Goal: Complete application form: Complete application form

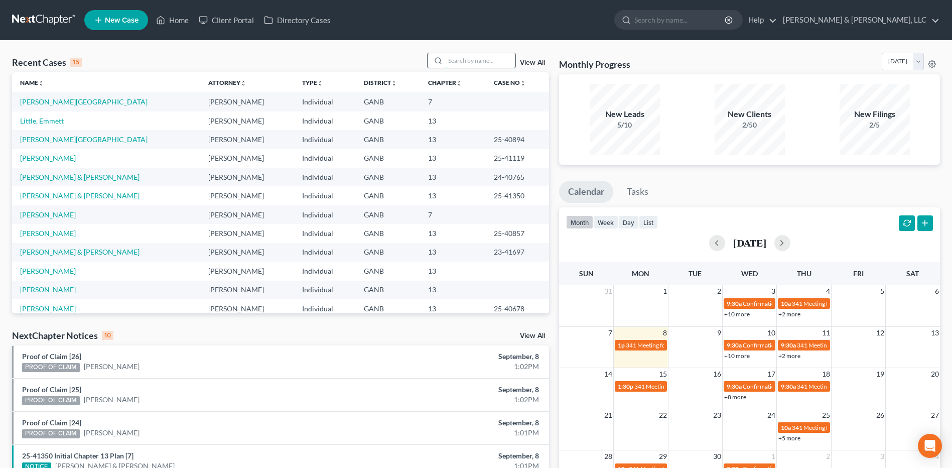
click at [483, 60] on input "search" at bounding box center [480, 60] width 70 height 15
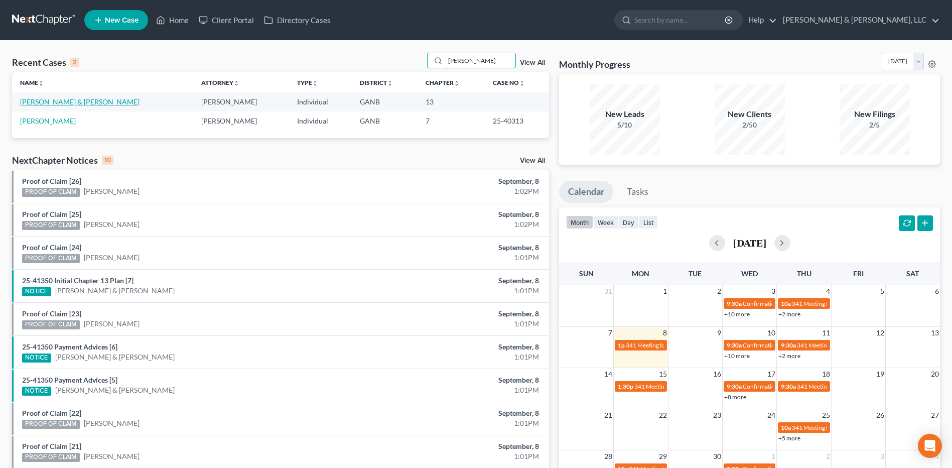
type input "hudson"
click at [95, 101] on link "[PERSON_NAME] & [PERSON_NAME]" at bounding box center [79, 101] width 119 height 9
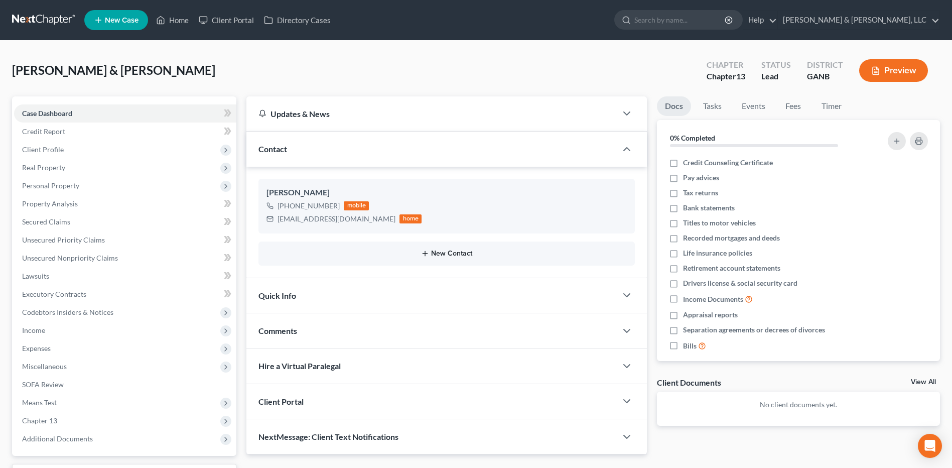
click at [436, 257] on button "New Contact" at bounding box center [447, 254] width 360 height 8
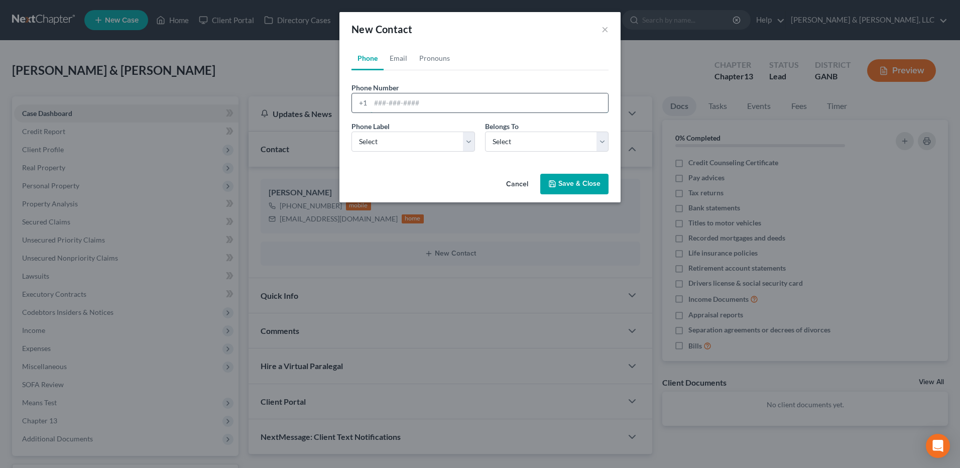
click at [435, 105] on input "tel" at bounding box center [489, 102] width 237 height 19
click at [425, 146] on select "Select Mobile Home Work Other" at bounding box center [413, 142] width 124 height 20
select select "0"
click at [351, 132] on select "Select Mobile Home Work Other" at bounding box center [413, 142] width 124 height 20
click at [526, 143] on select "Select Client Spouse Other" at bounding box center [547, 142] width 124 height 20
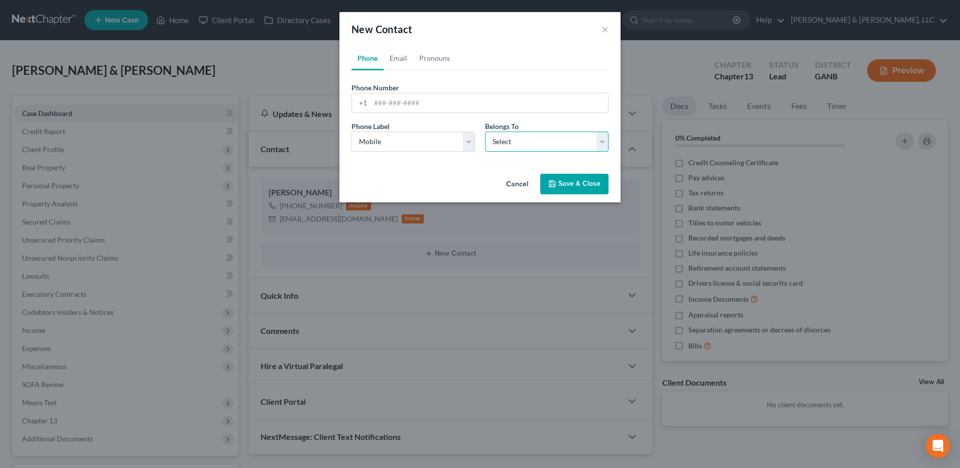
select select "1"
click at [485, 132] on select "Select Client Spouse Other" at bounding box center [547, 142] width 124 height 20
click at [429, 101] on input "tel" at bounding box center [489, 102] width 237 height 19
type input "4043538973"
click at [584, 182] on button "Save & Close" at bounding box center [574, 184] width 68 height 21
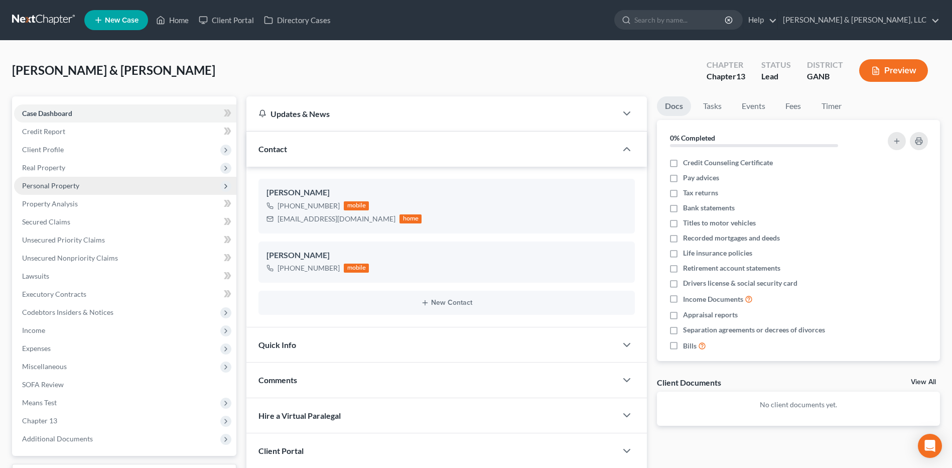
click at [75, 189] on span "Personal Property" at bounding box center [50, 185] width 57 height 9
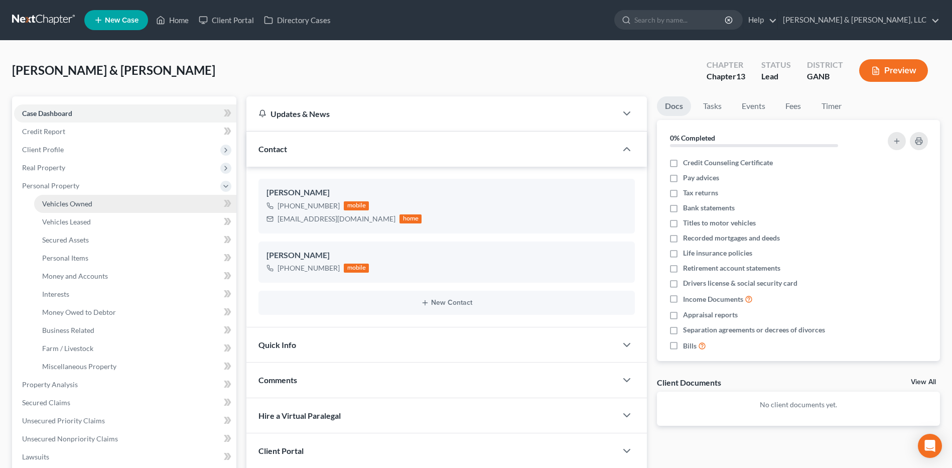
click at [80, 204] on span "Vehicles Owned" at bounding box center [67, 203] width 50 height 9
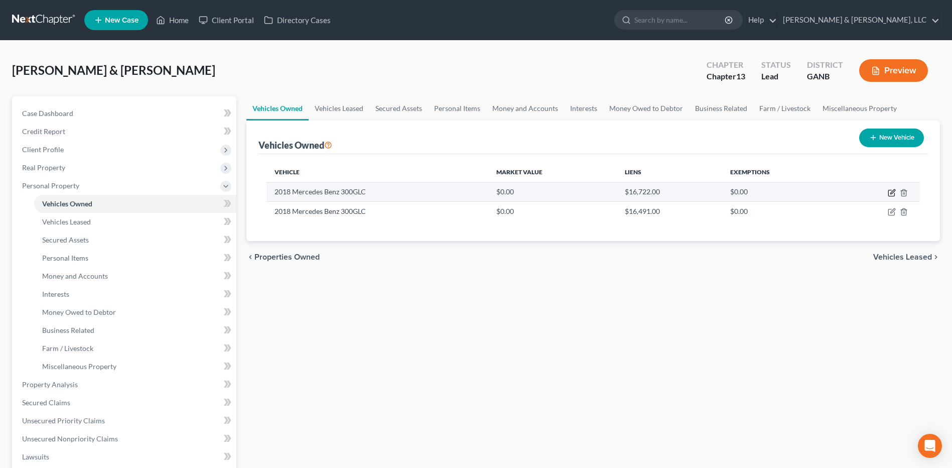
click at [891, 195] on icon "button" at bounding box center [892, 193] width 8 height 8
select select "0"
select select "8"
select select "2"
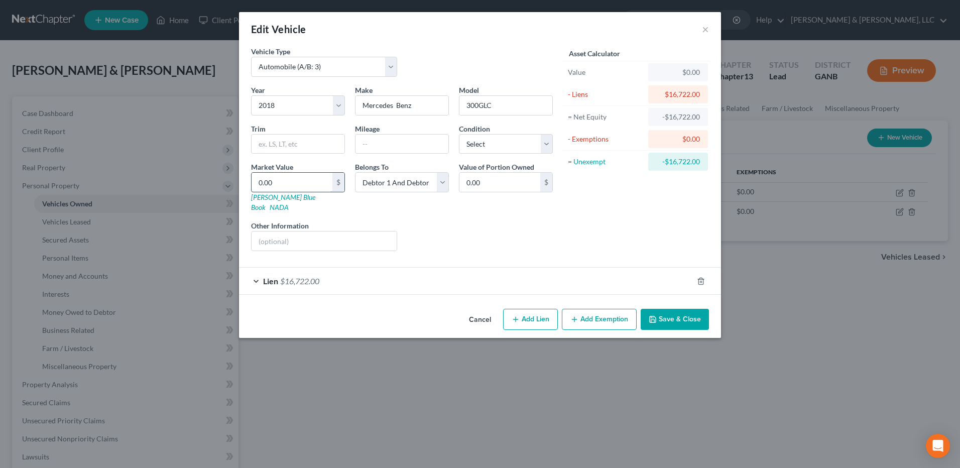
click at [296, 189] on input "0.00" at bounding box center [292, 182] width 81 height 19
type input "1"
type input "1.00"
type input "14"
type input "14.00"
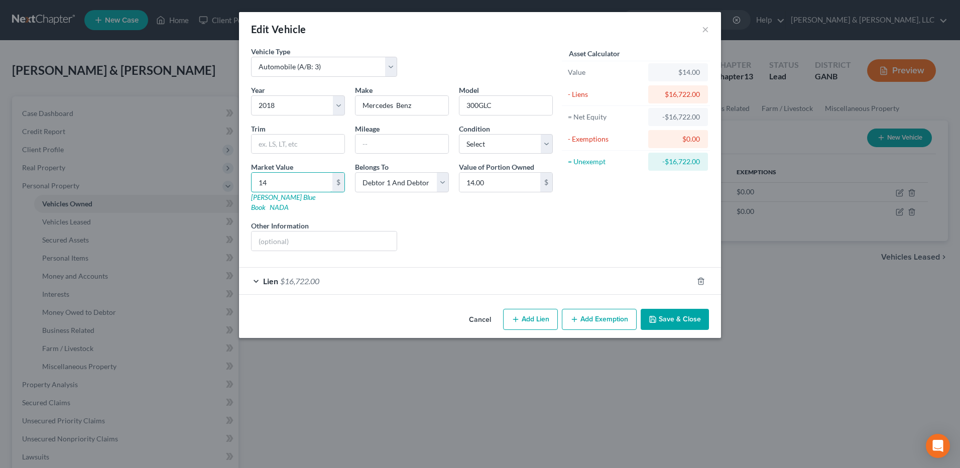
type input "140"
type input "140.00"
type input "1400"
type input "1,400.00"
type input "1,4000"
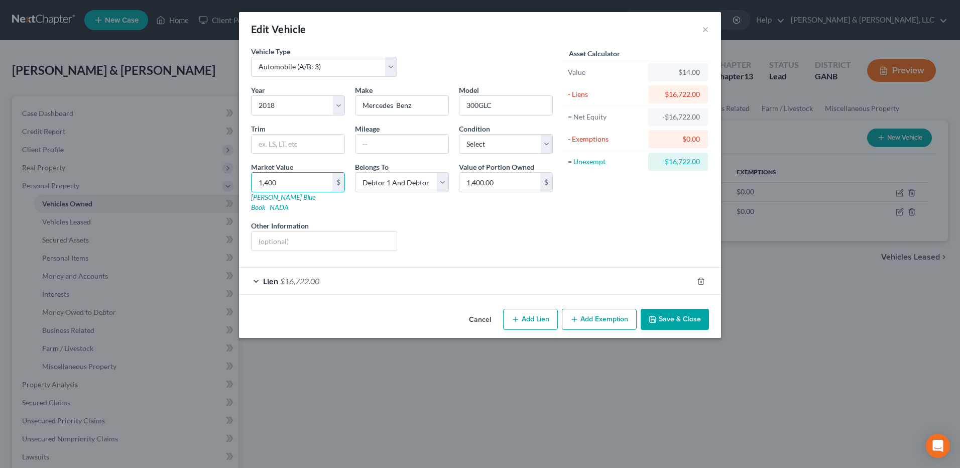
type input "14,000.00"
type input "14,000"
click at [679, 312] on button "Save & Close" at bounding box center [675, 319] width 68 height 21
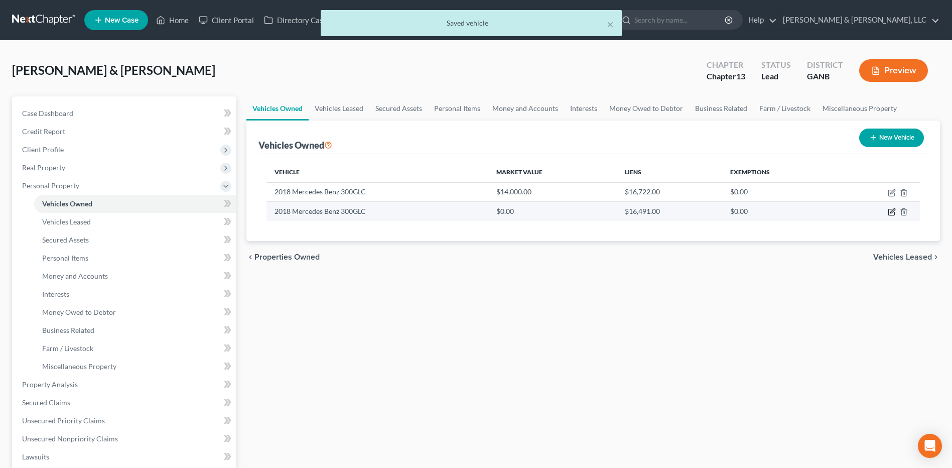
click at [890, 212] on icon "button" at bounding box center [892, 212] width 8 height 8
select select "0"
select select "8"
select select "2"
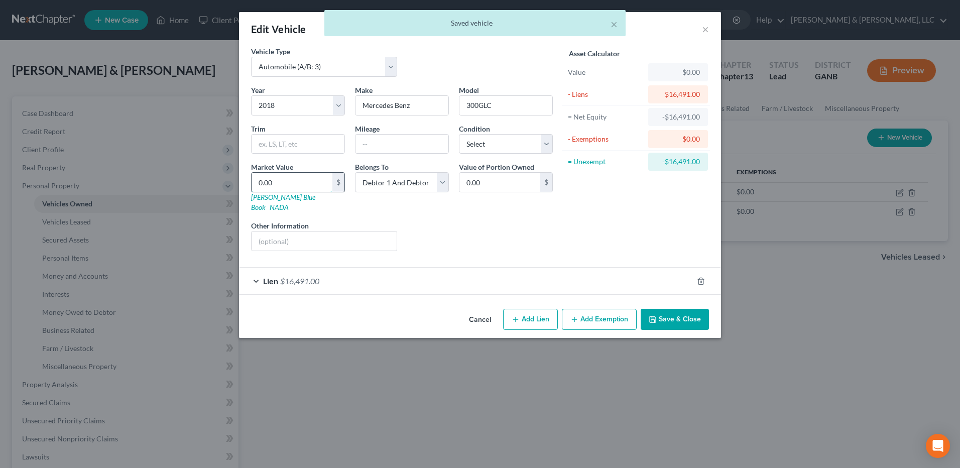
click at [313, 187] on input "0.00" at bounding box center [292, 182] width 81 height 19
type input "1"
type input "1.00"
type input "14"
type input "14.00"
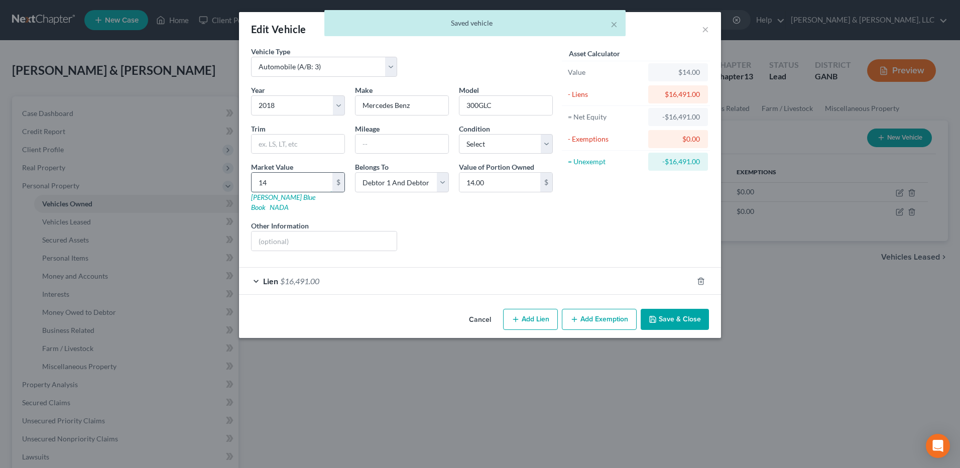
type input "140"
type input "140.00"
type input "1400"
type input "1,400.00"
type input "1,4000"
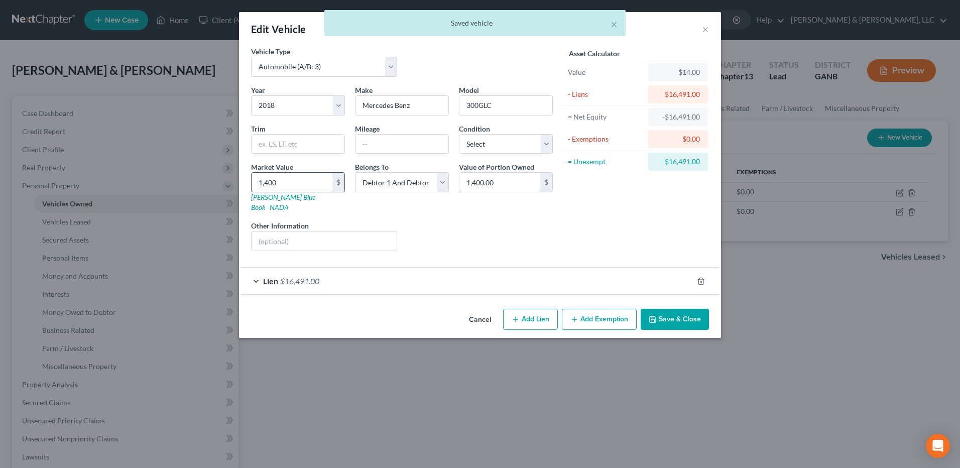
type input "14,000.00"
type input "14,000"
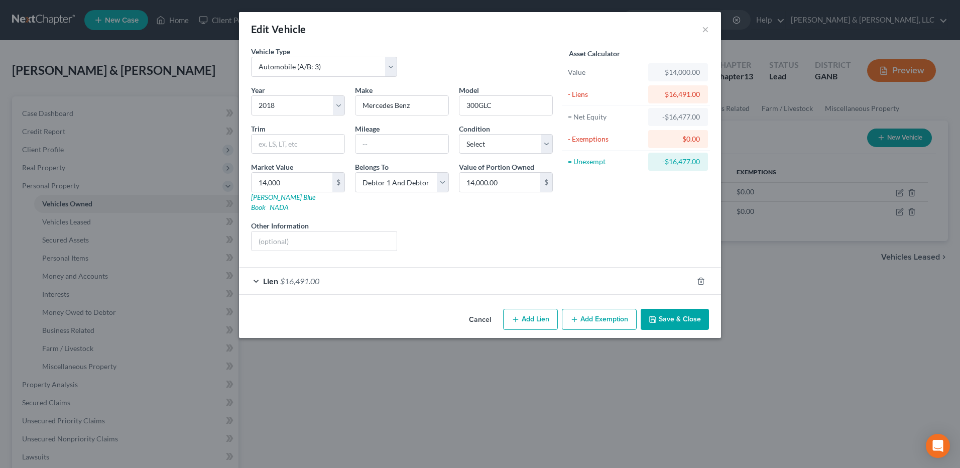
click at [683, 309] on button "Save & Close" at bounding box center [675, 319] width 68 height 21
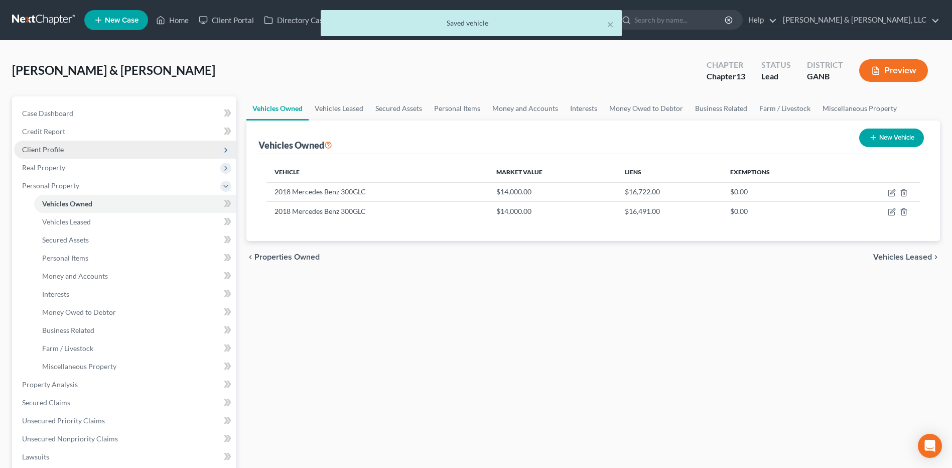
click at [85, 151] on span "Client Profile" at bounding box center [125, 150] width 222 height 18
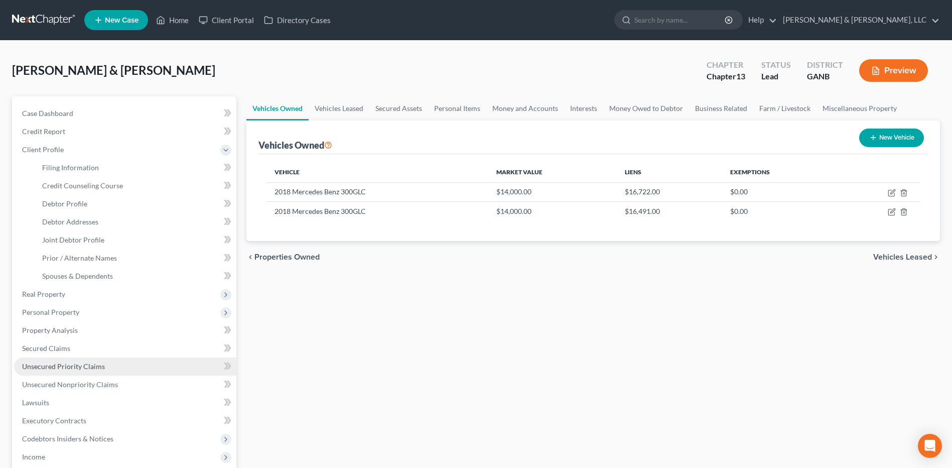
click at [71, 363] on span "Unsecured Priority Claims" at bounding box center [63, 366] width 83 height 9
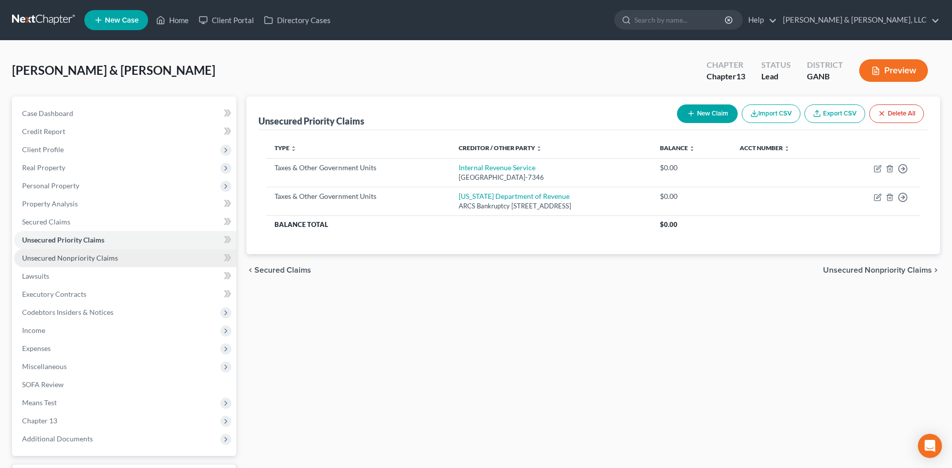
click at [100, 263] on link "Unsecured Nonpriority Claims" at bounding box center [125, 258] width 222 height 18
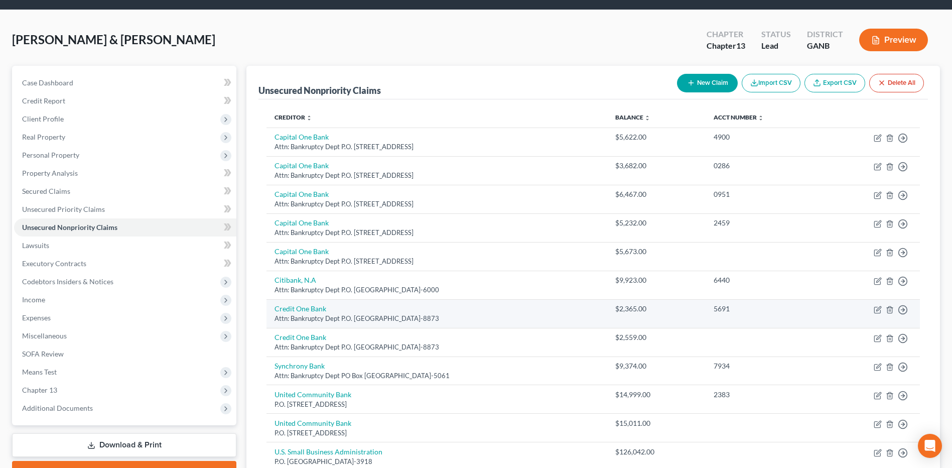
scroll to position [162, 0]
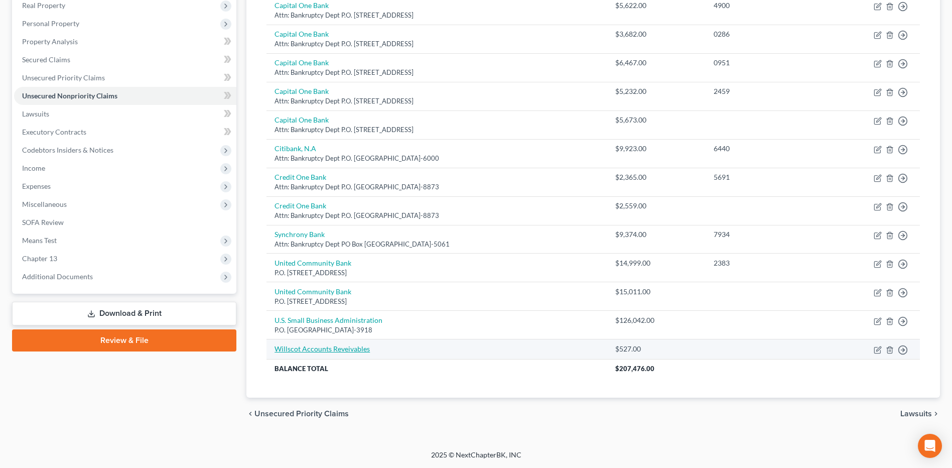
click at [360, 351] on link "Willscot Accounts Reveivables" at bounding box center [322, 348] width 95 height 9
select select "18"
select select "2"
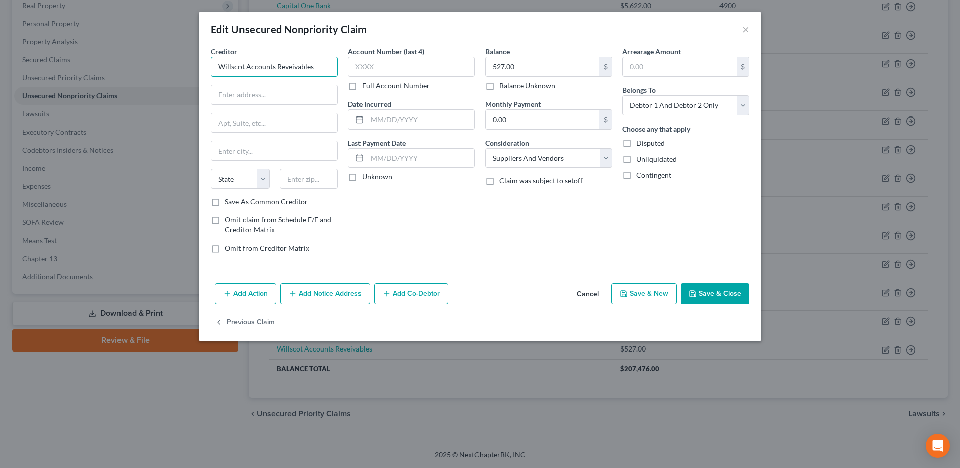
drag, startPoint x: 329, startPoint y: 71, endPoint x: 125, endPoint y: 71, distance: 203.8
click at [125, 71] on div "Edit Unsecured Nonpriority Claim × Creditor * Willscot Accounts Reveivables Sta…" at bounding box center [480, 234] width 960 height 468
paste input "iams Scotsman, Inc"
type input "[PERSON_NAME] Scotsman, Inc"
paste input "P.O. Box 91975"
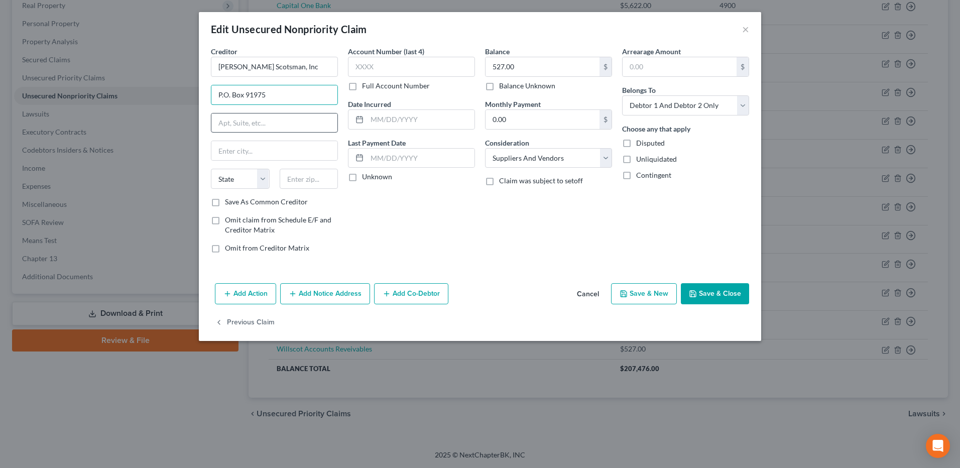
type input "P.O. Box 91975"
click at [314, 177] on input "text" at bounding box center [309, 179] width 59 height 20
paste input "60693"
type input "60693"
click at [441, 221] on div "Account Number (last 4) Full Account Number Date Incurred Last Payment Date Unk…" at bounding box center [411, 153] width 137 height 215
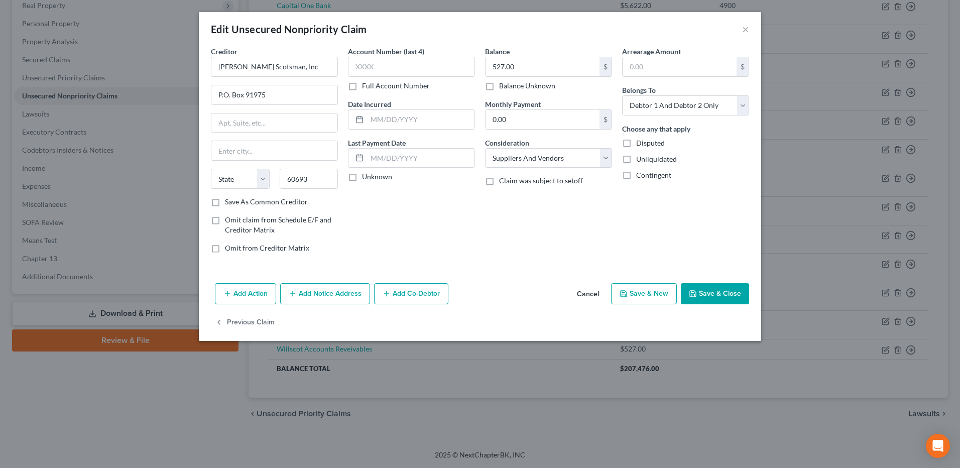
type input "Chicago"
select select "14"
click at [320, 185] on input "60693" at bounding box center [309, 179] width 59 height 20
type input "60693-1975"
click at [426, 205] on div "Account Number (last 4) Full Account Number Date Incurred Last Payment Date Unk…" at bounding box center [411, 153] width 137 height 215
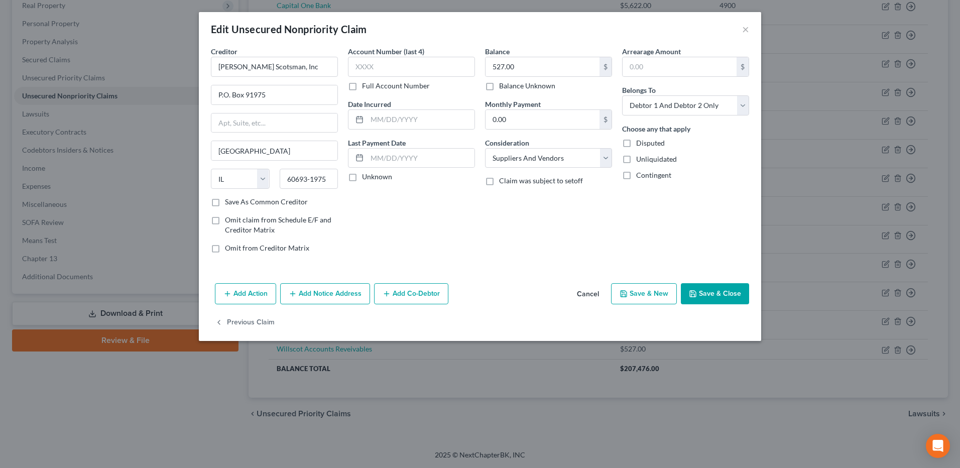
click at [734, 295] on button "Save & Close" at bounding box center [715, 293] width 68 height 21
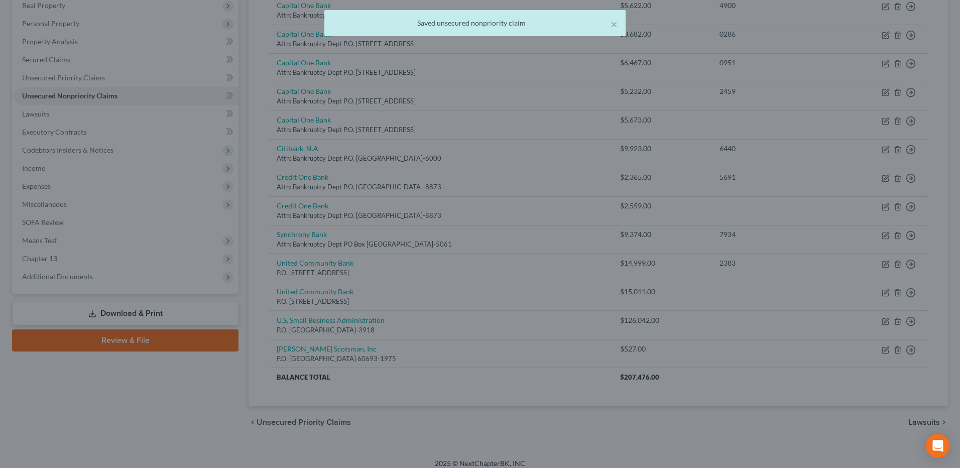
type input "0"
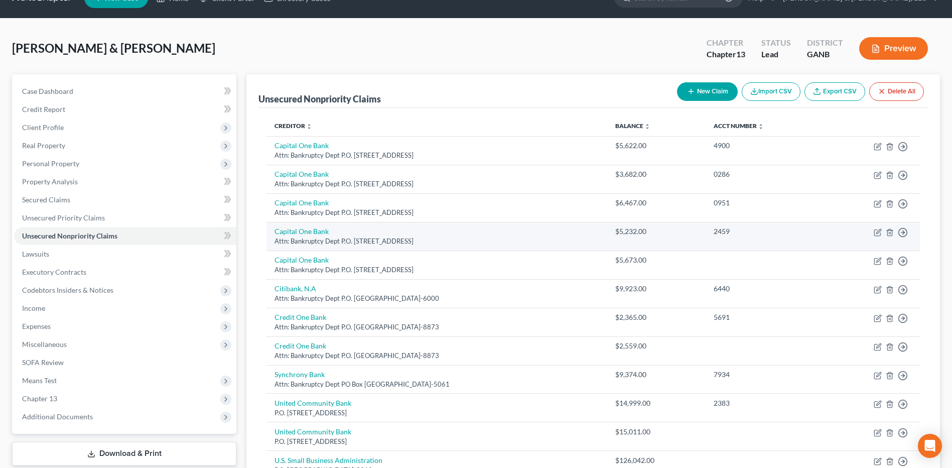
scroll to position [0, 0]
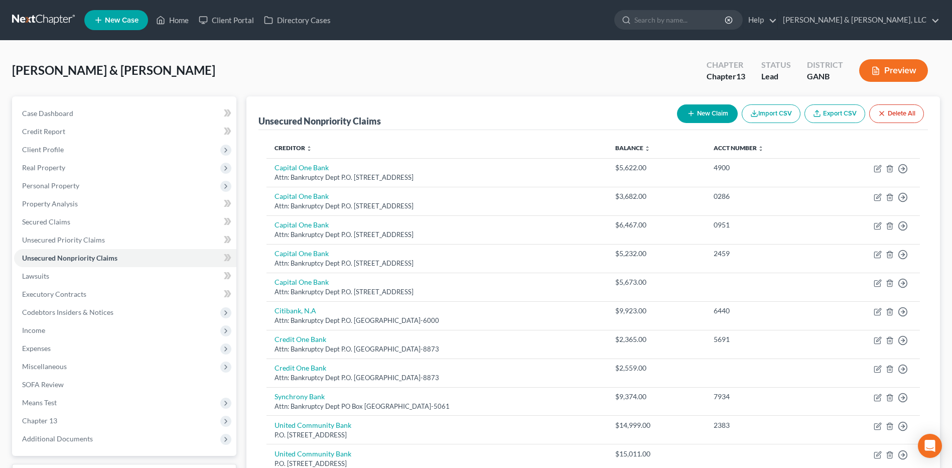
click at [726, 119] on button "New Claim" at bounding box center [707, 113] width 61 height 19
select select "2"
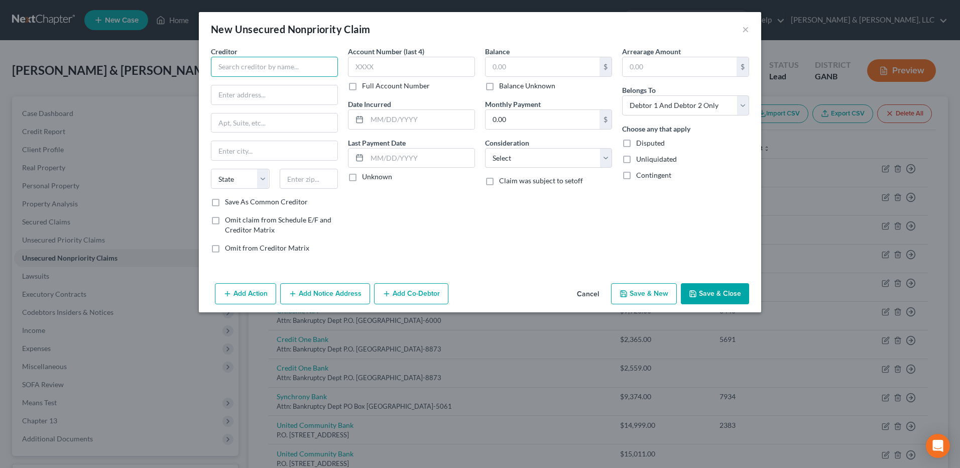
drag, startPoint x: 284, startPoint y: 63, endPoint x: 298, endPoint y: 66, distance: 14.4
click at [284, 63] on input "text" at bounding box center [274, 67] width 127 height 20
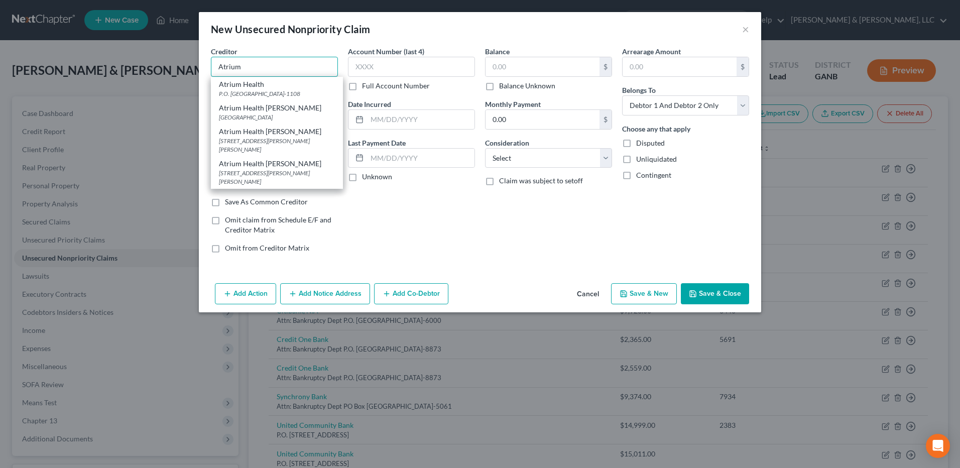
type input "Atrium"
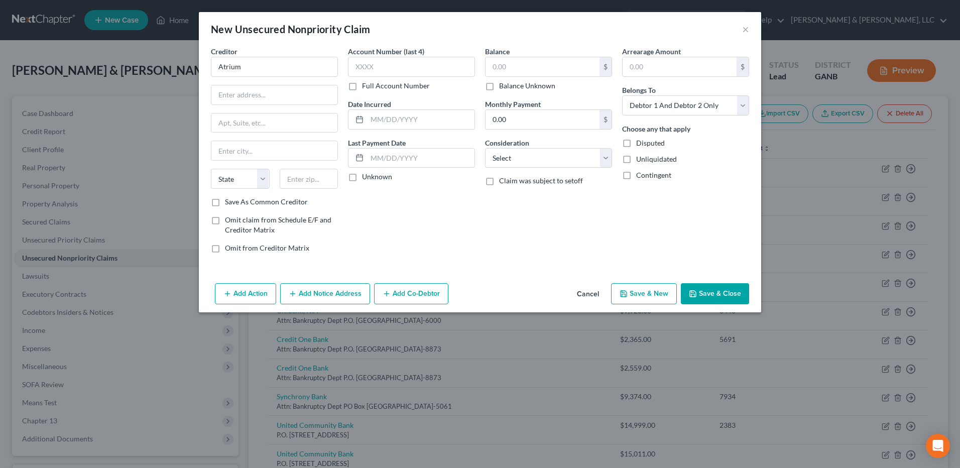
click at [719, 291] on button "Save & Close" at bounding box center [715, 293] width 68 height 21
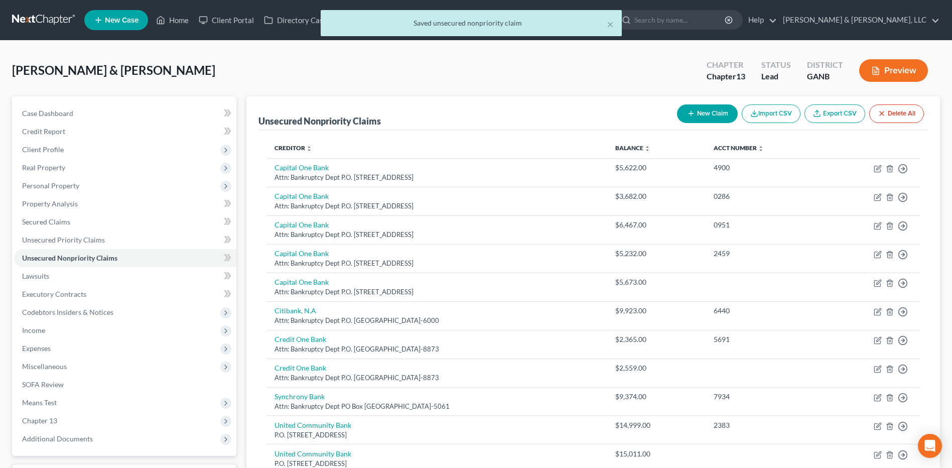
click at [181, 19] on div "× Saved unsecured nonpriority claim" at bounding box center [471, 25] width 952 height 31
click at [616, 24] on div "× Saved unsecured nonpriority claim" at bounding box center [471, 23] width 301 height 26
click at [612, 25] on button "×" at bounding box center [610, 24] width 7 height 12
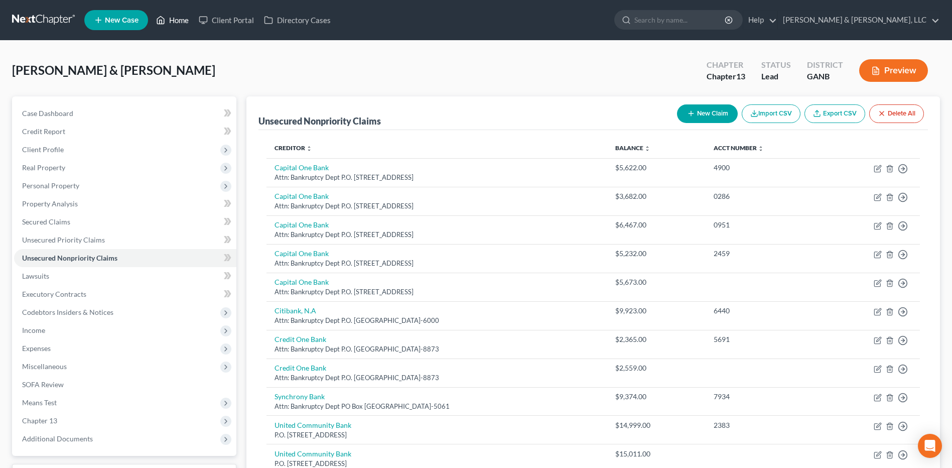
click at [178, 19] on link "Home" at bounding box center [172, 20] width 43 height 18
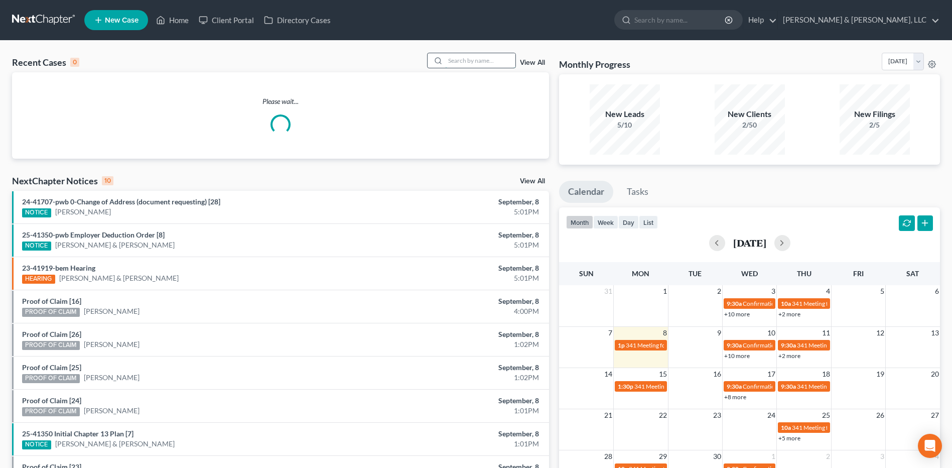
click at [475, 57] on input "search" at bounding box center [480, 60] width 70 height 15
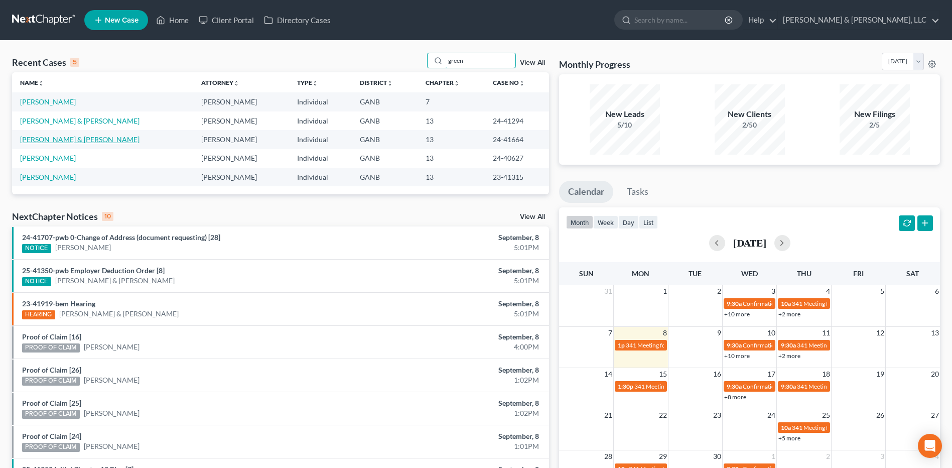
type input "green"
click at [81, 137] on link "[PERSON_NAME] & [PERSON_NAME]" at bounding box center [79, 139] width 119 height 9
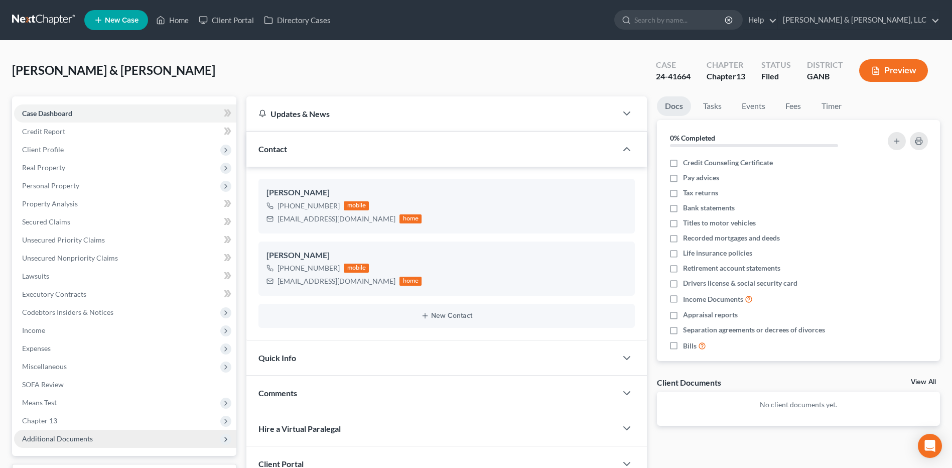
click at [67, 444] on span "Additional Documents" at bounding box center [125, 439] width 222 height 18
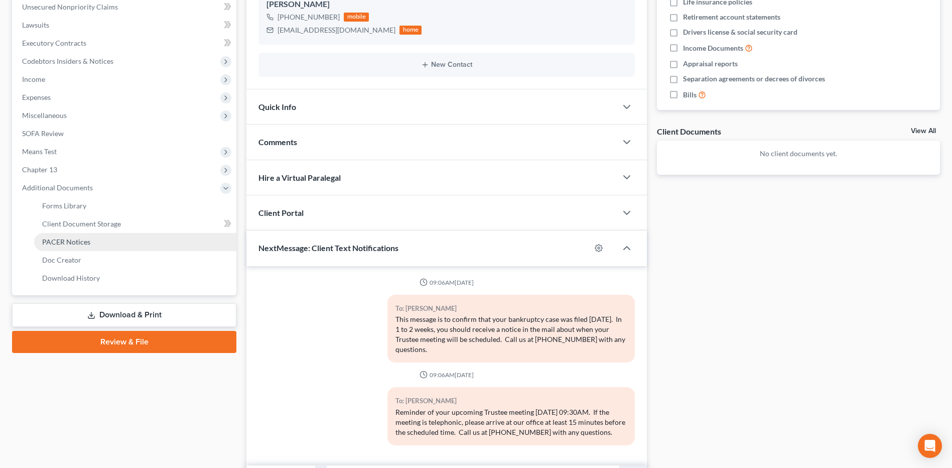
click at [86, 236] on link "PACER Notices" at bounding box center [135, 242] width 202 height 18
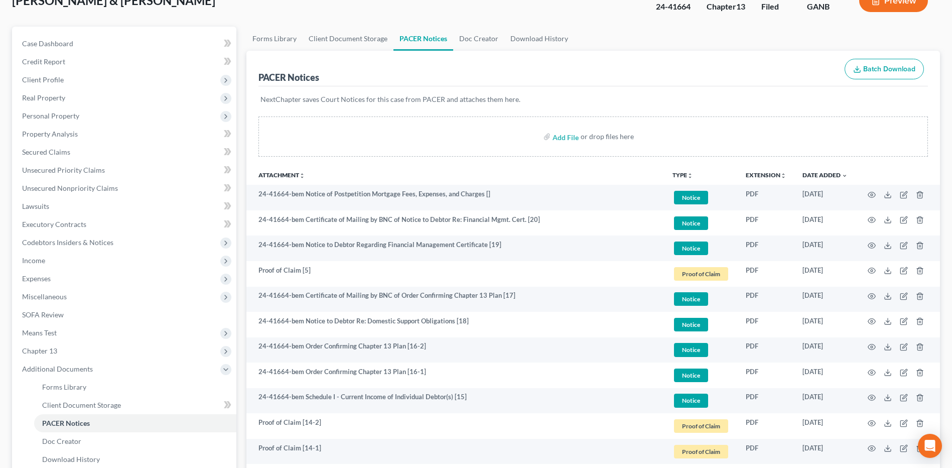
scroll to position [301, 0]
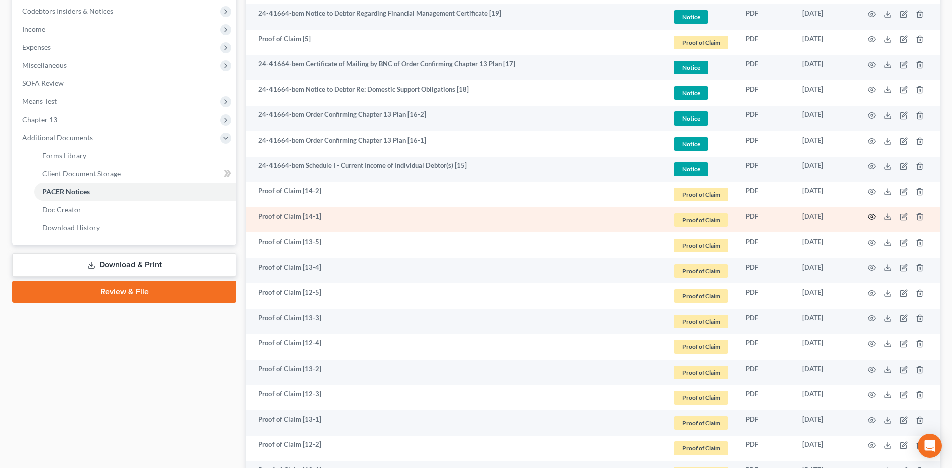
click at [871, 219] on icon "button" at bounding box center [872, 217] width 8 height 8
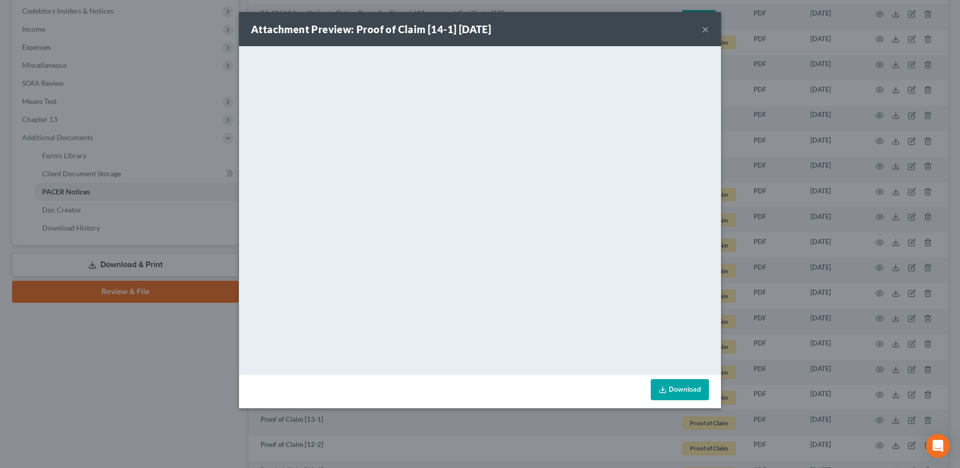
click at [705, 27] on button "×" at bounding box center [705, 29] width 7 height 12
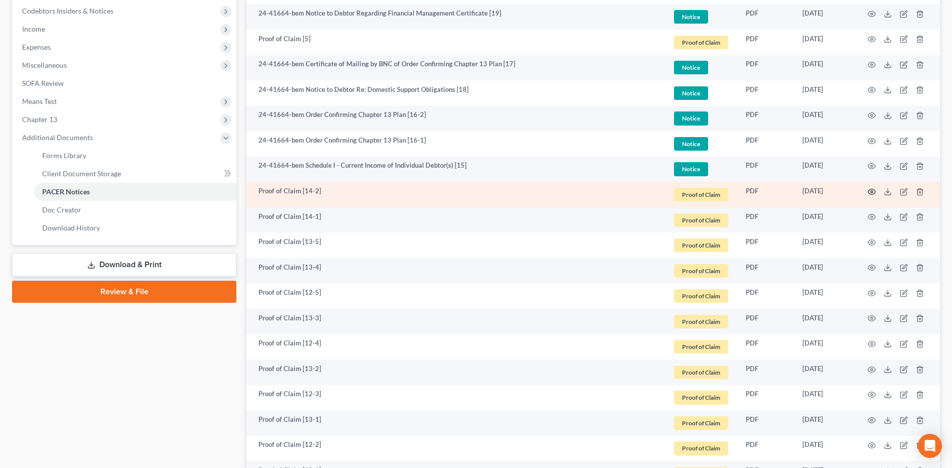
click at [870, 193] on icon "button" at bounding box center [873, 192] width 8 height 6
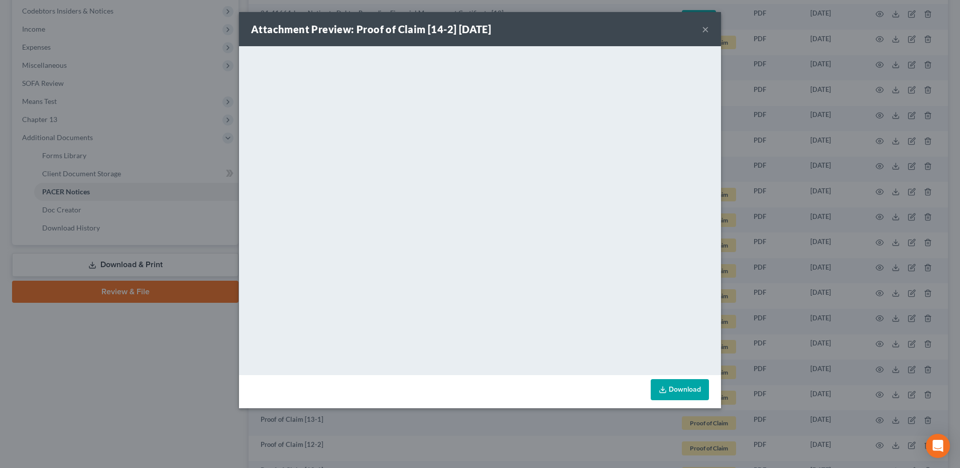
click at [705, 30] on button "×" at bounding box center [705, 29] width 7 height 12
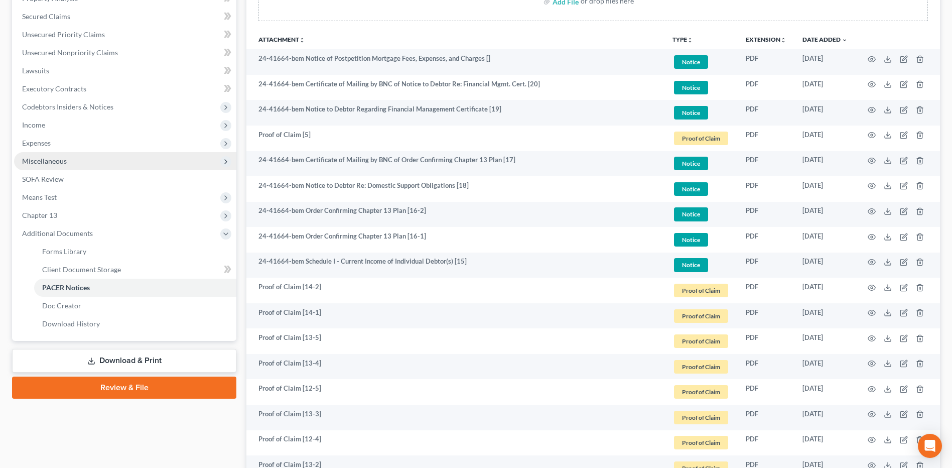
scroll to position [201, 0]
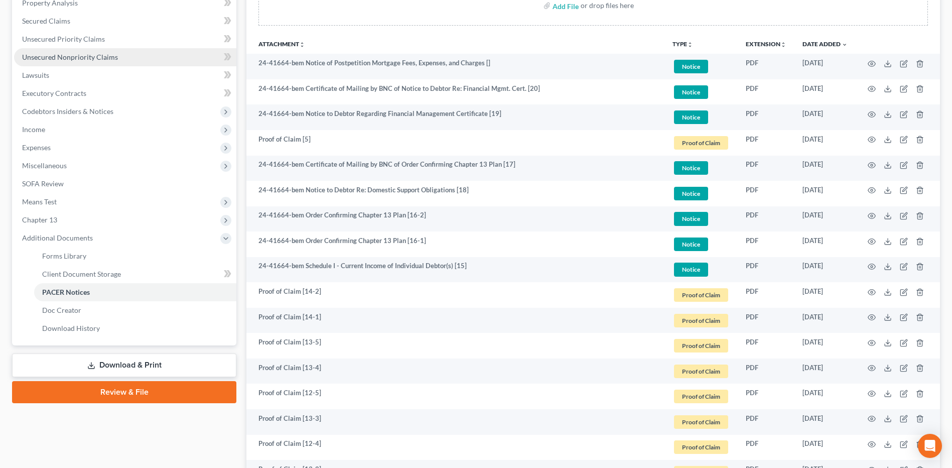
click at [118, 63] on link "Unsecured Nonpriority Claims" at bounding box center [125, 57] width 222 height 18
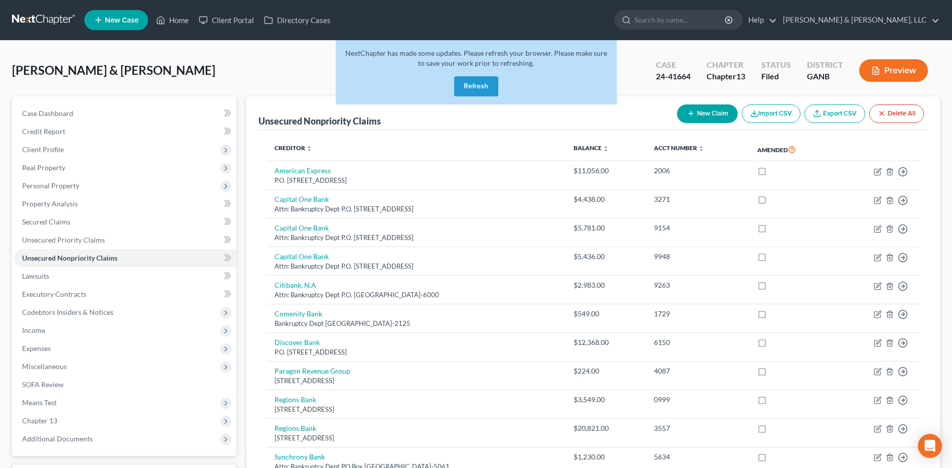
click at [469, 81] on button "Refresh" at bounding box center [476, 86] width 44 height 20
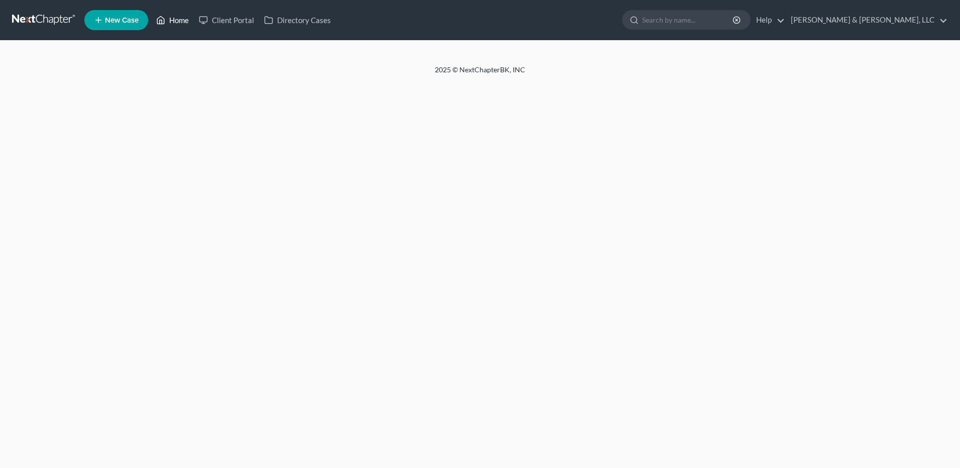
click at [184, 18] on link "Home" at bounding box center [172, 20] width 43 height 18
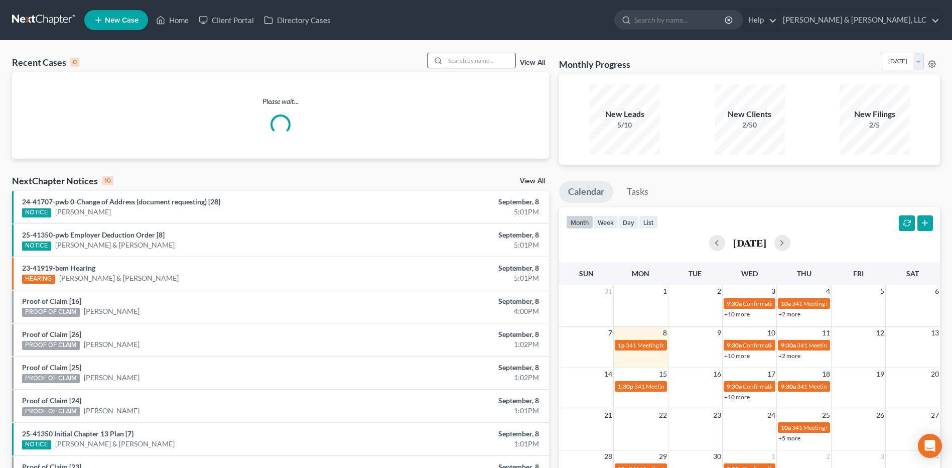
click at [486, 64] on input "search" at bounding box center [480, 60] width 70 height 15
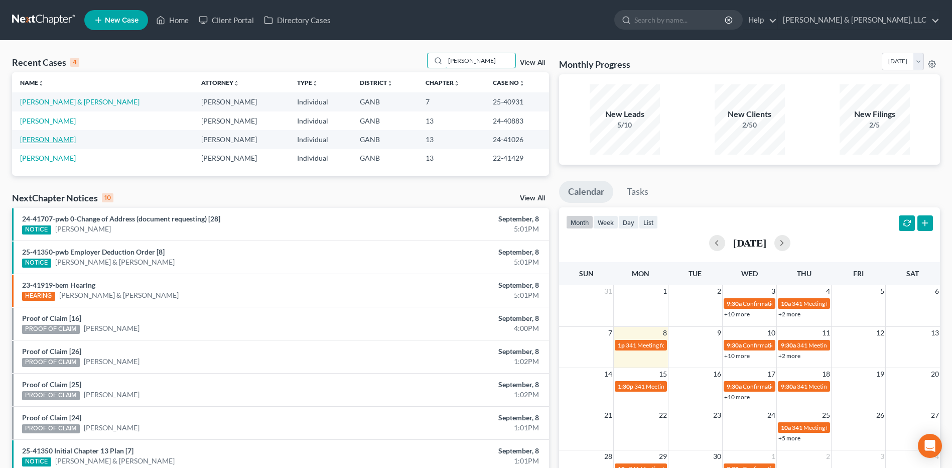
type input "keith"
click at [62, 141] on link "[PERSON_NAME]" at bounding box center [48, 139] width 56 height 9
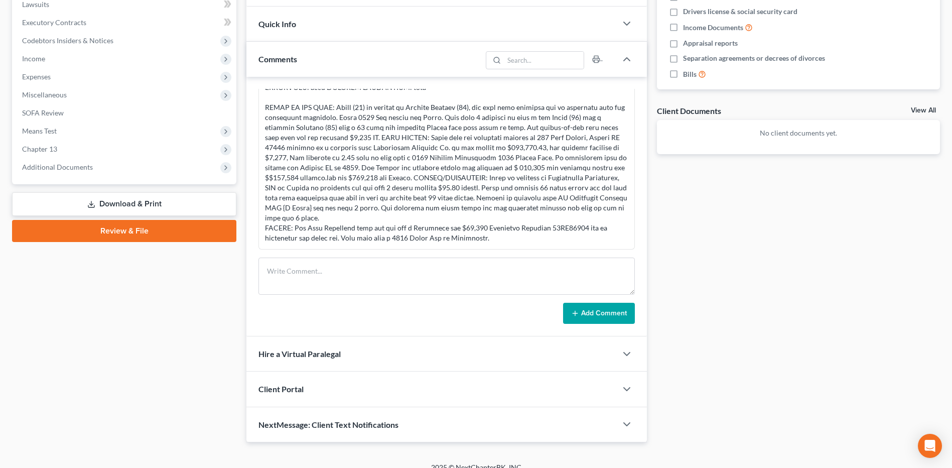
scroll to position [284, 0]
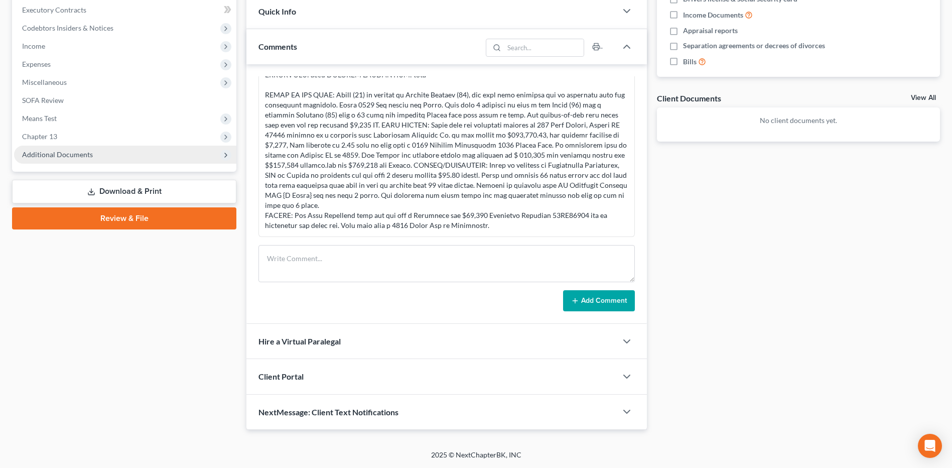
click at [56, 160] on span "Additional Documents" at bounding box center [125, 155] width 222 height 18
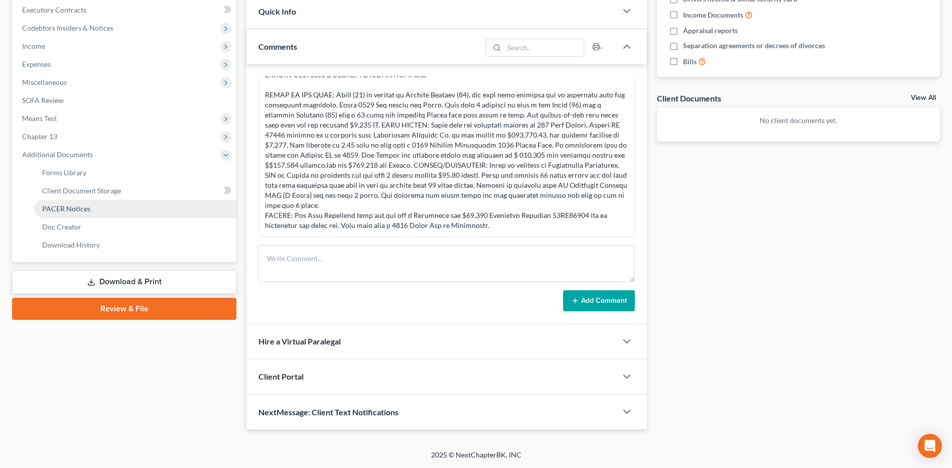
click at [82, 212] on span "PACER Notices" at bounding box center [66, 208] width 48 height 9
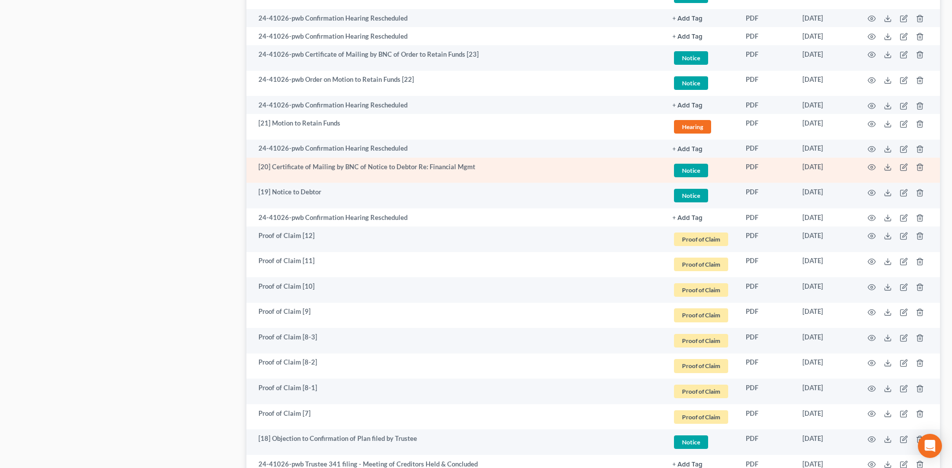
scroll to position [1004, 0]
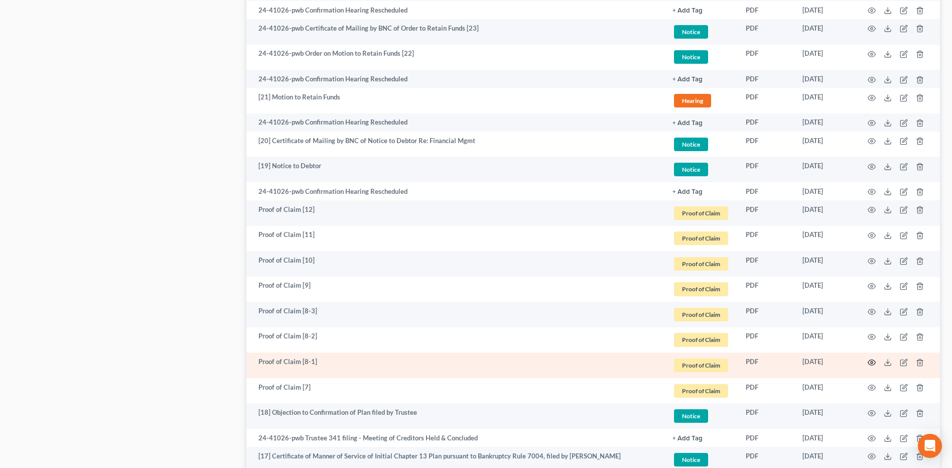
click at [870, 364] on icon "button" at bounding box center [872, 362] width 8 height 8
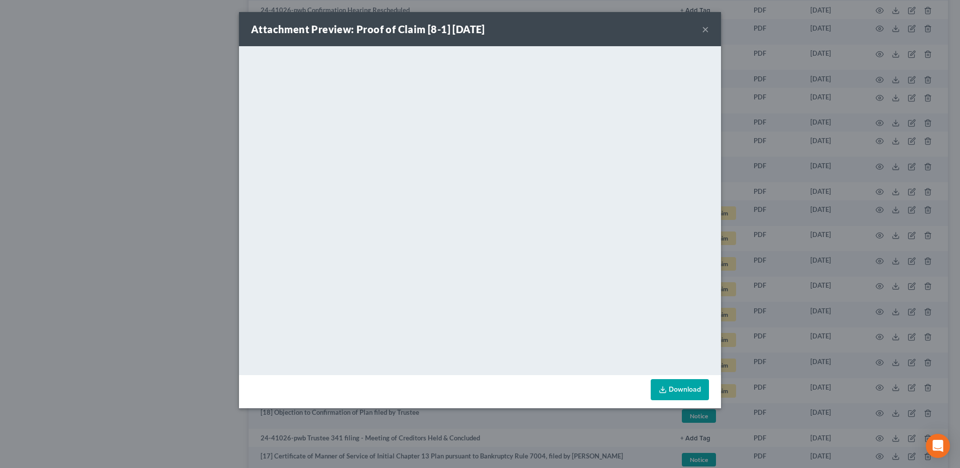
click at [702, 28] on button "×" at bounding box center [705, 29] width 7 height 12
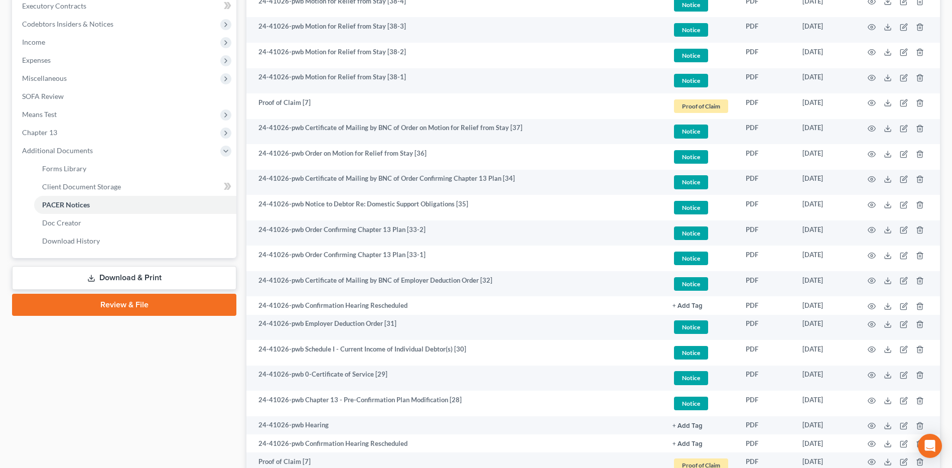
scroll to position [0, 0]
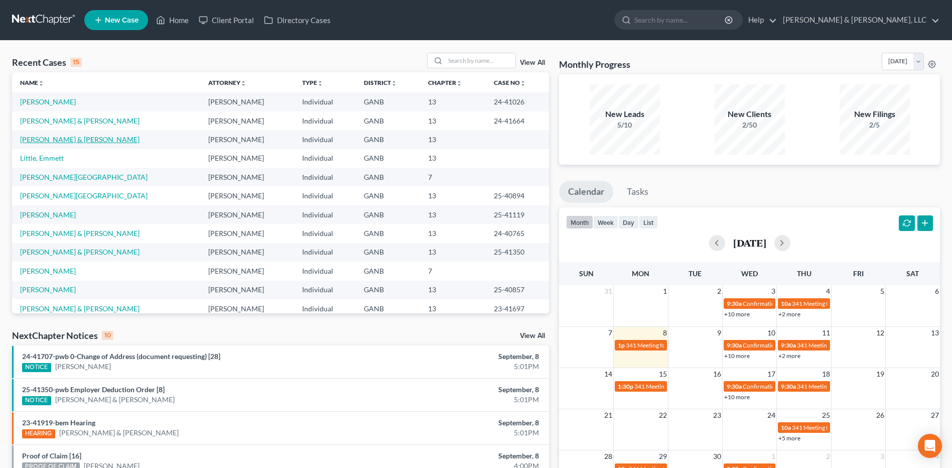
click at [75, 139] on link "[PERSON_NAME] & [PERSON_NAME]" at bounding box center [79, 139] width 119 height 9
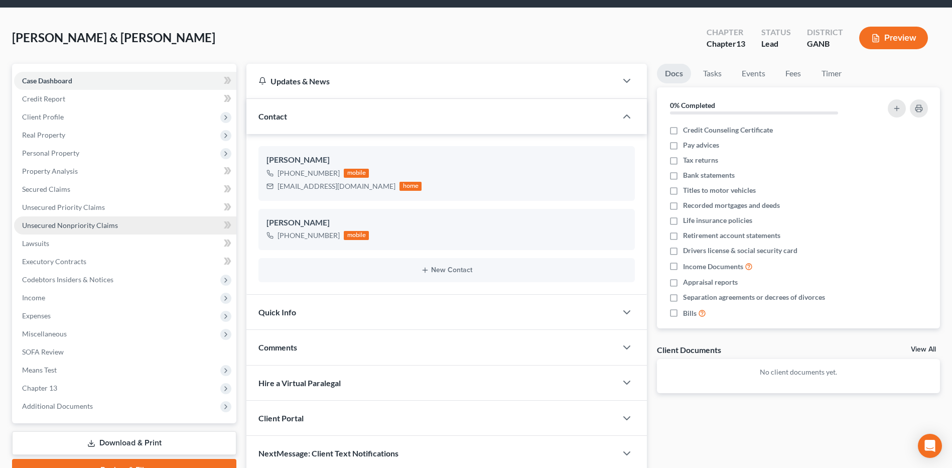
scroll to position [50, 0]
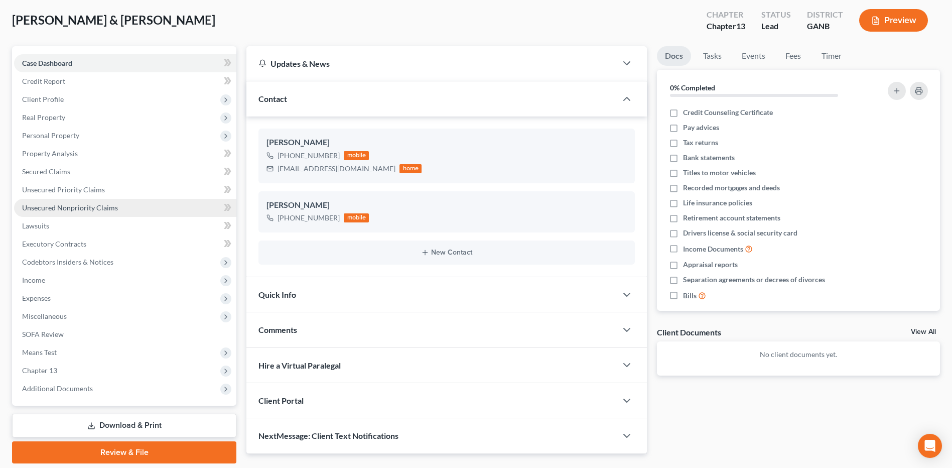
click at [96, 210] on span "Unsecured Nonpriority Claims" at bounding box center [70, 207] width 96 height 9
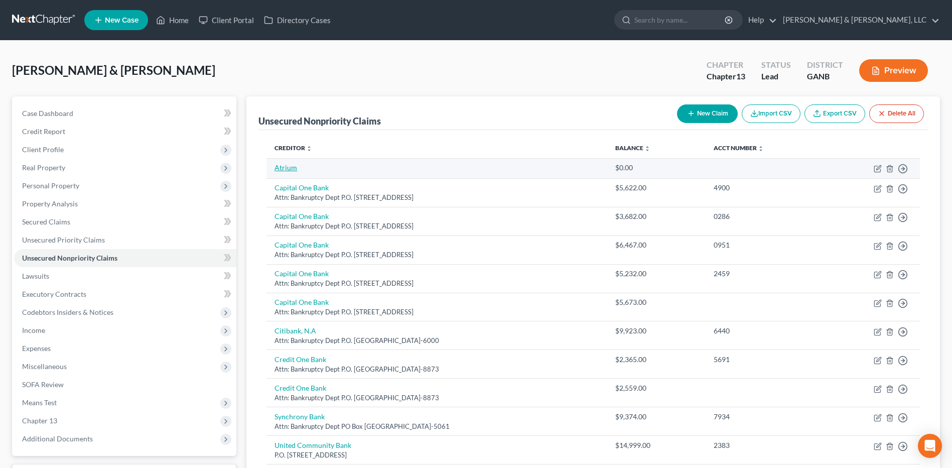
click at [291, 173] on td "Atrium" at bounding box center [437, 168] width 340 height 20
click at [291, 170] on link "Atrium" at bounding box center [286, 167] width 23 height 9
select select "2"
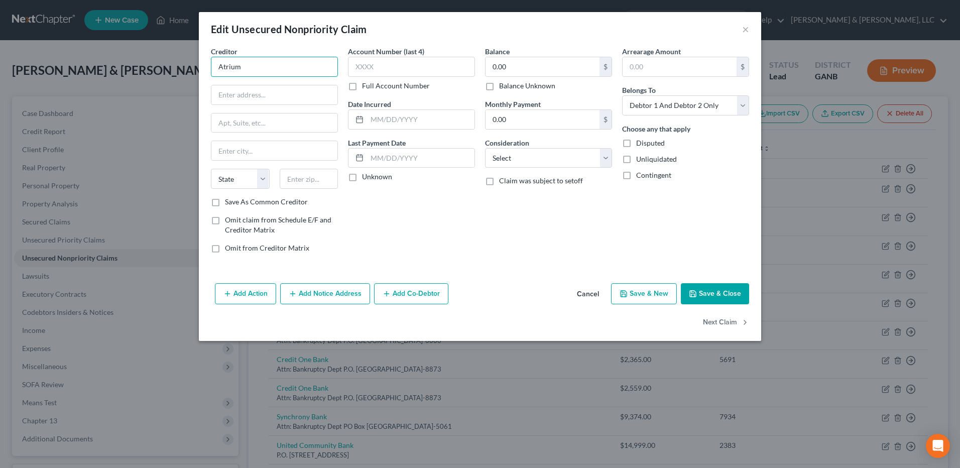
click at [327, 69] on input "Atrium" at bounding box center [274, 67] width 127 height 20
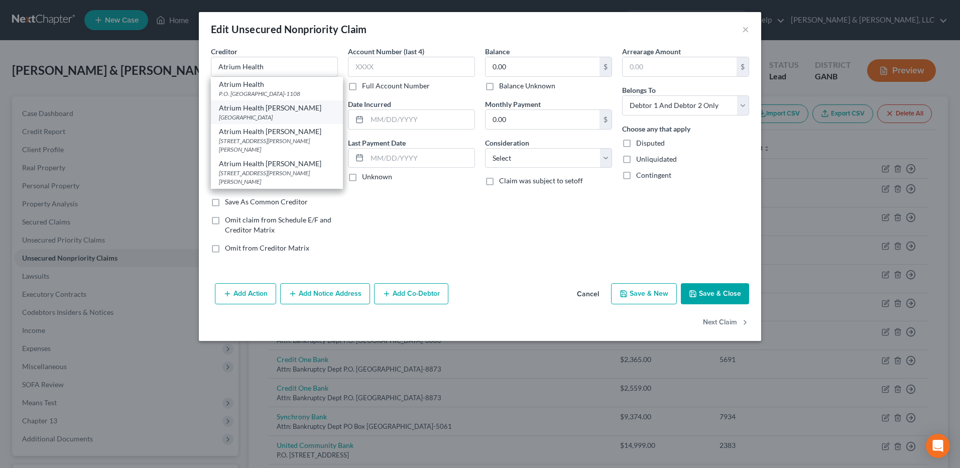
click at [279, 122] on div "[GEOGRAPHIC_DATA]" at bounding box center [277, 117] width 116 height 9
type input "Atrium Health [PERSON_NAME]"
type input "PO Box 1882"
type input "[GEOGRAPHIC_DATA]"
select select "10"
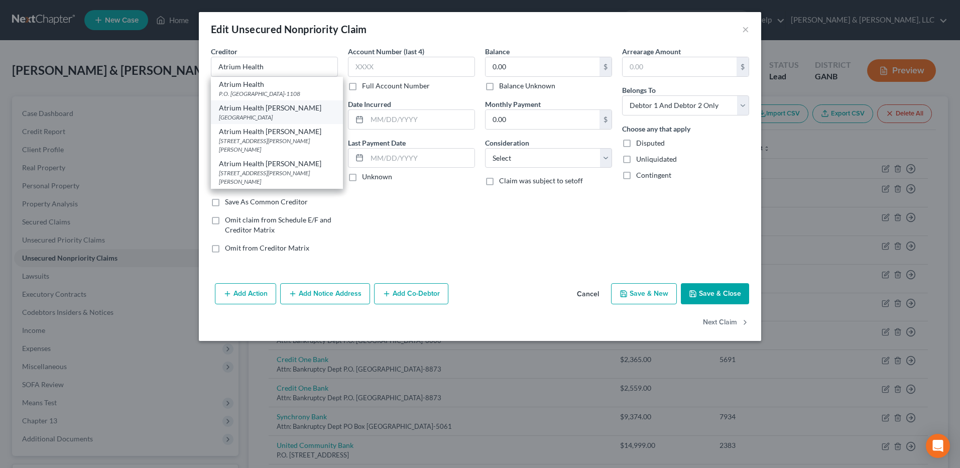
type input "30162"
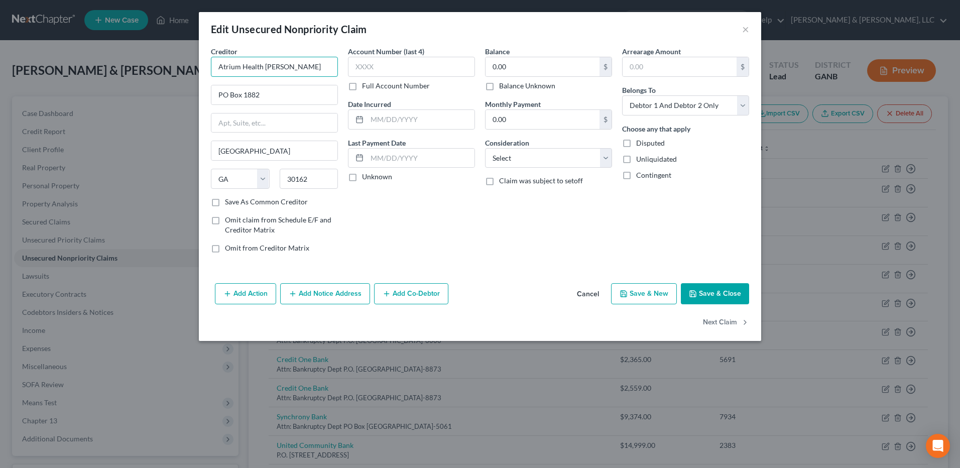
click at [276, 70] on input "Atrium Health [PERSON_NAME]" at bounding box center [274, 67] width 127 height 20
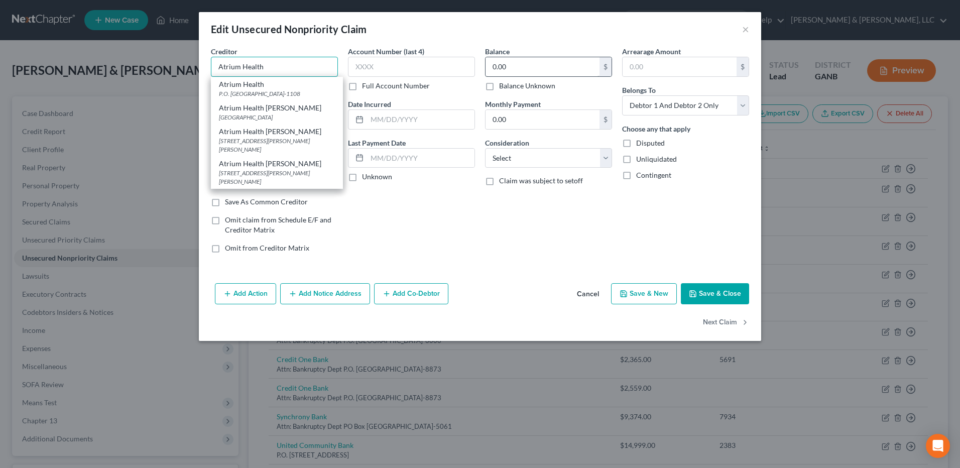
type input "Atrium Health"
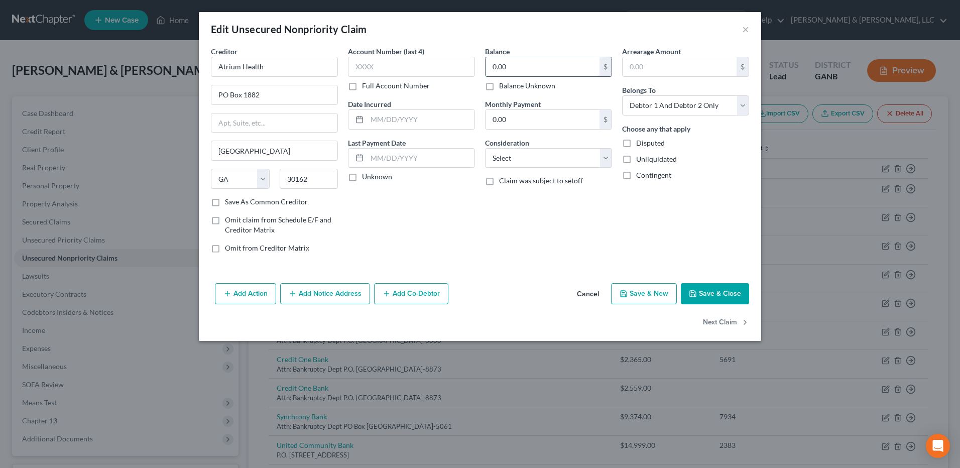
click at [523, 72] on input "0.00" at bounding box center [543, 66] width 114 height 19
type input "6,200"
click at [545, 156] on select "Select Cable / Satellite Services Collection Agency Credit Card Debt Debt Couns…" at bounding box center [548, 158] width 127 height 20
select select "9"
click at [485, 148] on select "Select Cable / Satellite Services Collection Agency Credit Card Debt Debt Couns…" at bounding box center [548, 158] width 127 height 20
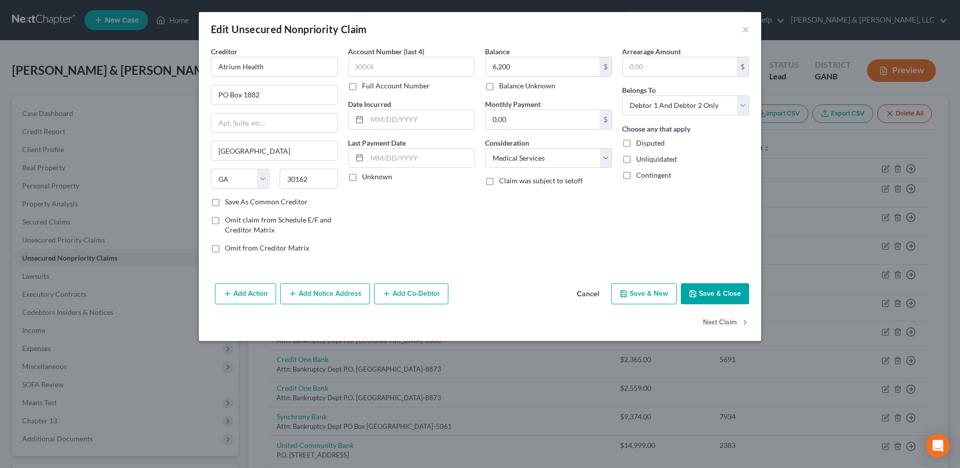
click at [717, 293] on button "Save & Close" at bounding box center [715, 293] width 68 height 21
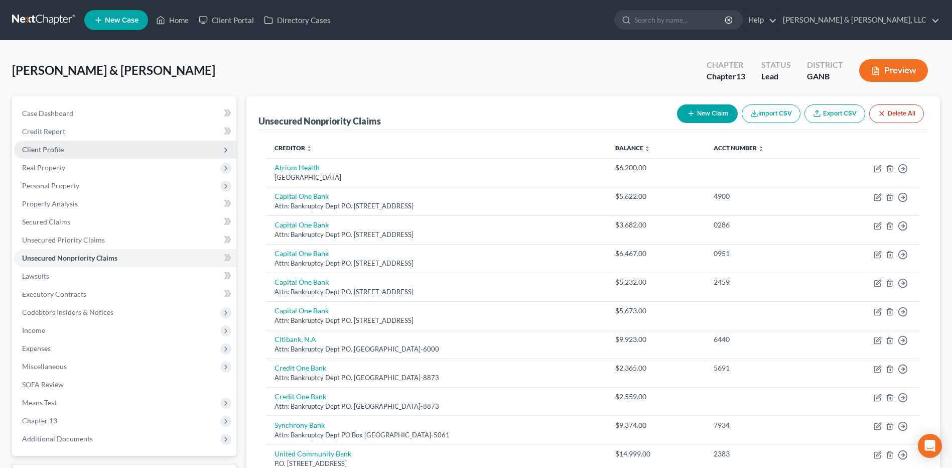
click at [108, 151] on span "Client Profile" at bounding box center [125, 150] width 222 height 18
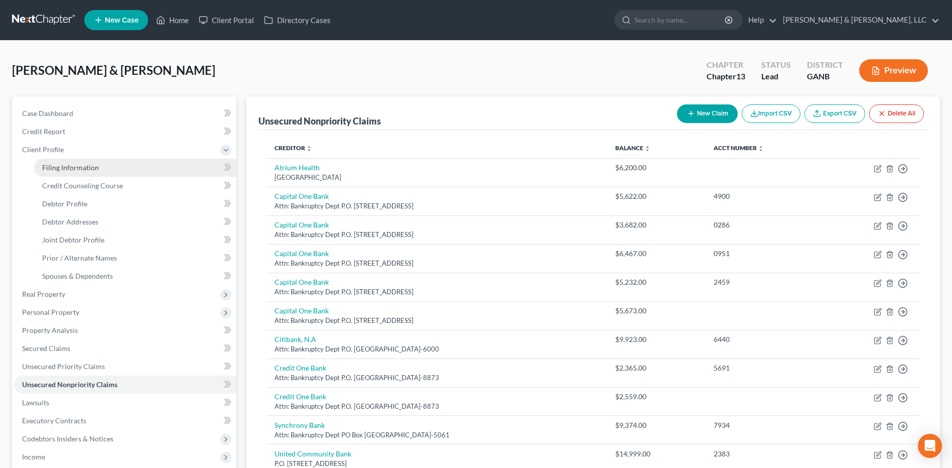
click at [109, 166] on link "Filing Information" at bounding box center [135, 168] width 202 height 18
select select "1"
select select "3"
select select "10"
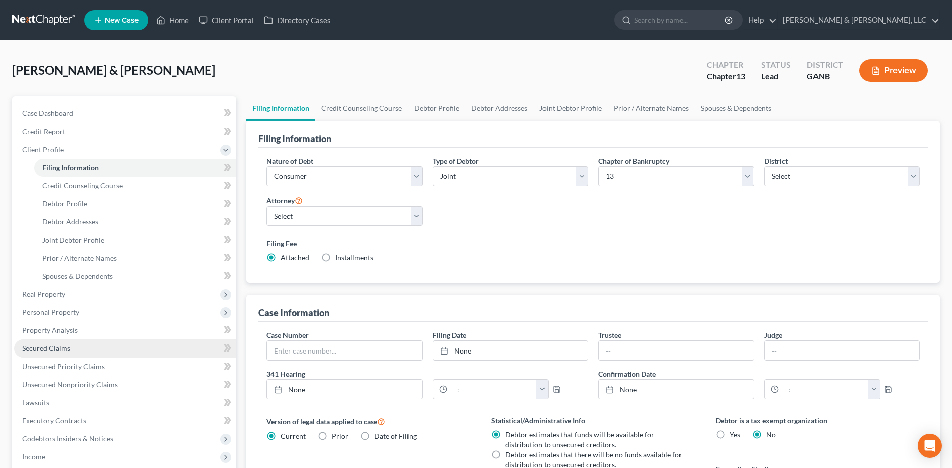
click at [71, 348] on link "Secured Claims" at bounding box center [125, 348] width 222 height 18
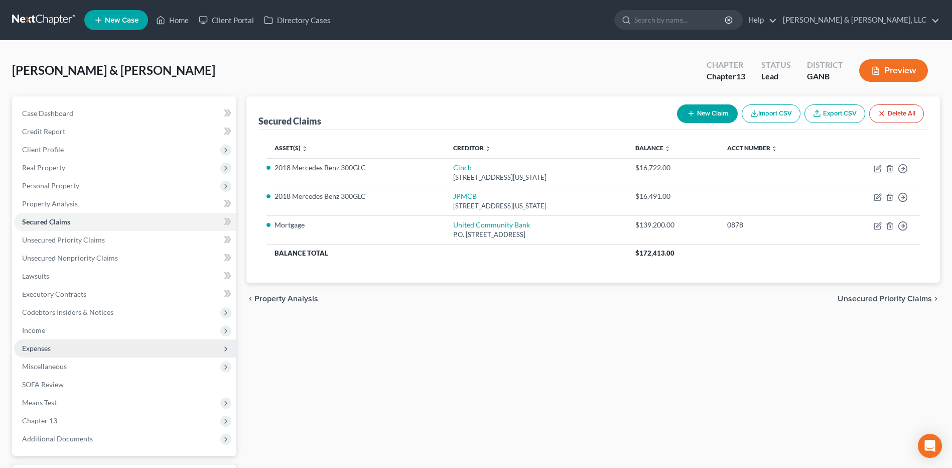
click at [77, 346] on span "Expenses" at bounding box center [125, 348] width 222 height 18
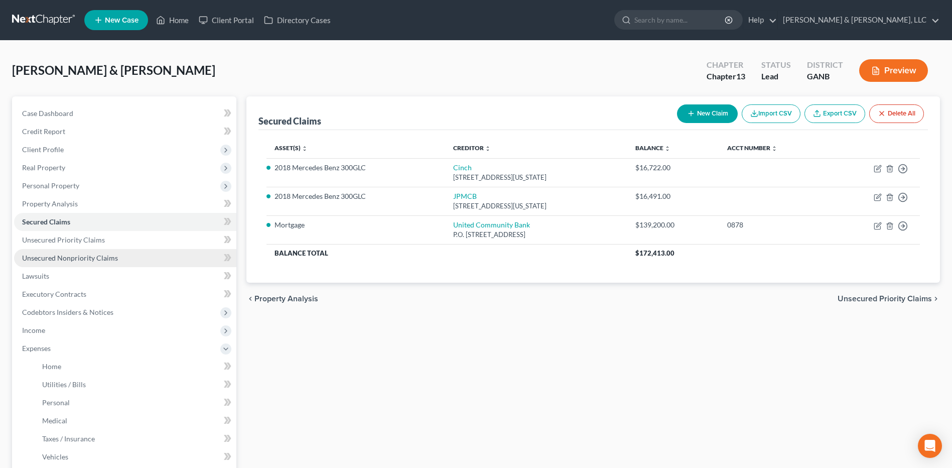
click at [78, 259] on span "Unsecured Nonpriority Claims" at bounding box center [70, 258] width 96 height 9
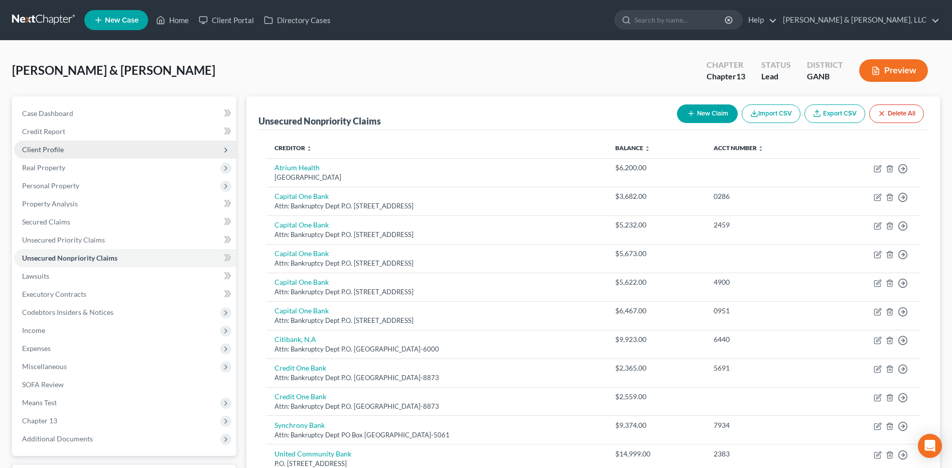
click at [78, 154] on span "Client Profile" at bounding box center [125, 150] width 222 height 18
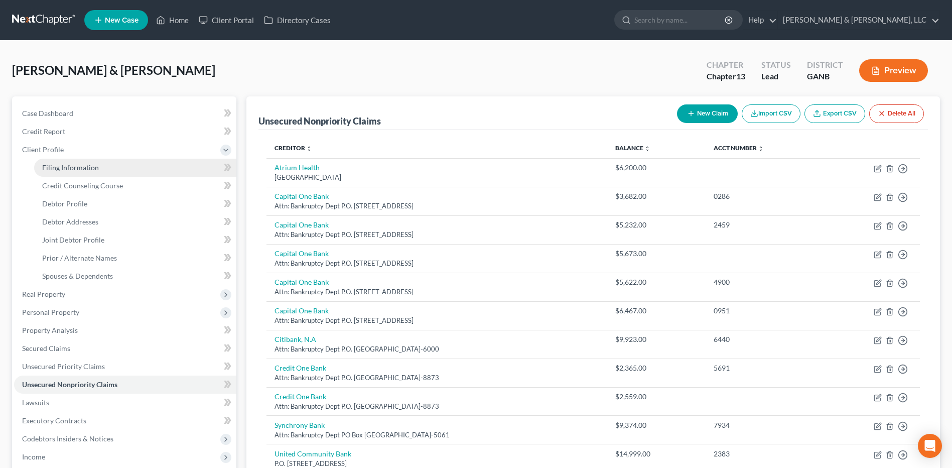
click at [88, 170] on span "Filing Information" at bounding box center [70, 167] width 57 height 9
select select "1"
select select "3"
select select "19"
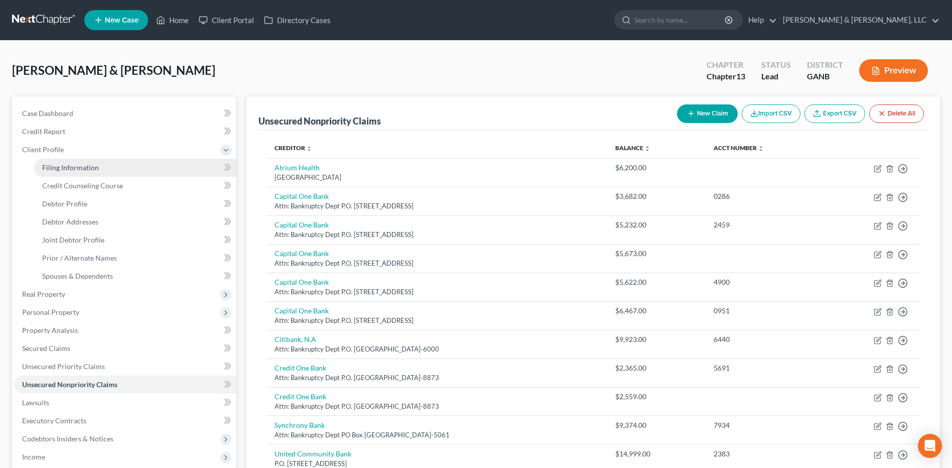
select select "0"
select select "10"
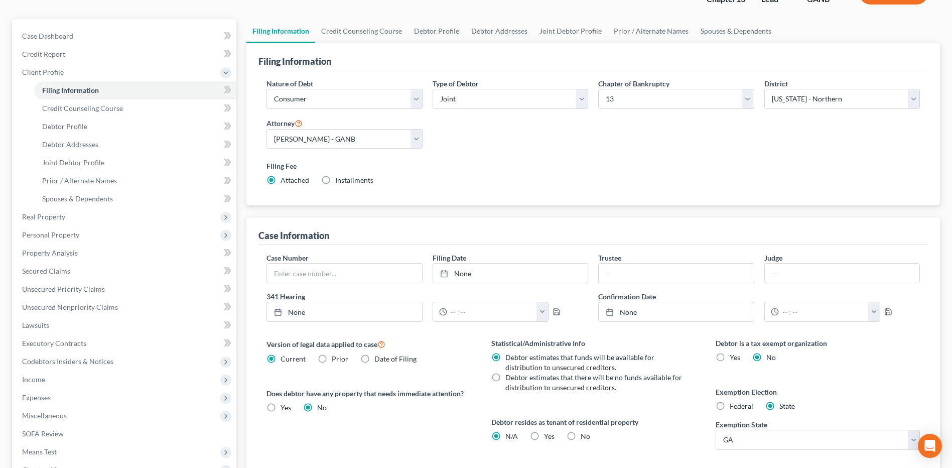
scroll to position [210, 0]
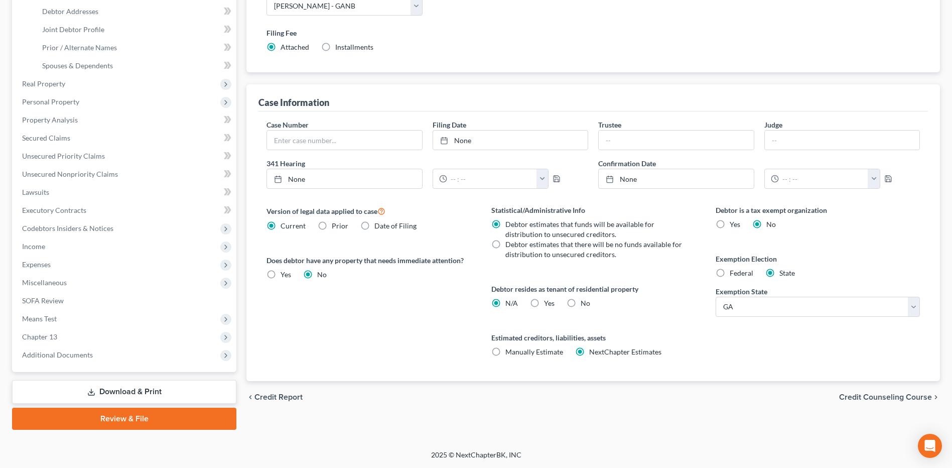
click at [581, 301] on span "No" at bounding box center [586, 303] width 10 height 9
click at [585, 301] on input "No" at bounding box center [588, 301] width 7 height 7
radio input "true"
radio input "false"
click at [870, 400] on span "Credit Counseling Course" at bounding box center [885, 397] width 93 height 8
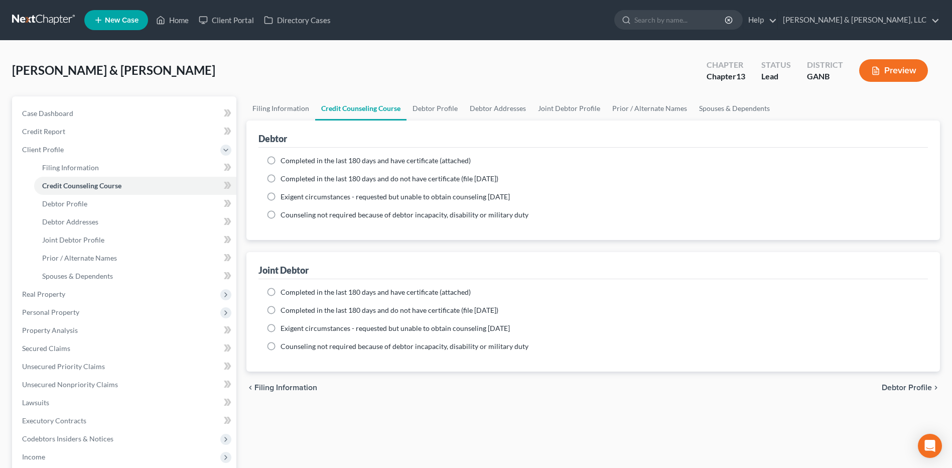
click at [344, 158] on span "Completed in the last 180 days and have certificate (attached)" at bounding box center [376, 160] width 190 height 9
click at [291, 158] on input "Completed in the last 180 days and have certificate (attached)" at bounding box center [288, 159] width 7 height 7
radio input "true"
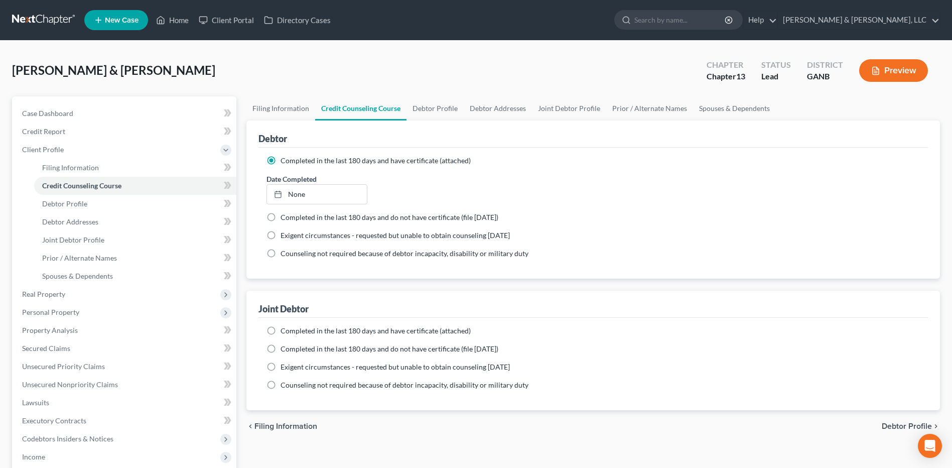
click at [368, 333] on span "Completed in the last 180 days and have certificate (attached)" at bounding box center [376, 330] width 190 height 9
click at [291, 332] on input "Completed in the last 180 days and have certificate (attached)" at bounding box center [288, 329] width 7 height 7
radio input "true"
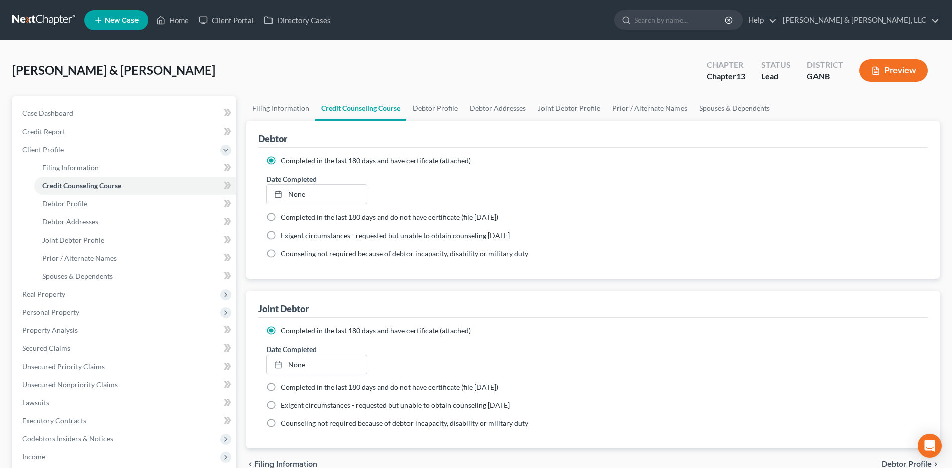
click at [893, 460] on span "Debtor Profile" at bounding box center [907, 464] width 50 height 8
select select "1"
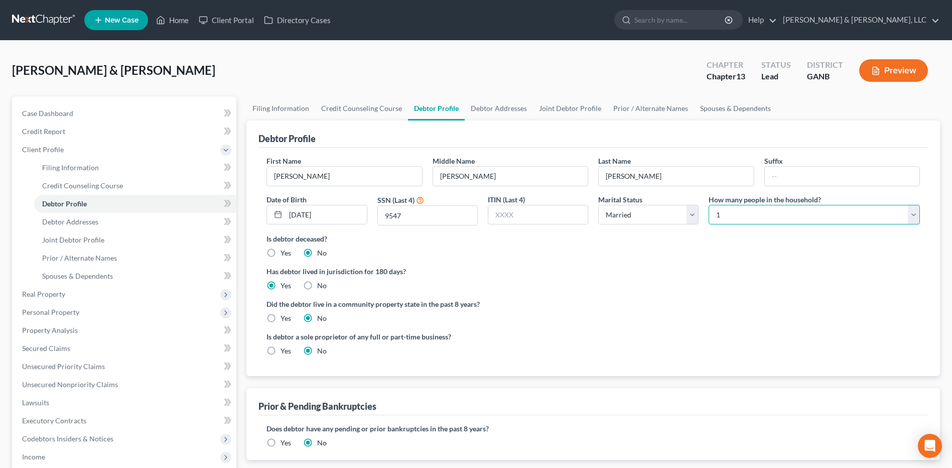
click at [773, 217] on select "Select 1 2 3 4 5 6 7 8 9 10 11 12 13 14 15 16 17 18 19 20" at bounding box center [814, 215] width 211 height 20
select select "1"
click at [709, 205] on select "Select 1 2 3 4 5 6 7 8 9 10 11 12 13 14 15 16 17 18 19 20" at bounding box center [814, 215] width 211 height 20
click at [281, 349] on label "Yes" at bounding box center [286, 351] width 11 height 10
click at [285, 349] on input "Yes" at bounding box center [288, 349] width 7 height 7
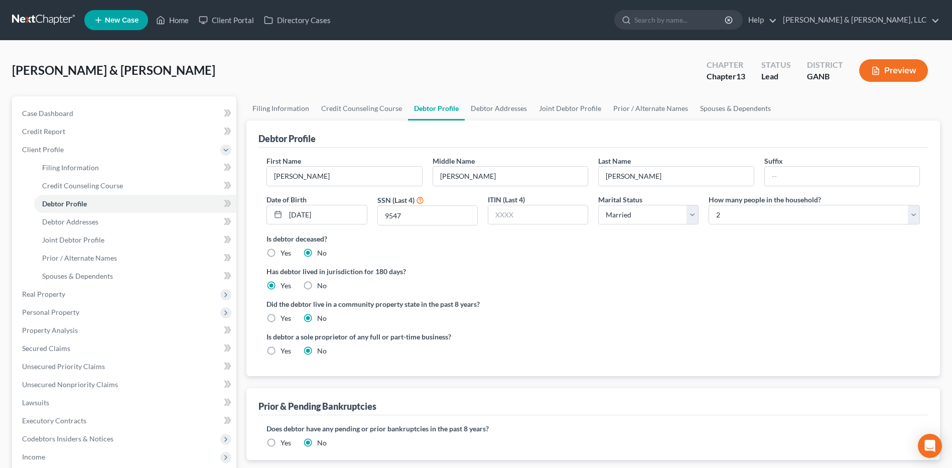
radio input "true"
radio input "false"
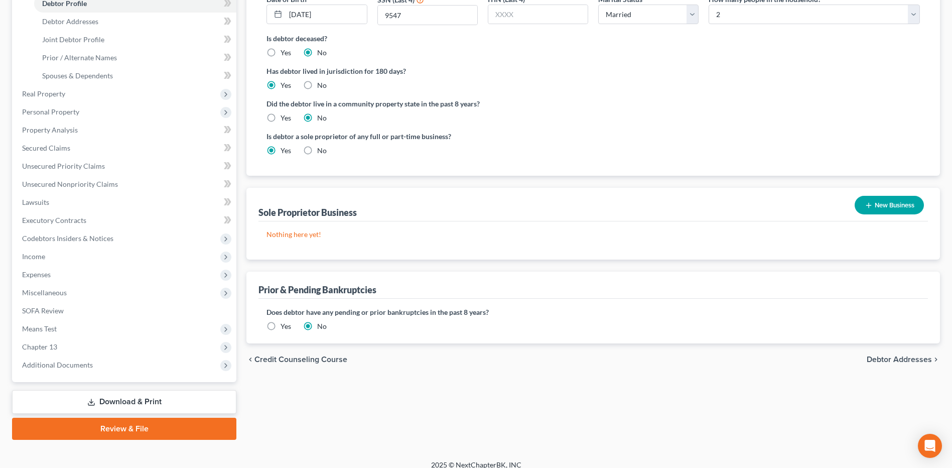
scroll to position [201, 0]
click at [857, 200] on button "New Business" at bounding box center [889, 204] width 69 height 19
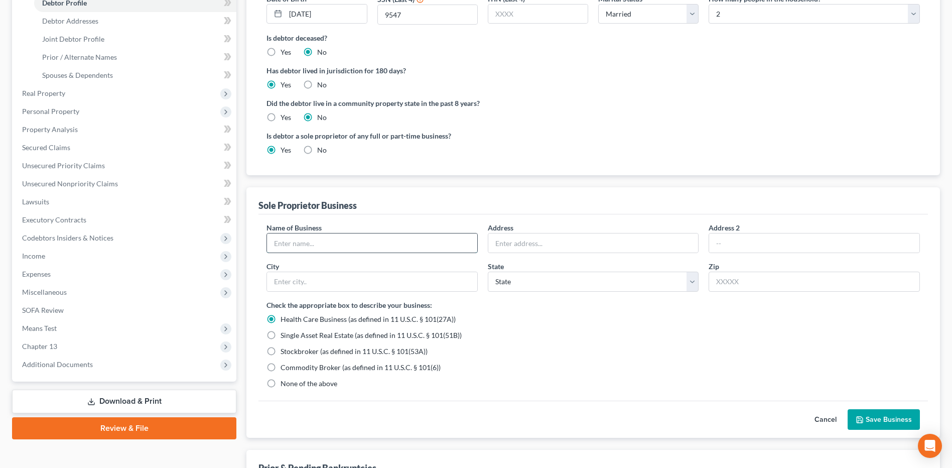
click at [347, 237] on input "text" at bounding box center [372, 242] width 210 height 19
type input "dba [PERSON_NAME]"
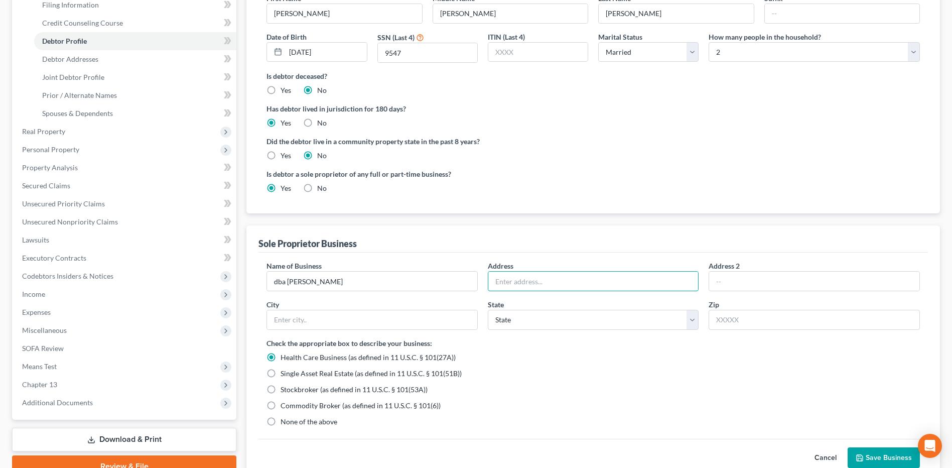
scroll to position [100, 0]
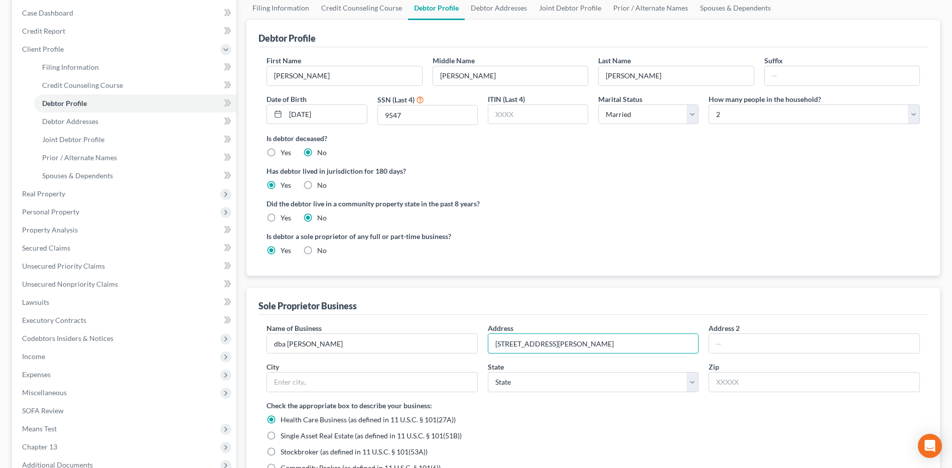
type input "[STREET_ADDRESS][PERSON_NAME]"
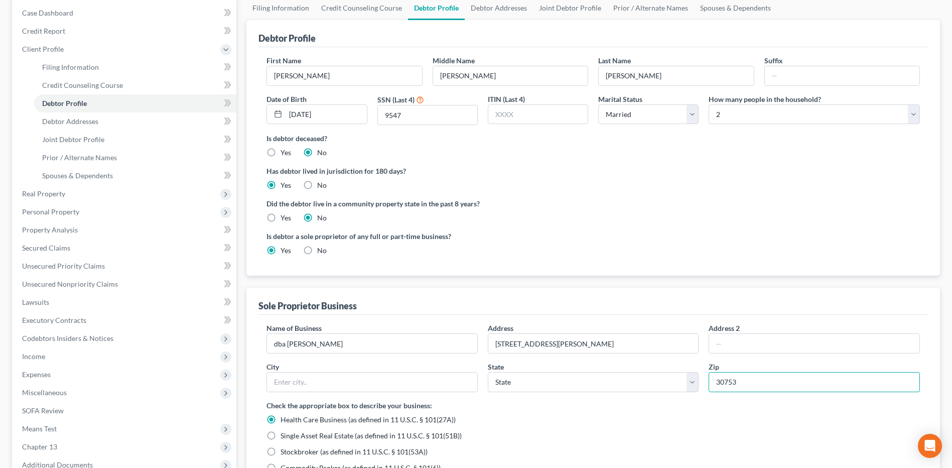
type input "30753"
type input "Trion"
select select "10"
click at [650, 201] on label "Did the debtor live in a community property state in the past 8 years?" at bounding box center [594, 203] width 654 height 11
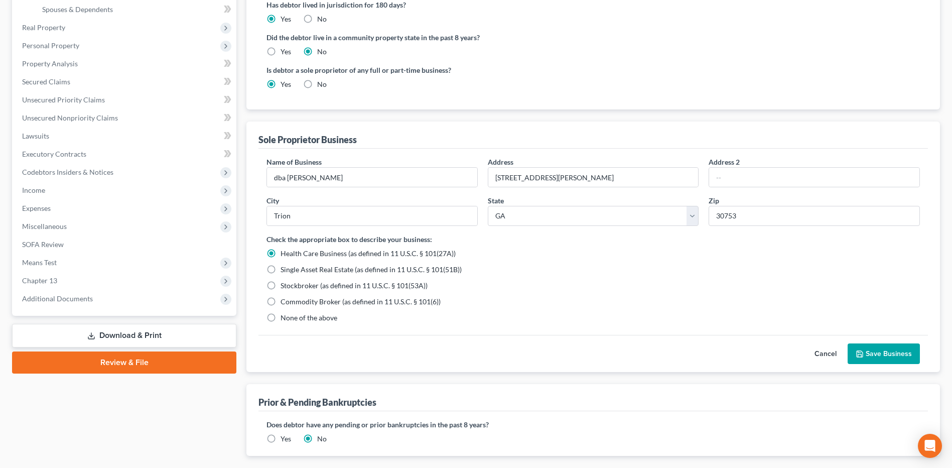
scroll to position [325, 0]
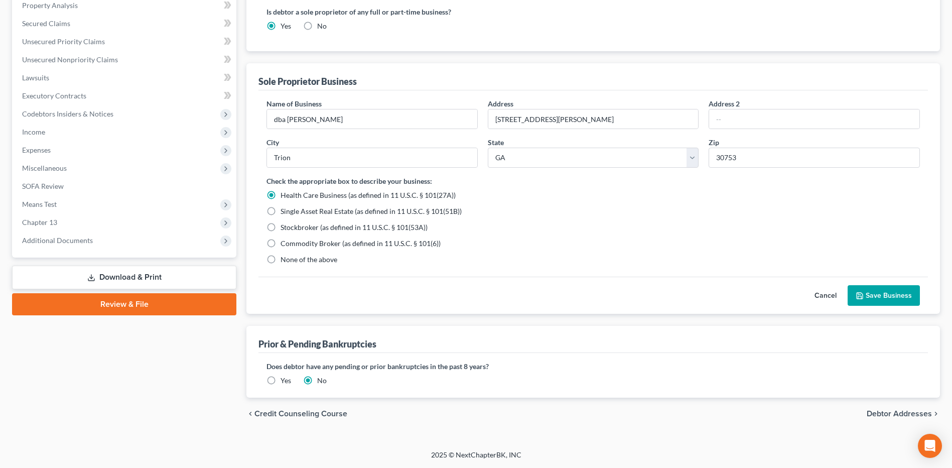
click at [309, 262] on span "None of the above" at bounding box center [309, 259] width 57 height 9
click at [291, 261] on input "None of the above" at bounding box center [288, 258] width 7 height 7
radio input "true"
radio input "false"
click at [879, 295] on button "Save Business" at bounding box center [884, 295] width 72 height 21
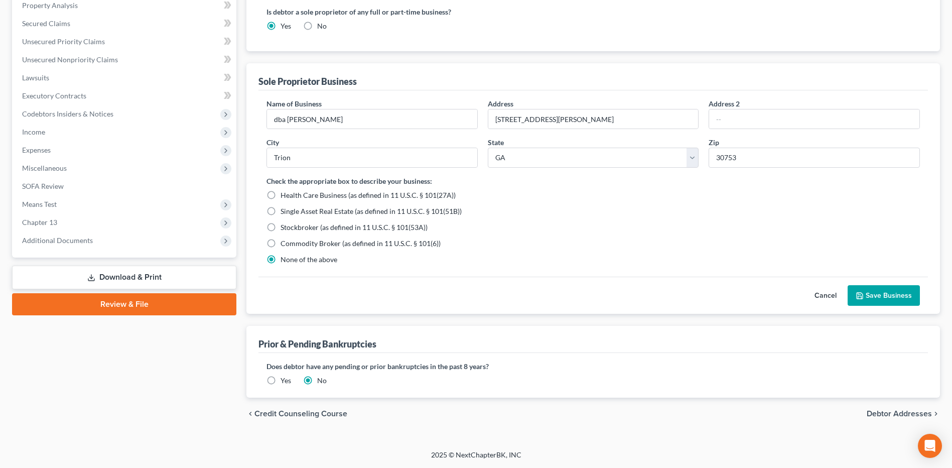
scroll to position [210, 0]
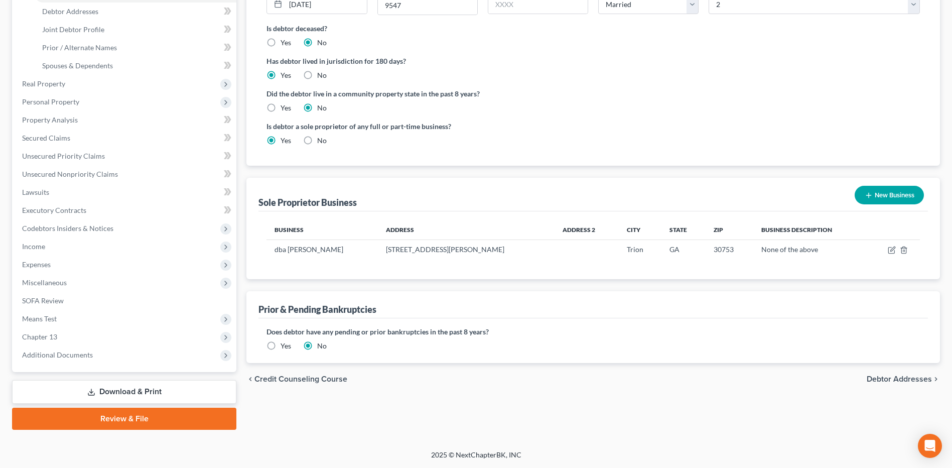
click at [892, 379] on span "Debtor Addresses" at bounding box center [899, 379] width 65 height 8
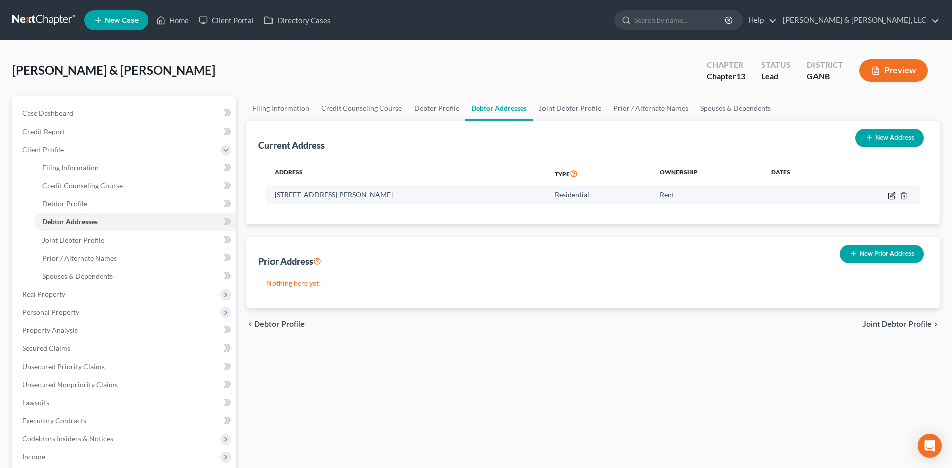
click at [893, 193] on icon "button" at bounding box center [892, 196] width 8 height 8
select select "10"
select select "26"
select select "0"
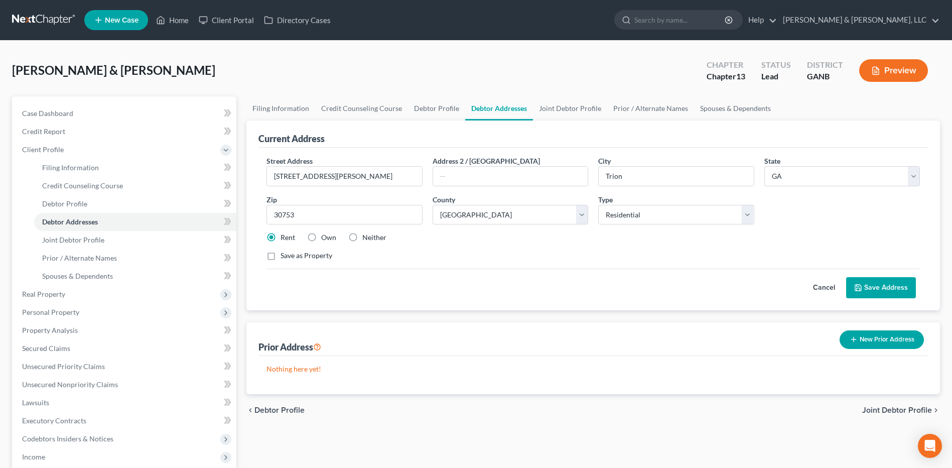
click at [321, 243] on div "Own" at bounding box center [321, 237] width 29 height 10
click at [320, 239] on div "Own" at bounding box center [321, 237] width 29 height 10
click at [321, 239] on label "Own" at bounding box center [328, 237] width 15 height 10
click at [325, 239] on input "Own" at bounding box center [328, 235] width 7 height 7
radio input "true"
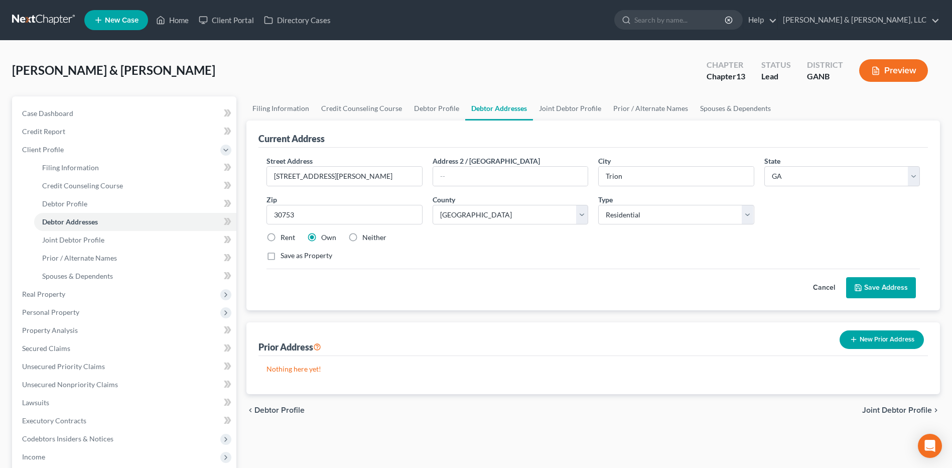
click at [312, 254] on label "Save as Property" at bounding box center [307, 256] width 52 height 10
click at [291, 254] on input "Save as Property" at bounding box center [288, 254] width 7 height 7
checkbox input "true"
click at [867, 283] on button "Save Address" at bounding box center [882, 287] width 70 height 21
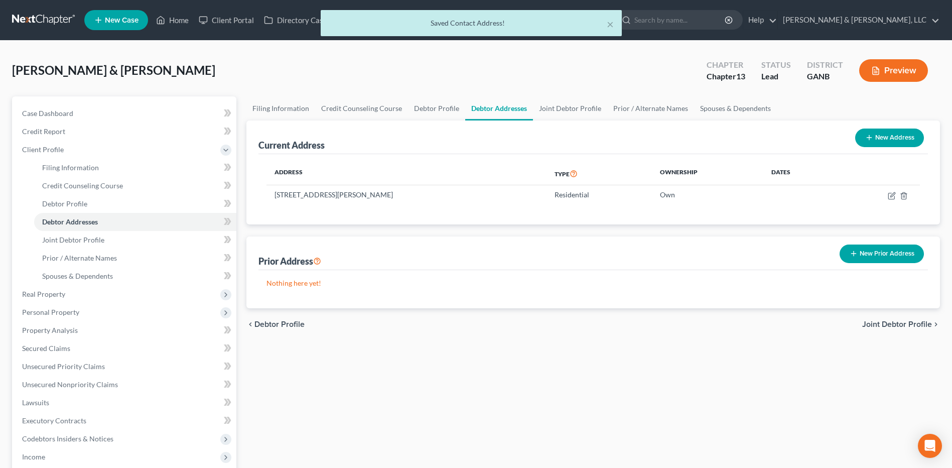
click at [879, 322] on span "Joint Debtor Profile" at bounding box center [898, 324] width 70 height 8
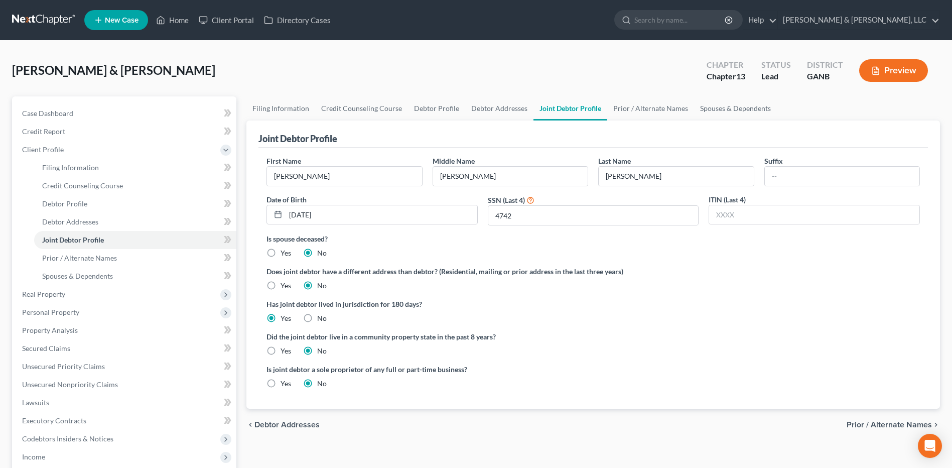
click at [873, 423] on span "Prior / Alternate Names" at bounding box center [889, 425] width 85 height 8
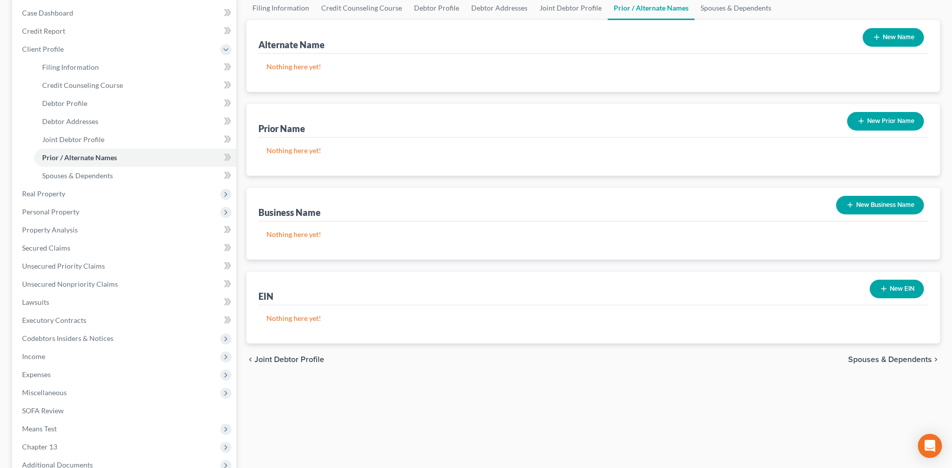
scroll to position [50, 0]
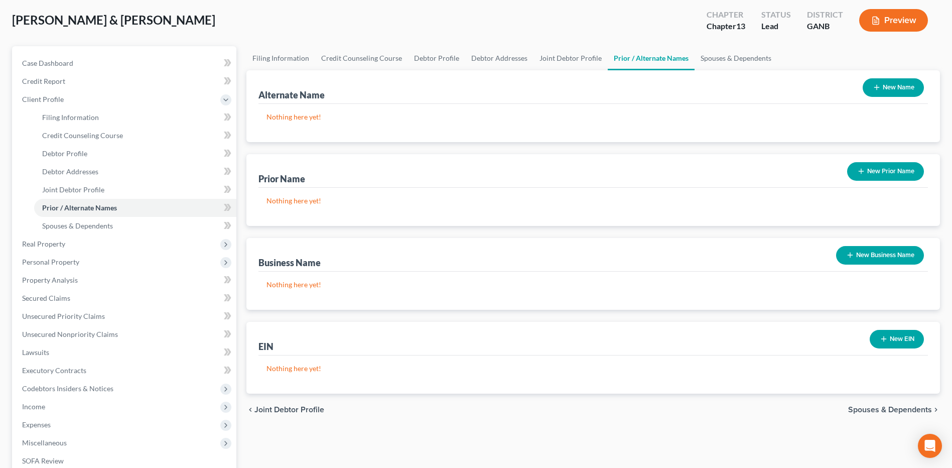
click at [878, 88] on icon "button" at bounding box center [877, 87] width 8 height 8
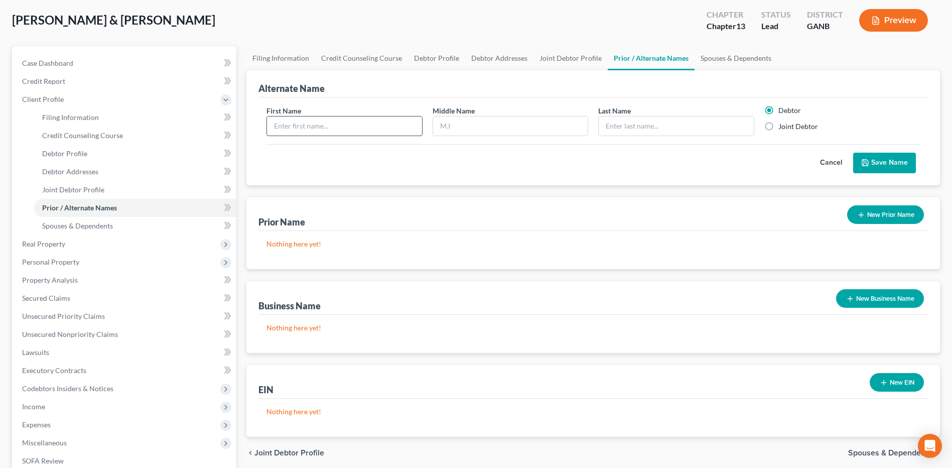
click at [376, 128] on input "text" at bounding box center [344, 125] width 155 height 19
type input "d"
click at [819, 157] on button "Cancel" at bounding box center [831, 163] width 44 height 20
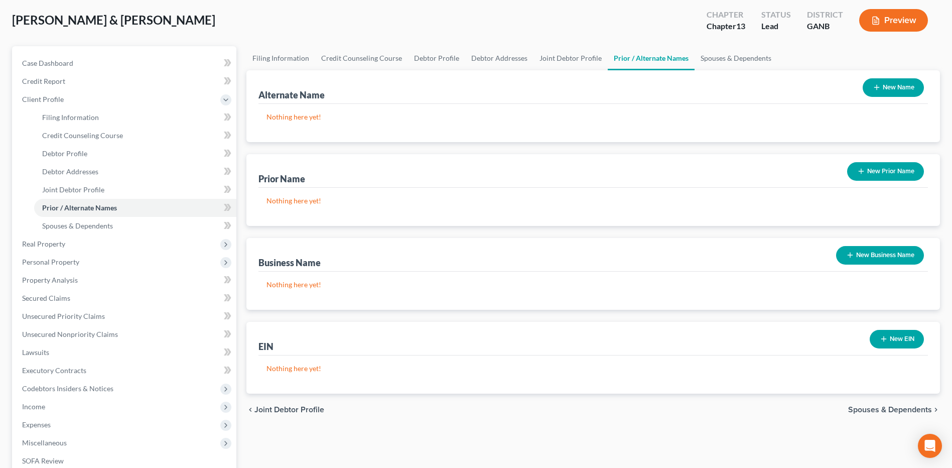
click at [886, 254] on button "New Business Name" at bounding box center [880, 255] width 88 height 19
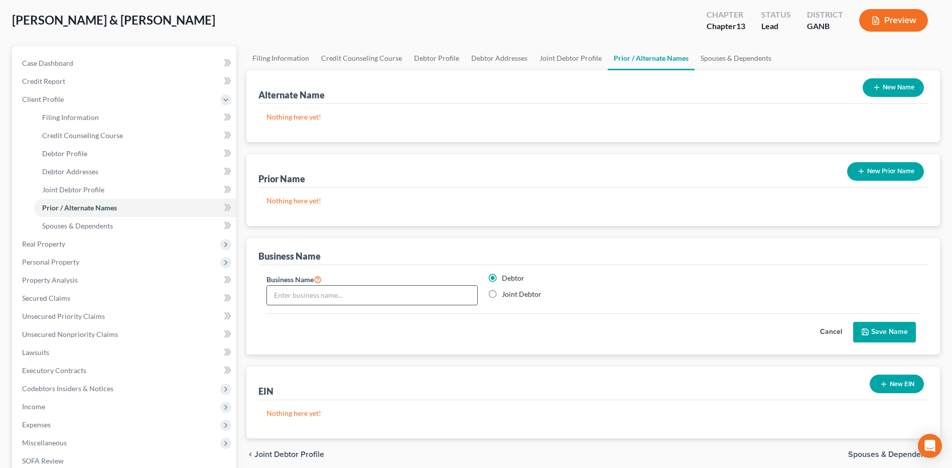
click at [408, 297] on input "text" at bounding box center [372, 295] width 210 height 19
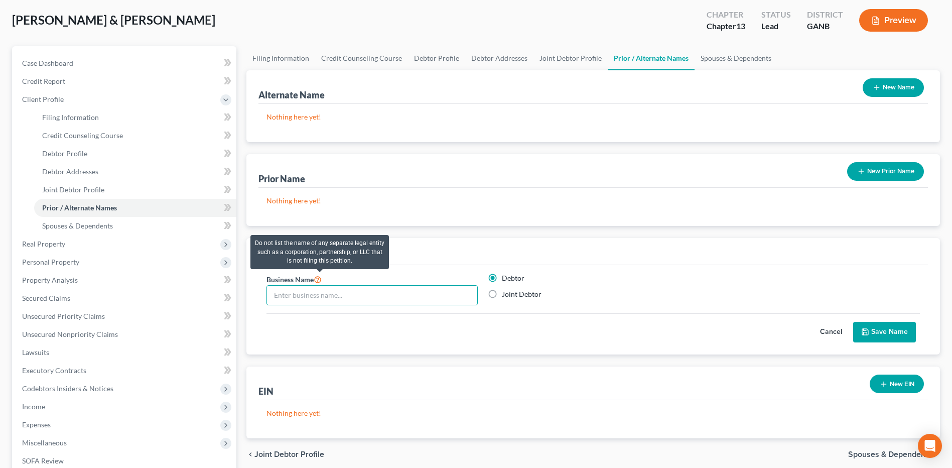
click at [319, 278] on icon at bounding box center [318, 279] width 8 height 10
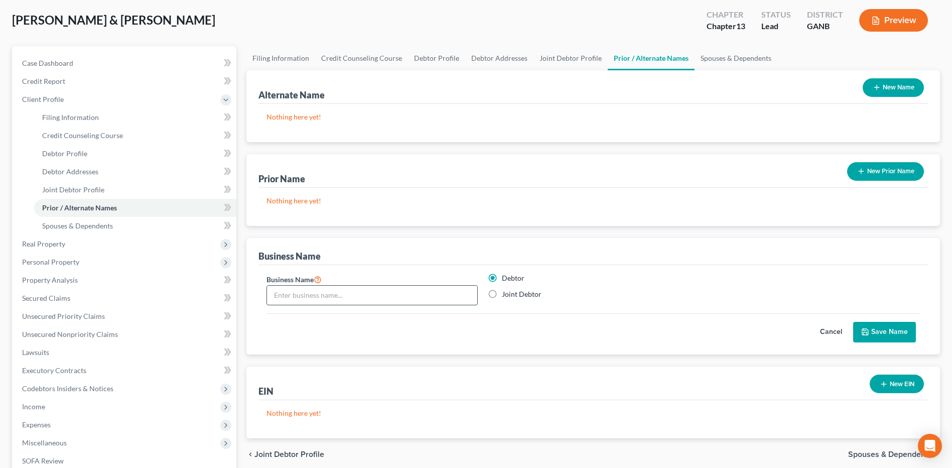
click at [367, 302] on input "text" at bounding box center [372, 295] width 210 height 19
type input "[PERSON_NAME]"
click at [885, 328] on button "Save Name" at bounding box center [885, 332] width 63 height 21
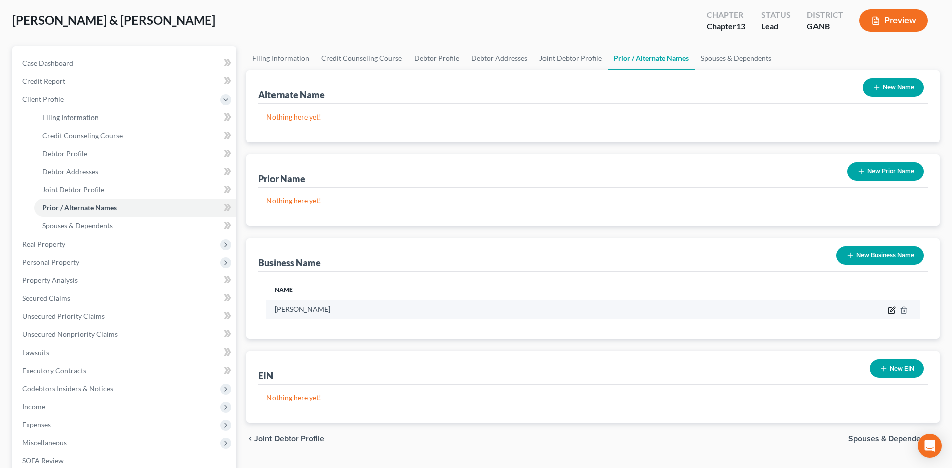
click at [889, 310] on icon "button" at bounding box center [892, 311] width 6 height 6
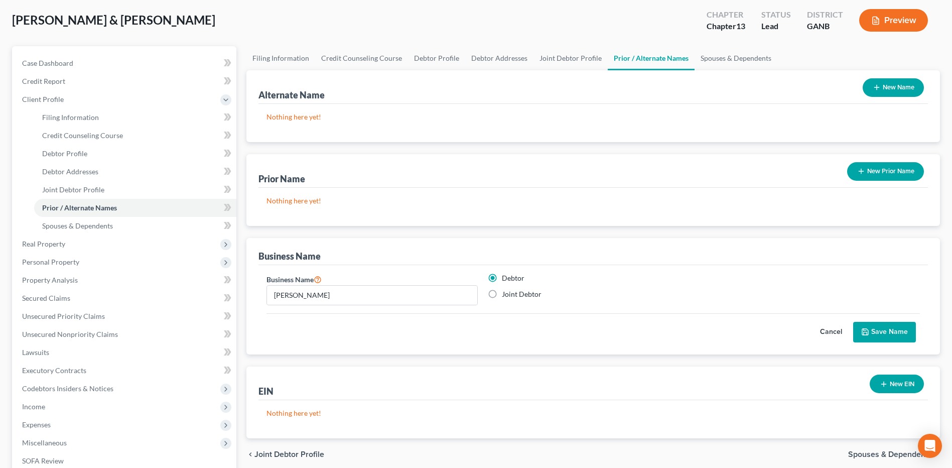
click at [889, 334] on button "Save Name" at bounding box center [885, 332] width 63 height 21
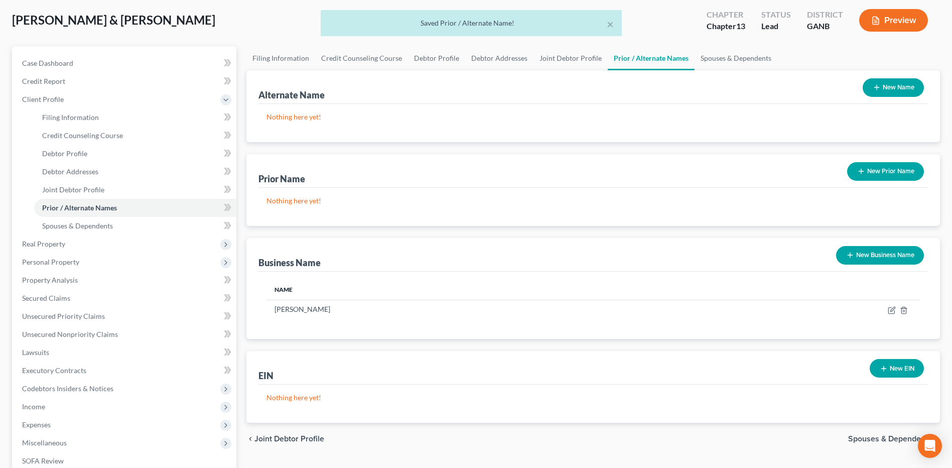
click at [897, 20] on div "× Saved Prior / Alternate Name!" at bounding box center [471, 25] width 952 height 31
click at [614, 27] on button "×" at bounding box center [610, 24] width 7 height 12
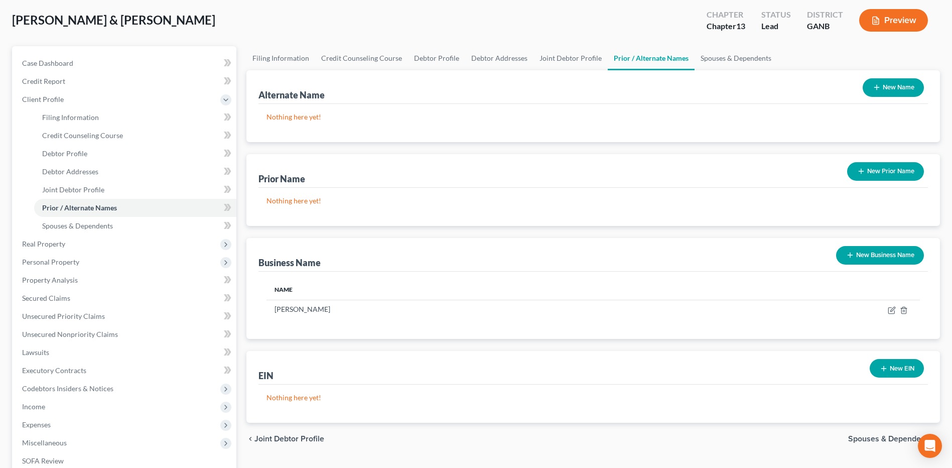
click at [906, 19] on button "Preview" at bounding box center [894, 20] width 69 height 23
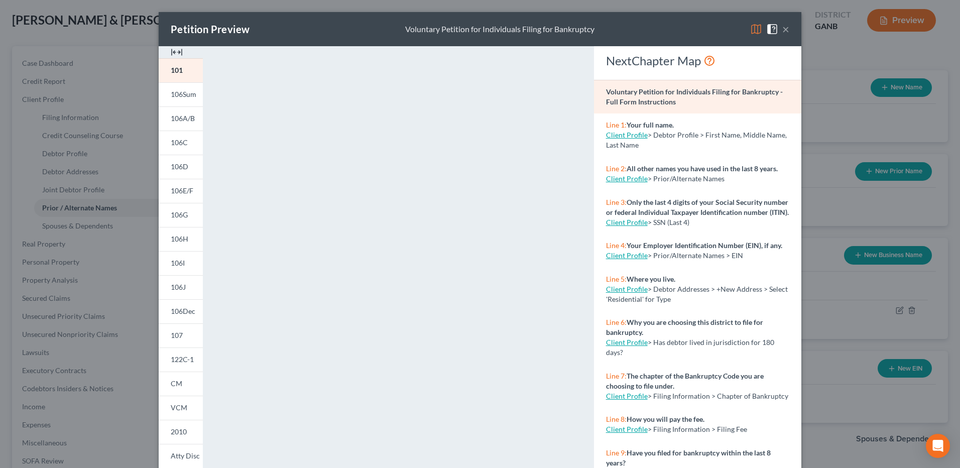
click at [782, 28] on button "×" at bounding box center [785, 29] width 7 height 12
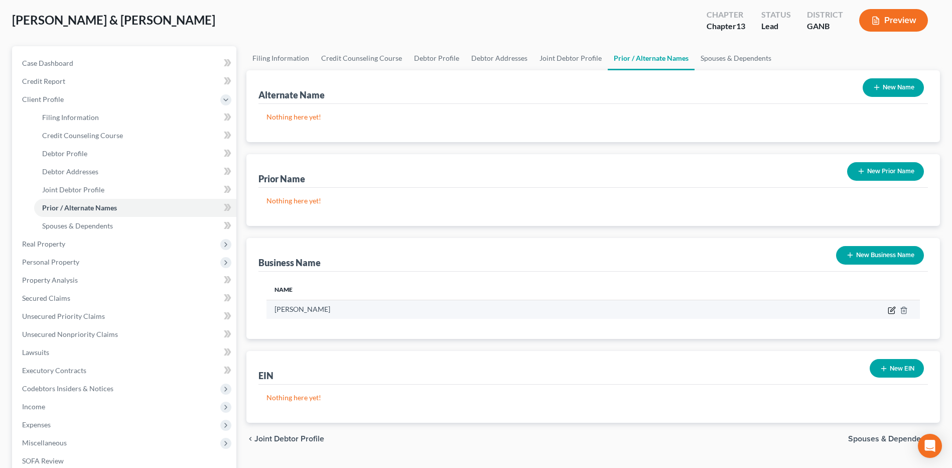
click at [891, 311] on icon "button" at bounding box center [892, 310] width 8 height 8
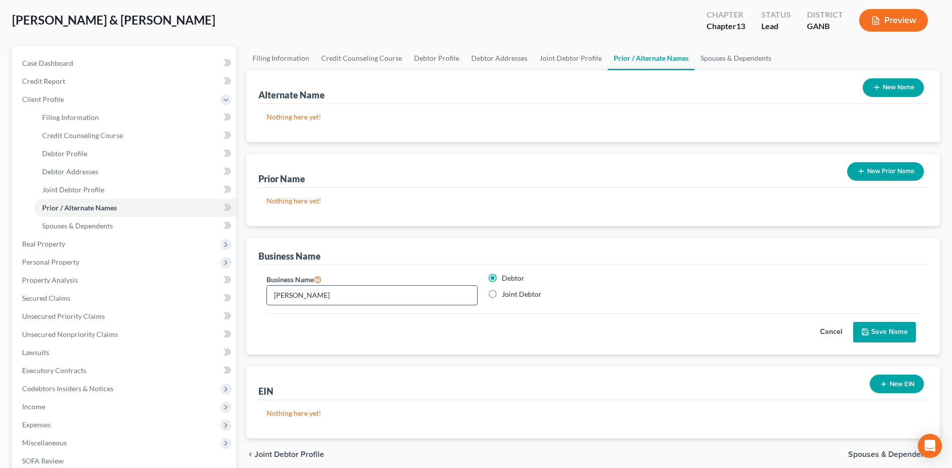
click at [276, 297] on input "[PERSON_NAME]" at bounding box center [372, 295] width 210 height 19
drag, startPoint x: 333, startPoint y: 297, endPoint x: 214, endPoint y: 300, distance: 119.0
click at [214, 300] on div "Petition Navigation Case Dashboard Payments Invoices Payments Payments Credit R…" at bounding box center [476, 318] width 938 height 544
type input "dba [PERSON_NAME]"
click at [884, 330] on button "Save Name" at bounding box center [885, 332] width 63 height 21
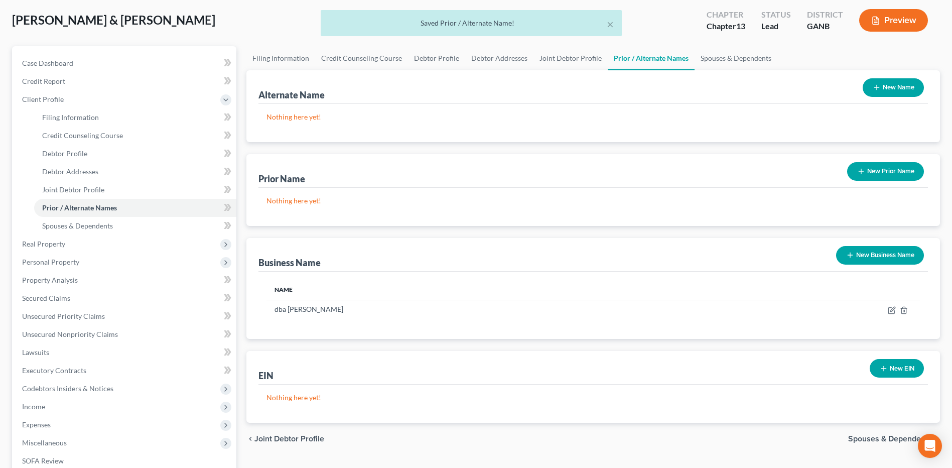
click at [874, 261] on button "New Business Name" at bounding box center [880, 255] width 88 height 19
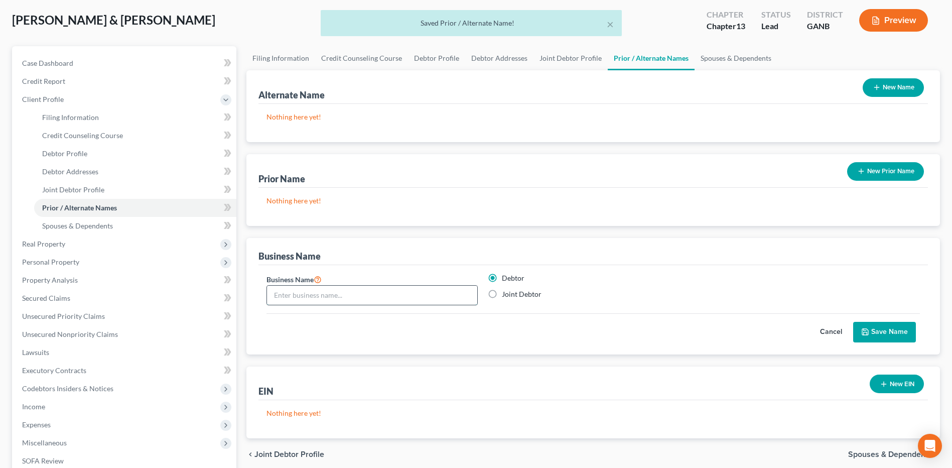
click at [380, 294] on input "text" at bounding box center [372, 295] width 210 height 19
paste input "dba [PERSON_NAME]"
type input "dba [PERSON_NAME]"
click at [502, 295] on label "Joint Debtor" at bounding box center [522, 294] width 40 height 10
click at [506, 295] on input "Joint Debtor" at bounding box center [509, 292] width 7 height 7
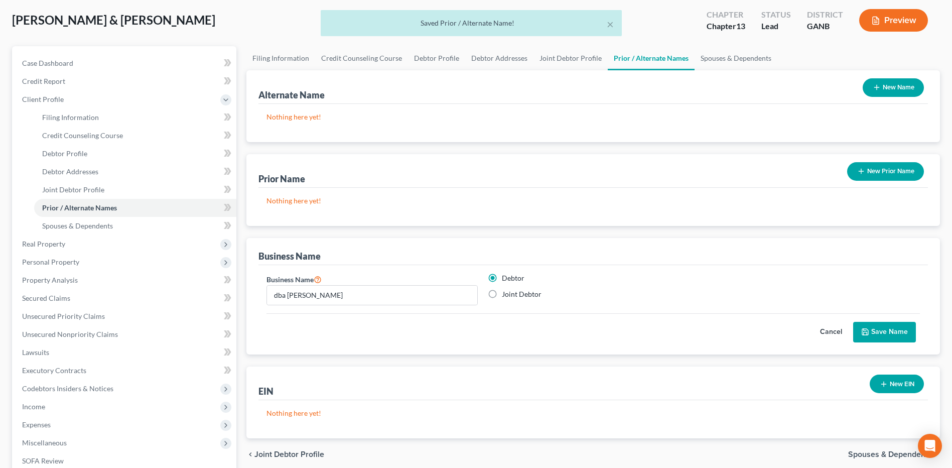
radio input "true"
radio input "false"
click at [876, 321] on div "Cancel Save Name" at bounding box center [594, 328] width 654 height 30
click at [886, 328] on button "Save Name" at bounding box center [885, 332] width 63 height 21
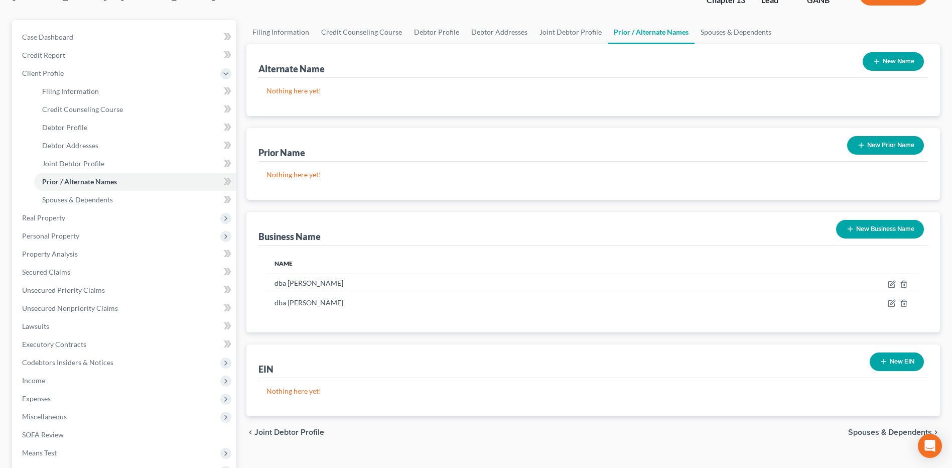
scroll to position [210, 0]
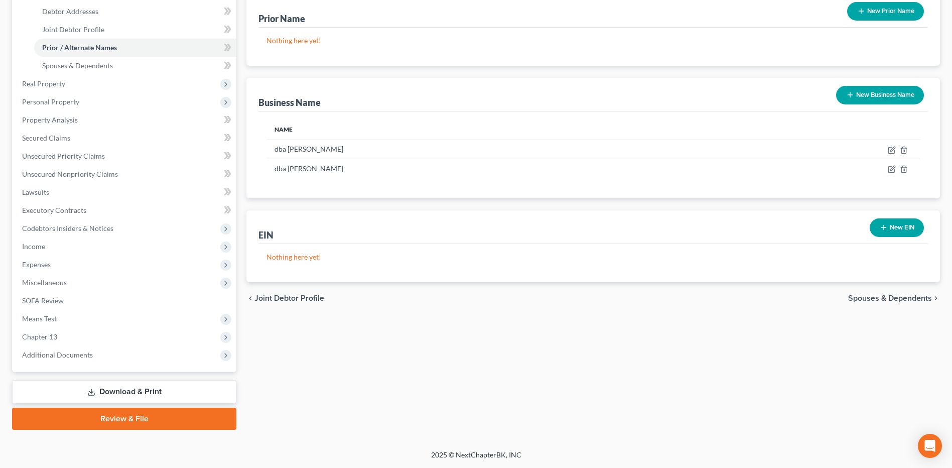
click at [885, 294] on span "Spouses & Dependents" at bounding box center [891, 298] width 84 height 8
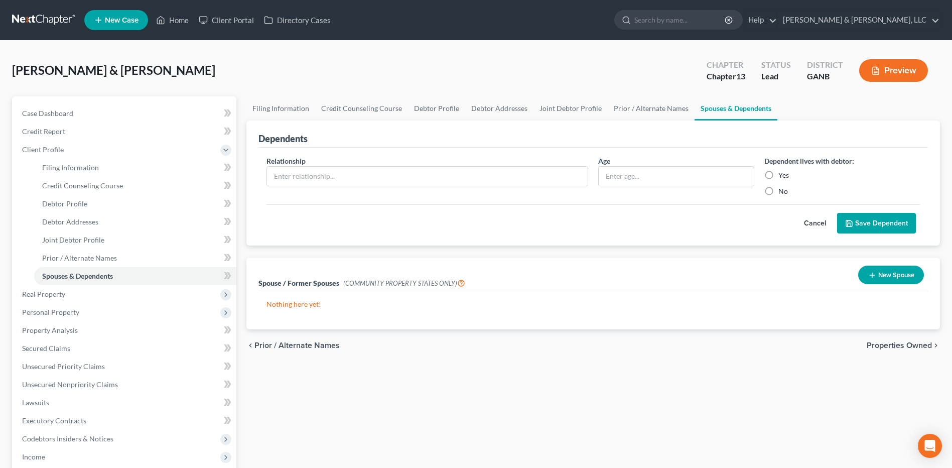
click at [915, 349] on span "Properties Owned" at bounding box center [899, 345] width 65 height 8
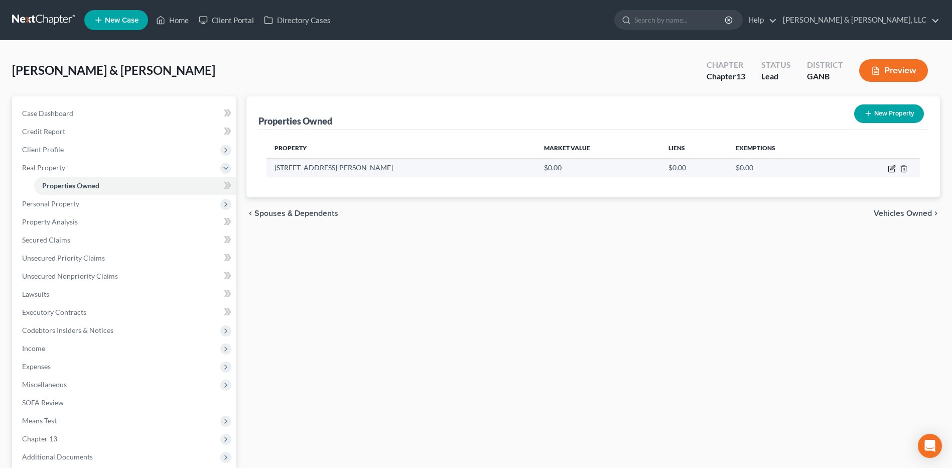
click at [893, 170] on icon "button" at bounding box center [892, 169] width 8 height 8
select select "10"
select select "26"
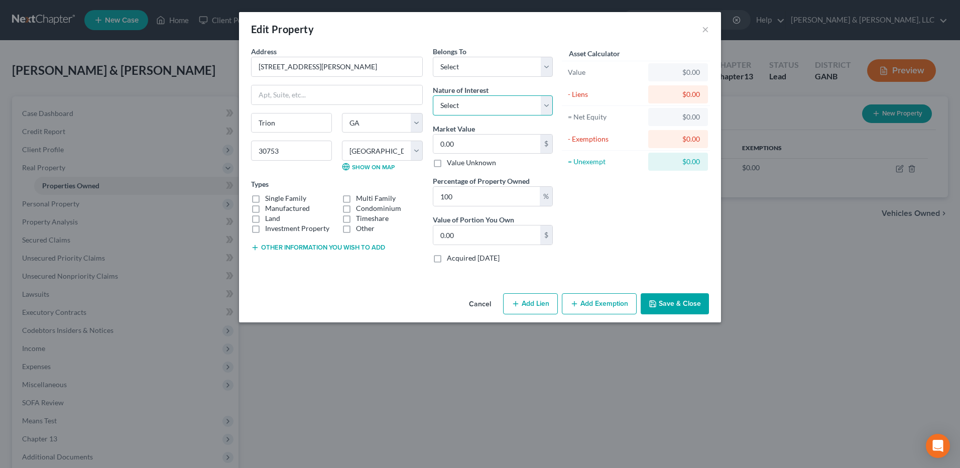
click at [477, 105] on select "Select Fee Simple Joint Tenant Life Estate Equitable Interest Future Interest T…" at bounding box center [493, 105] width 120 height 20
click at [490, 67] on select "Select Debtor 1 Only Debtor 2 Only Debtor 1 And Debtor 2 Only At Least One Of T…" at bounding box center [493, 67] width 120 height 20
select select "2"
click at [433, 57] on select "Select Debtor 1 Only Debtor 2 Only Debtor 1 And Debtor 2 Only At Least One Of T…" at bounding box center [493, 67] width 120 height 20
click at [466, 144] on input "0.00" at bounding box center [486, 144] width 107 height 19
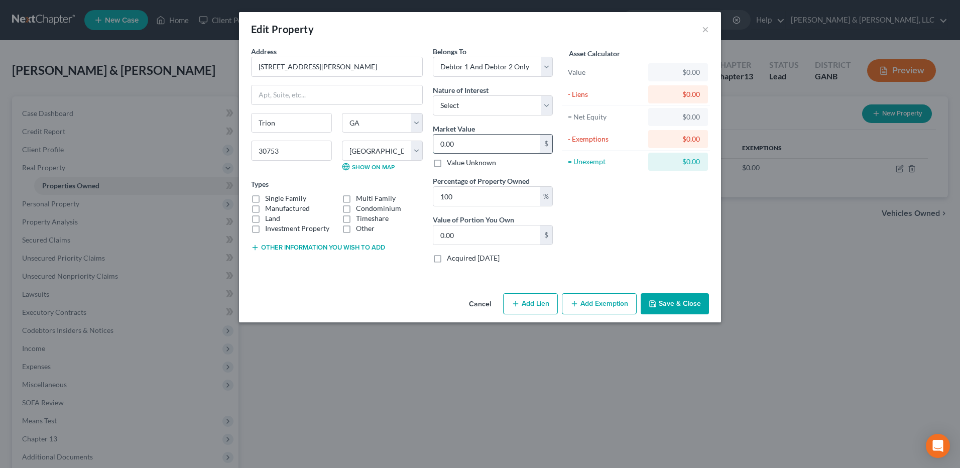
type input "2"
type input "2.00"
type input "20"
type input "20.00"
type input "208"
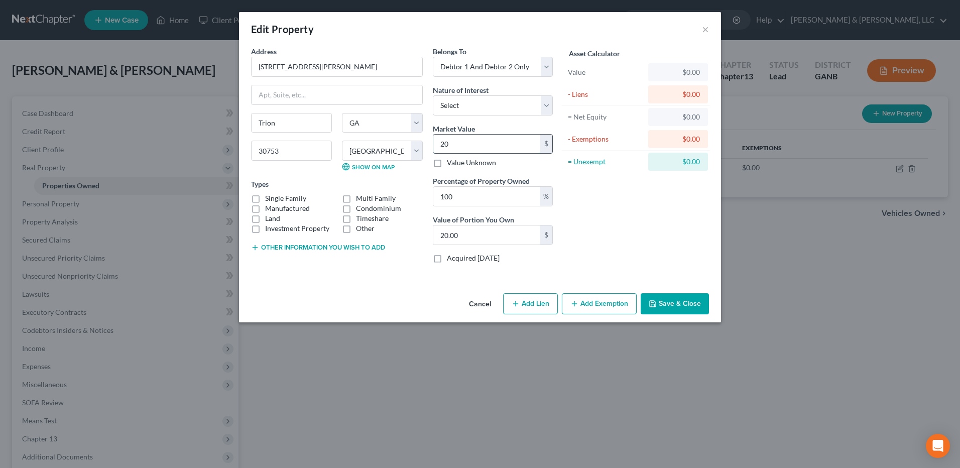
type input "208.00"
type input "2080"
type input "2,080.00"
type input "2,0800"
type input "20,800.00"
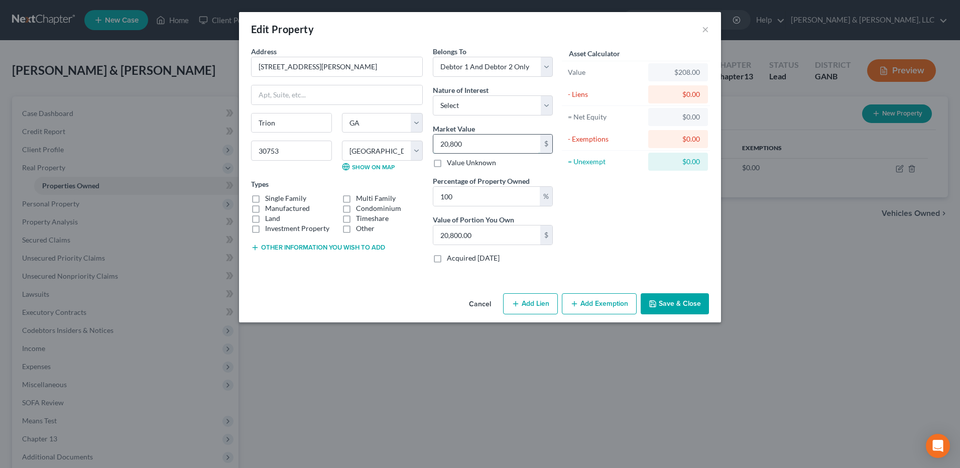
type input "20,8000"
type input "208,000.00"
type input "208,000"
click at [298, 198] on label "Single Family" at bounding box center [285, 198] width 41 height 10
click at [276, 198] on input "Single Family" at bounding box center [272, 196] width 7 height 7
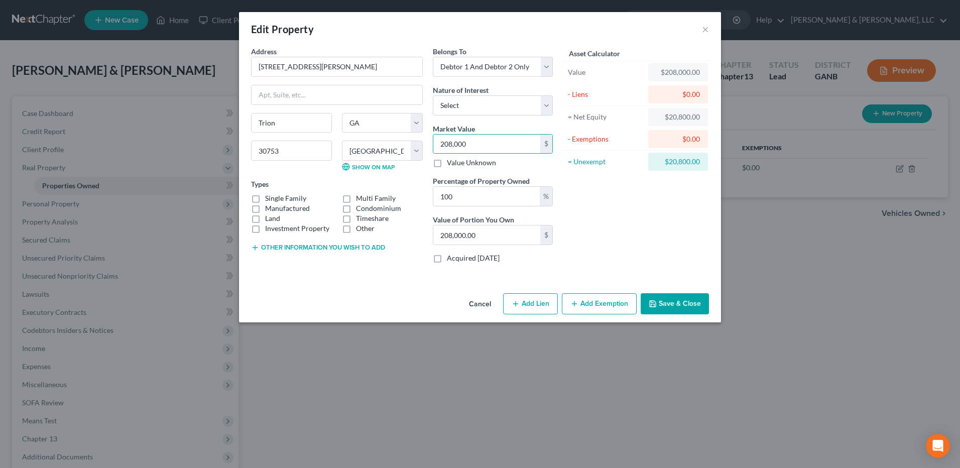
checkbox input "true"
click at [686, 303] on button "Save & Close" at bounding box center [675, 303] width 68 height 21
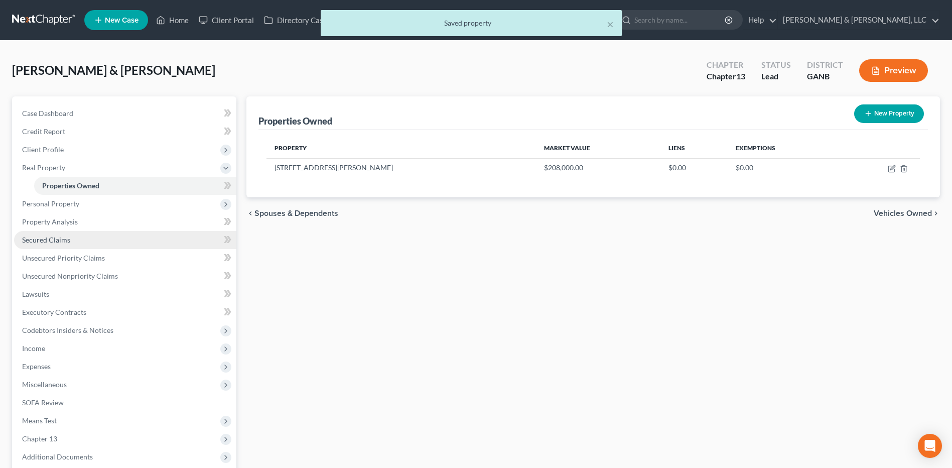
click at [144, 242] on link "Secured Claims" at bounding box center [125, 240] width 222 height 18
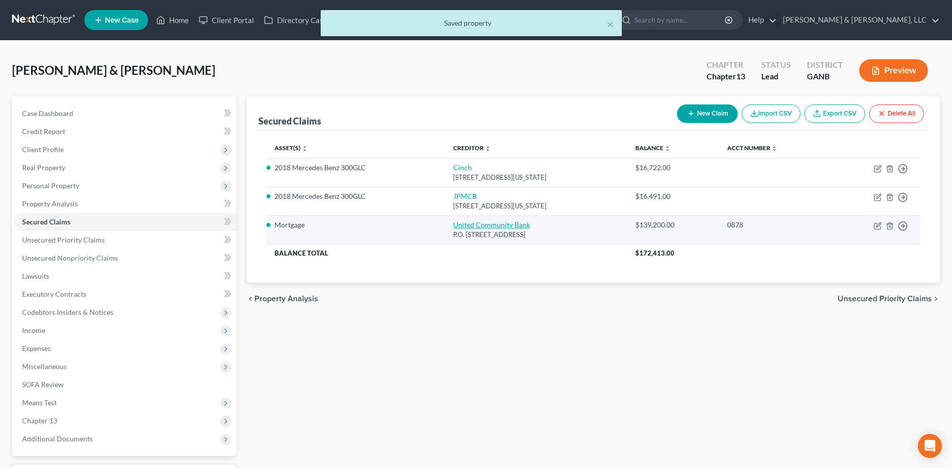
click at [460, 223] on link "United Community Bank" at bounding box center [491, 224] width 77 height 9
select select "10"
select select "2"
select select "0"
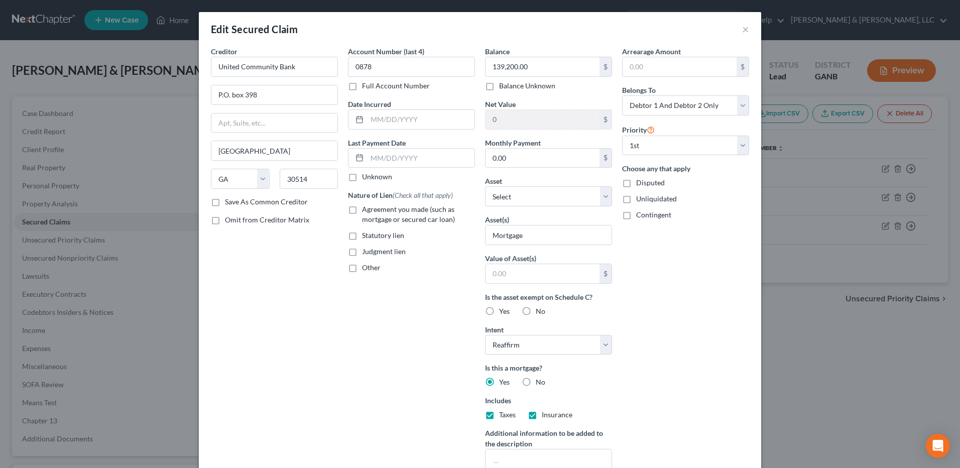
click at [392, 208] on span "Agreement you made (such as mortgage or secured car loan)" at bounding box center [408, 214] width 93 height 19
click at [373, 208] on input "Agreement you made (such as mortgage or secured car loan)" at bounding box center [369, 207] width 7 height 7
checkbox input "true"
click at [602, 198] on select "Select Other Multiple Assets United Community (Savings Account) - $0.0 United C…" at bounding box center [548, 196] width 127 height 20
select select "4"
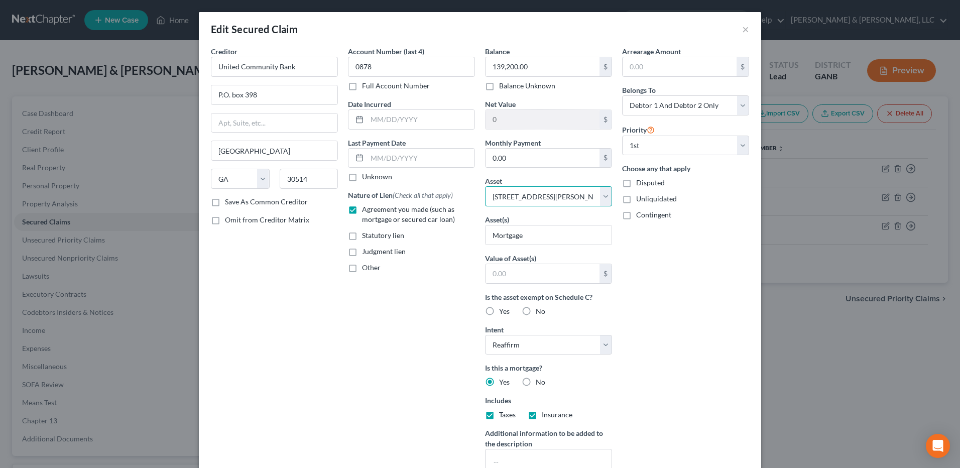
click at [485, 186] on select "Select Other Multiple Assets United Community (Savings Account) - $0.0 United C…" at bounding box center [548, 196] width 127 height 20
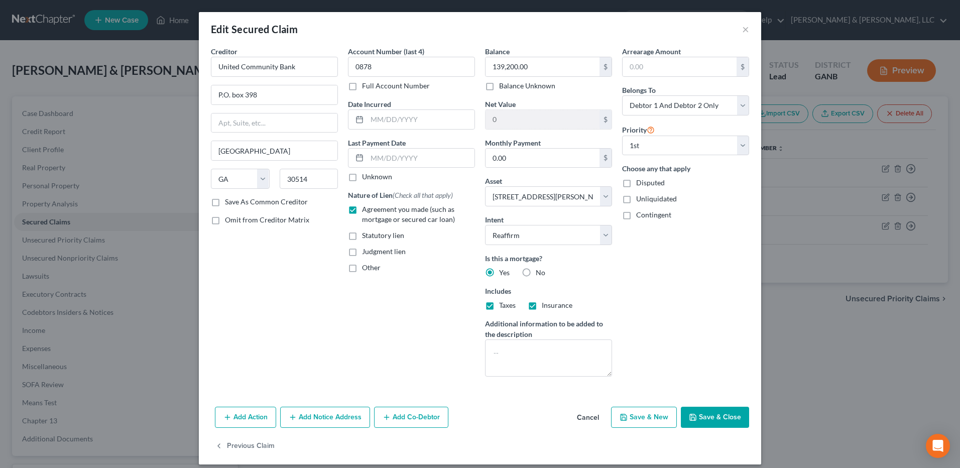
click at [703, 420] on button "Save & Close" at bounding box center [715, 417] width 68 height 21
select select
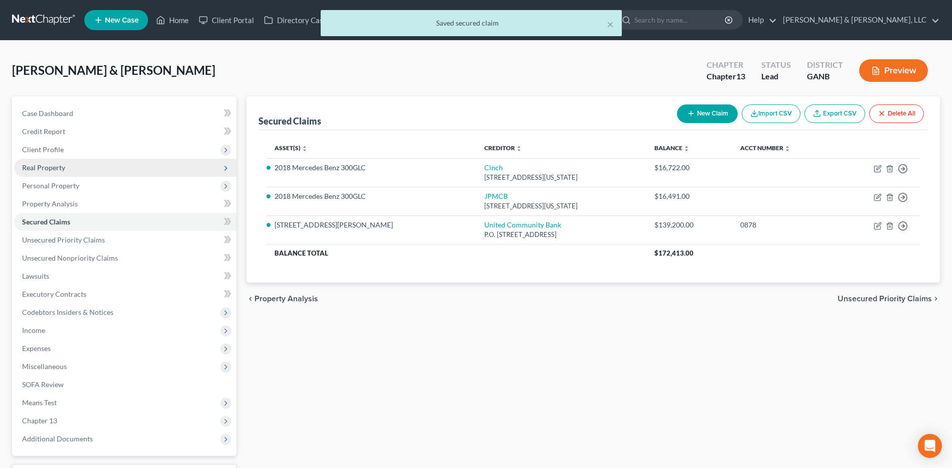
click at [81, 173] on span "Real Property" at bounding box center [125, 168] width 222 height 18
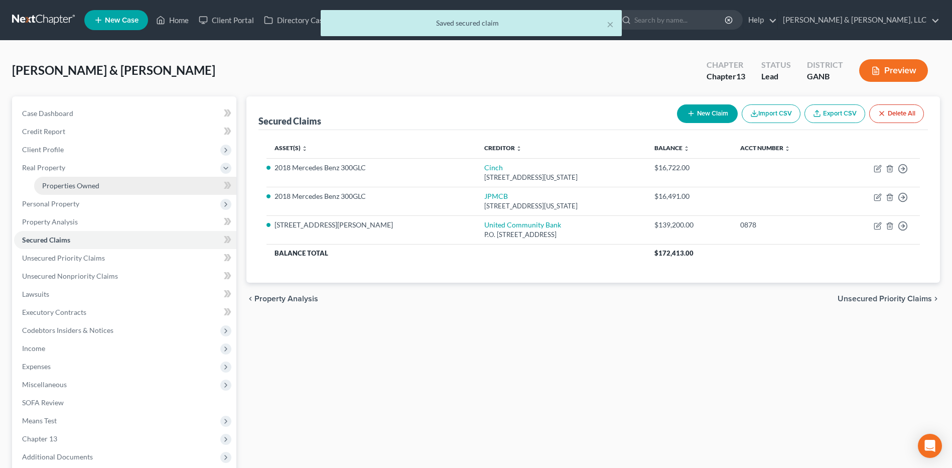
click at [86, 178] on link "Properties Owned" at bounding box center [135, 186] width 202 height 18
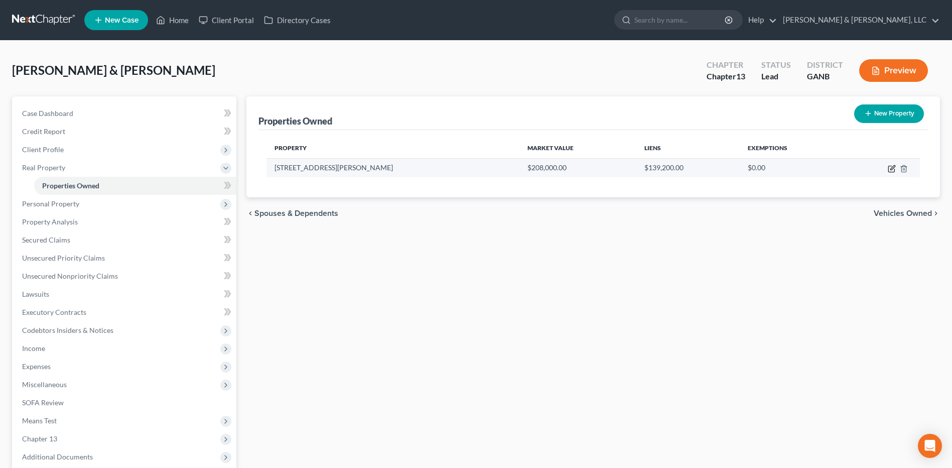
click at [895, 170] on icon "button" at bounding box center [892, 169] width 6 height 6
select select "10"
select select "26"
select select "2"
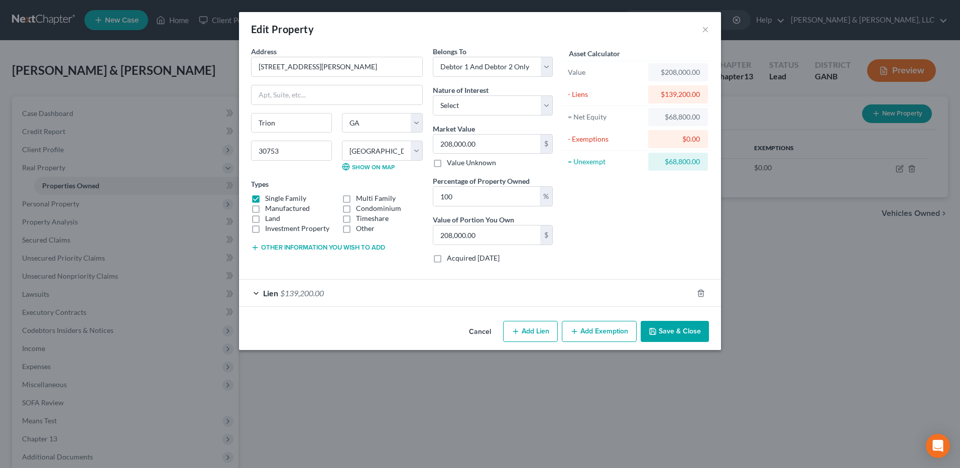
click at [595, 331] on button "Add Exemption" at bounding box center [599, 331] width 75 height 21
select select "2"
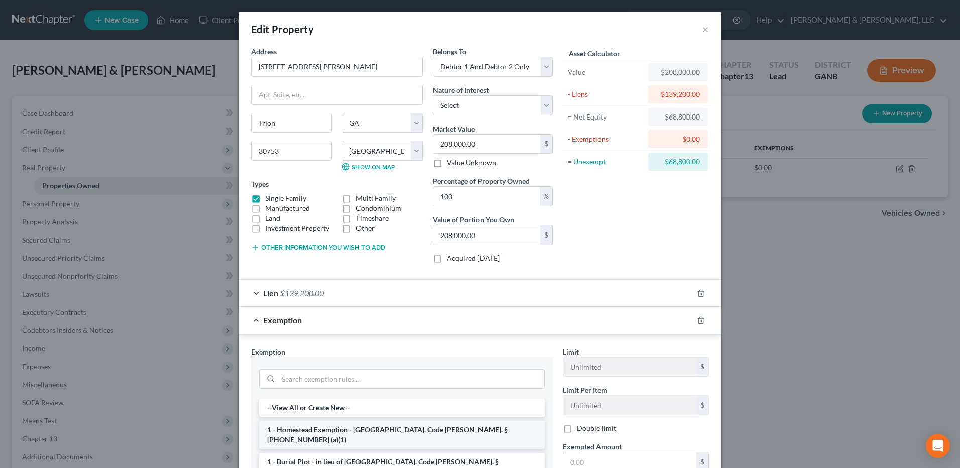
click at [334, 431] on li "1 - Homestead Exemption - [GEOGRAPHIC_DATA]. Code [PERSON_NAME]. § [PHONE_NUMBE…" at bounding box center [402, 435] width 286 height 28
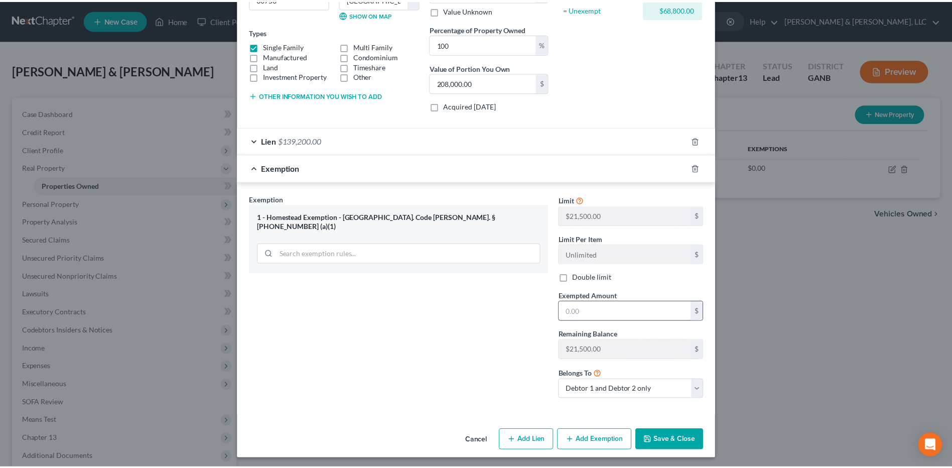
scroll to position [155, 0]
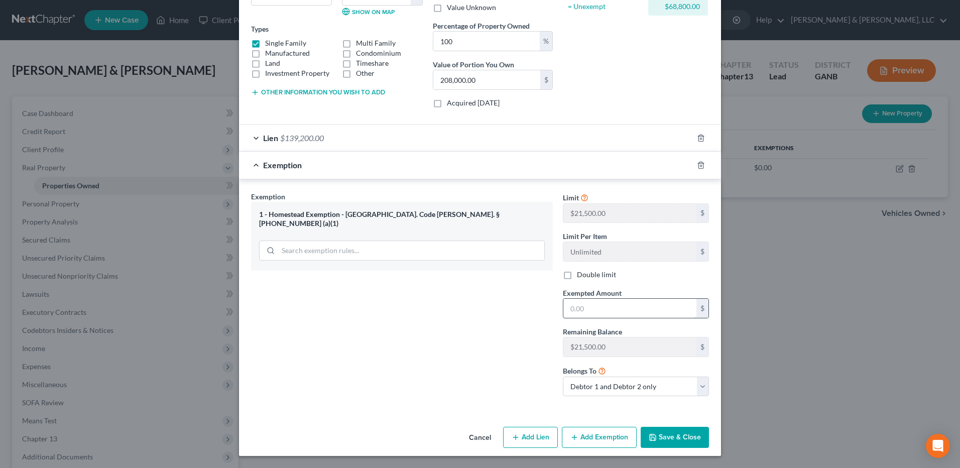
click at [606, 304] on input "text" at bounding box center [629, 308] width 133 height 19
type input "43,000"
click at [659, 436] on button "Save & Close" at bounding box center [675, 437] width 68 height 21
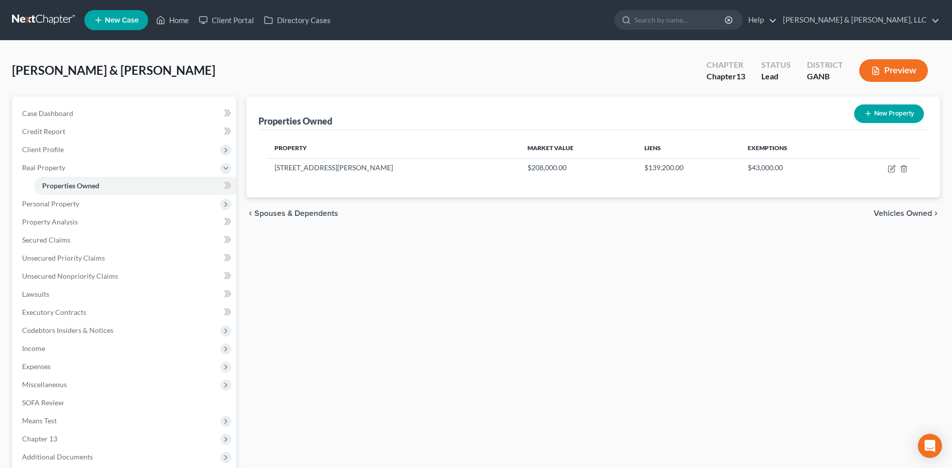
click at [913, 215] on span "Vehicles Owned" at bounding box center [903, 213] width 58 height 8
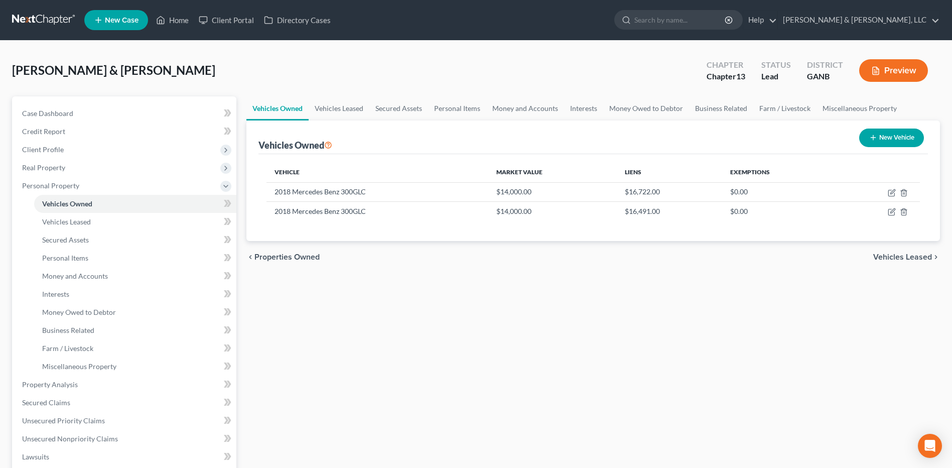
click at [900, 260] on span "Vehicles Leased" at bounding box center [903, 257] width 59 height 8
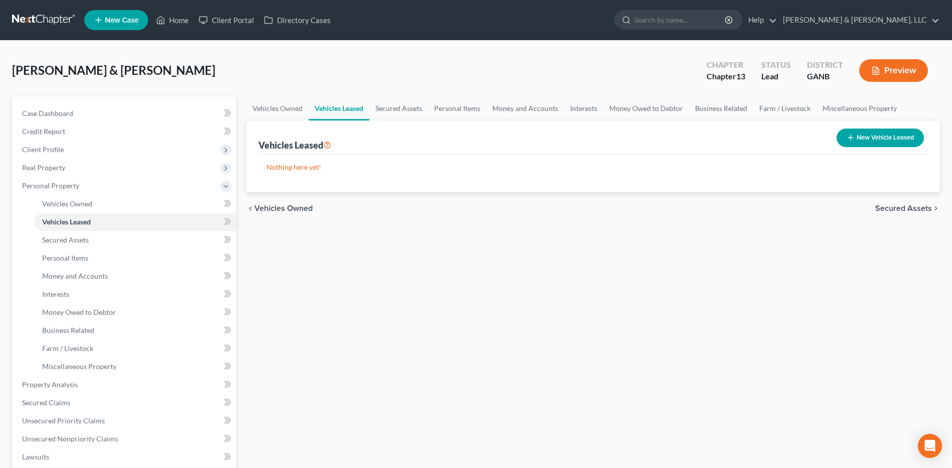
click at [905, 211] on span "Secured Assets" at bounding box center [904, 208] width 57 height 8
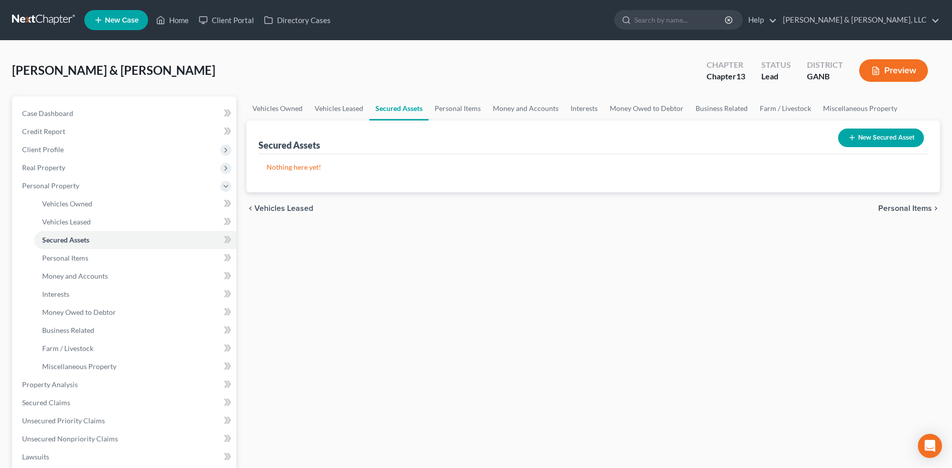
click at [905, 211] on span "Personal Items" at bounding box center [906, 208] width 54 height 8
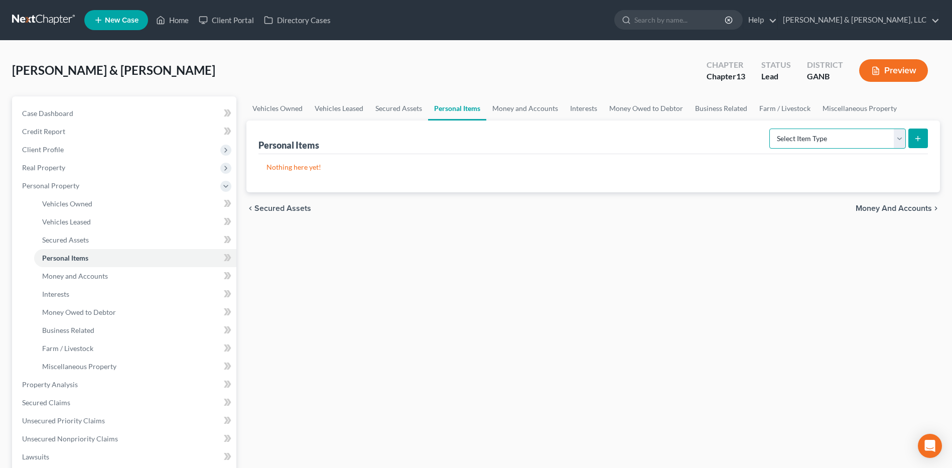
click at [796, 139] on select "Select Item Type Clothing (A/B: 11) Collectibles Of Value (A/B: 8) Electronics …" at bounding box center [838, 139] width 137 height 20
select select "clothing"
click at [771, 129] on select "Select Item Type Clothing (A/B: 11) Collectibles Of Value (A/B: 8) Electronics …" at bounding box center [838, 139] width 137 height 20
click at [915, 143] on button "submit" at bounding box center [919, 139] width 20 height 20
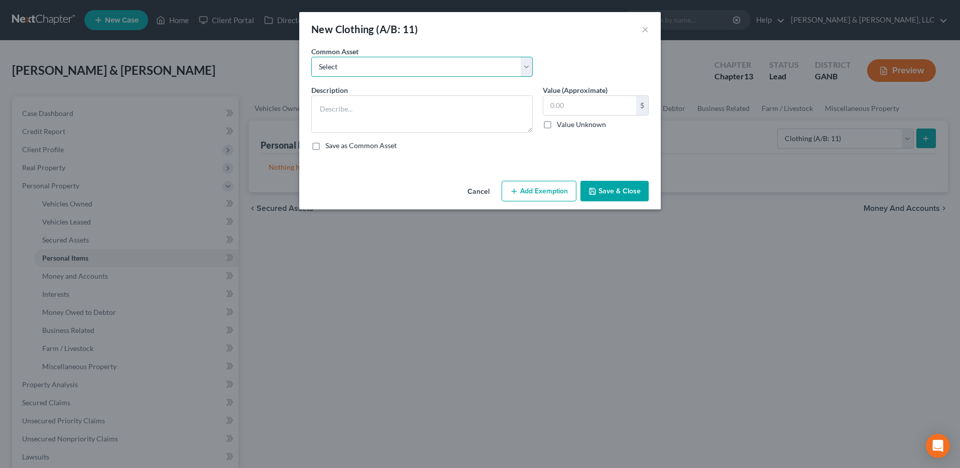
click at [421, 71] on select "Select Misc. Clothing & Apparel" at bounding box center [421, 67] width 221 height 20
select select "0"
click at [311, 57] on select "Select Misc. Clothing & Apparel" at bounding box center [421, 67] width 221 height 20
type textarea "Misc. Clothing & Apparel"
click at [587, 105] on input "100.00" at bounding box center [589, 105] width 93 height 19
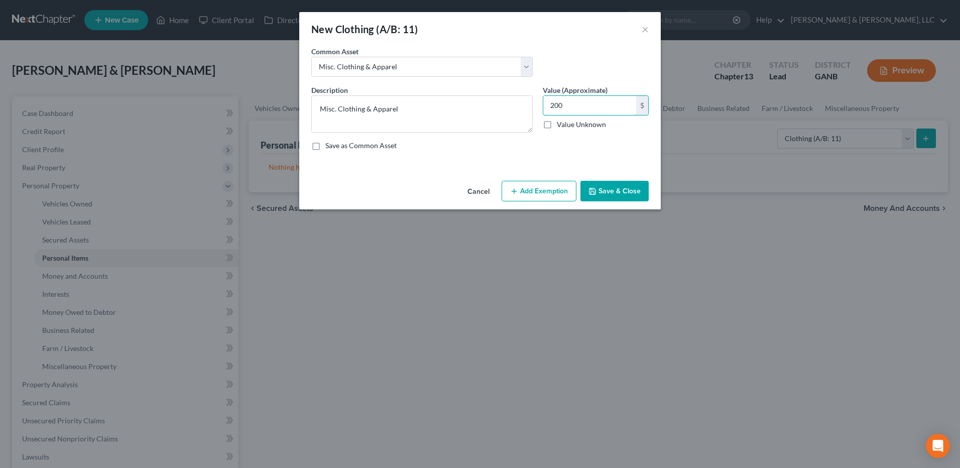
type input "200"
click at [547, 182] on button "Add Exemption" at bounding box center [539, 191] width 75 height 21
select select "2"
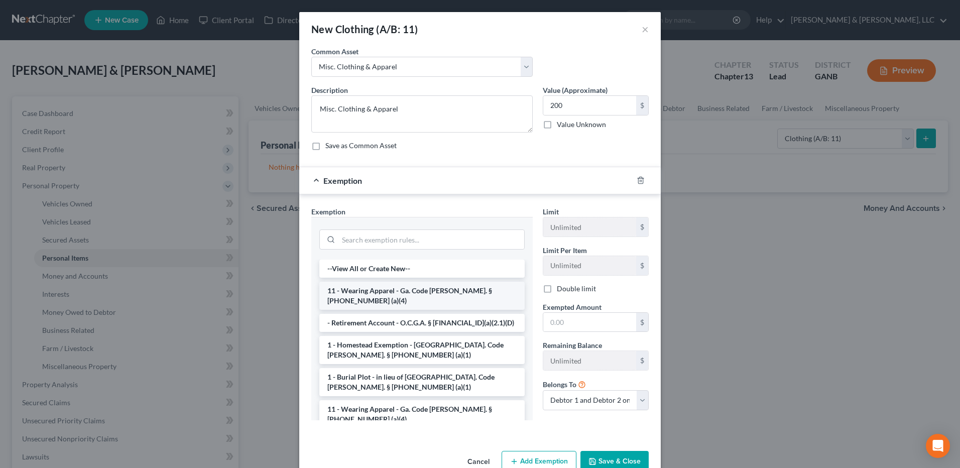
click at [380, 292] on li "11 - Wearing Apparel - Ga. Code [PERSON_NAME]. § [PHONE_NUMBER] (a)(4)" at bounding box center [421, 296] width 205 height 28
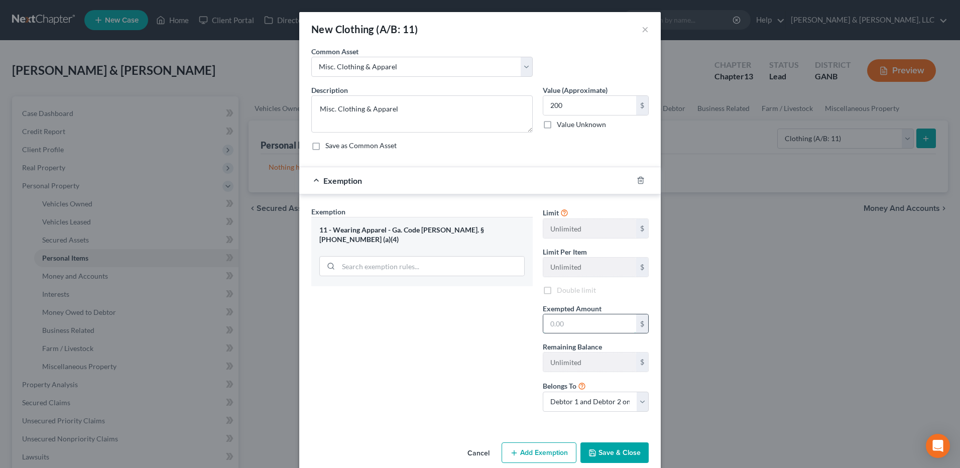
click at [591, 326] on input "text" at bounding box center [589, 323] width 93 height 19
type input "200"
click at [631, 458] on button "Save & Close" at bounding box center [614, 452] width 68 height 21
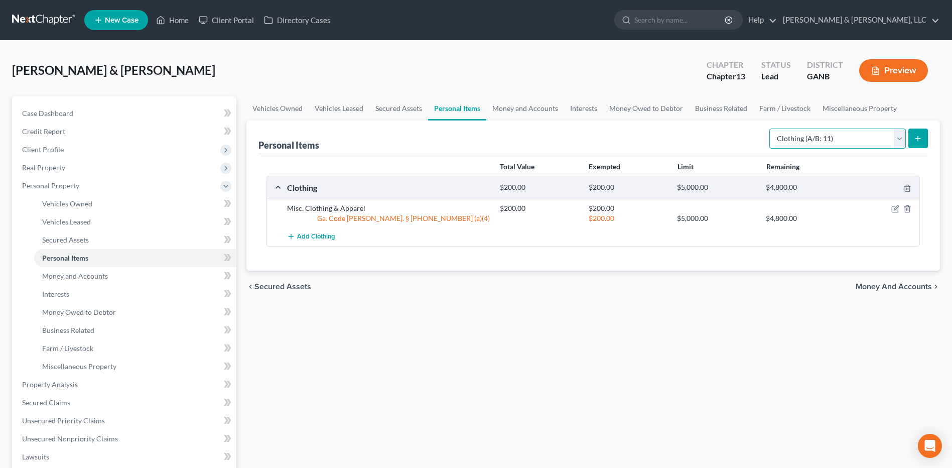
click at [875, 136] on select "Select Item Type Clothing (A/B: 11) Collectibles Of Value (A/B: 8) Electronics …" at bounding box center [838, 139] width 137 height 20
select select "electronics"
click at [771, 129] on select "Select Item Type Clothing (A/B: 11) Collectibles Of Value (A/B: 8) Electronics …" at bounding box center [838, 139] width 137 height 20
click at [920, 143] on button "submit" at bounding box center [919, 139] width 20 height 20
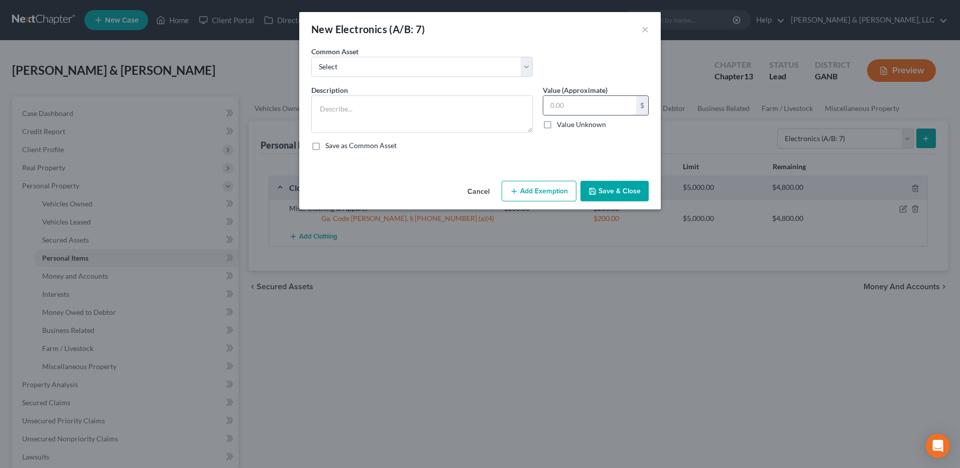
click at [579, 110] on input "text" at bounding box center [589, 105] width 93 height 19
click at [446, 73] on select "Select Misc. Electronics" at bounding box center [421, 67] width 221 height 20
select select "0"
click at [311, 57] on select "Select Misc. Electronics" at bounding box center [421, 67] width 221 height 20
type textarea "Misc. Electronics"
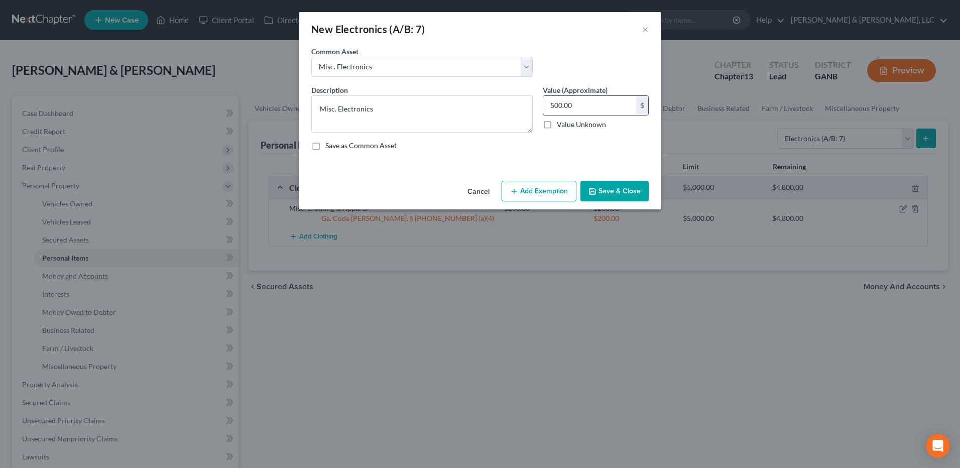
click at [583, 107] on input "500.00" at bounding box center [589, 105] width 93 height 19
type input "1,000"
click at [544, 192] on button "Add Exemption" at bounding box center [539, 191] width 75 height 21
select select "2"
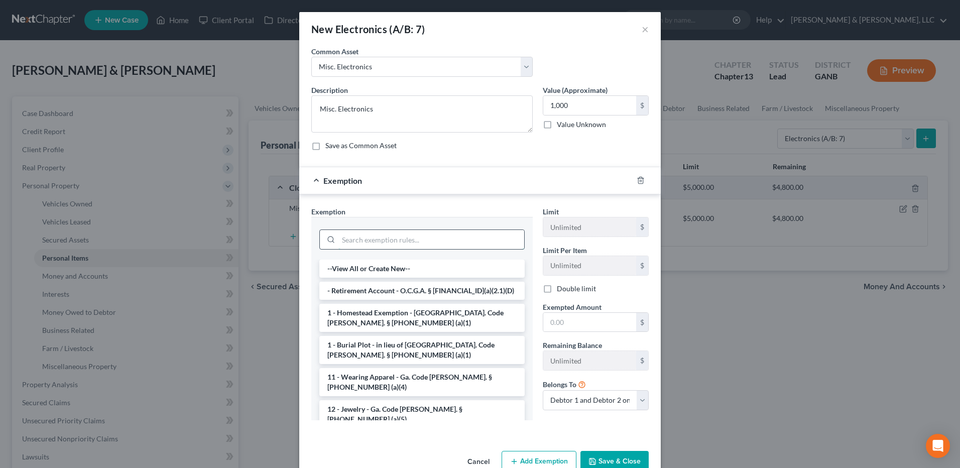
click at [372, 246] on input "search" at bounding box center [431, 239] width 186 height 19
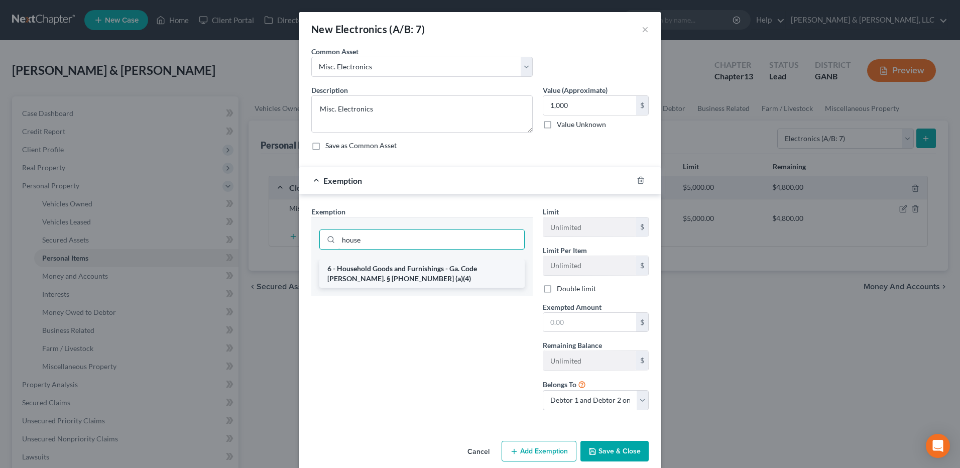
type input "house"
click at [391, 270] on li "6 - Household Goods and Furnishings - Ga. Code [PERSON_NAME]. § [PHONE_NUMBER] …" at bounding box center [421, 274] width 205 height 28
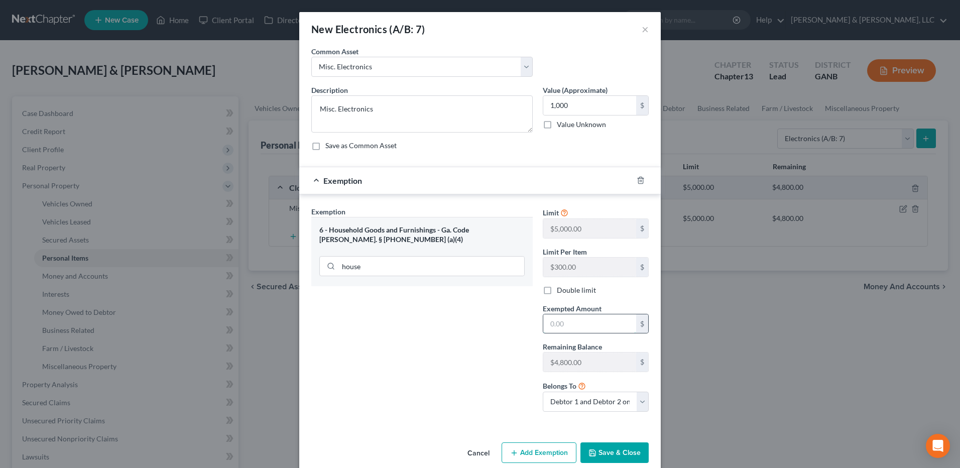
click at [583, 319] on input "text" at bounding box center [589, 323] width 93 height 19
type input "1,000"
click at [601, 451] on button "Save & Close" at bounding box center [614, 452] width 68 height 21
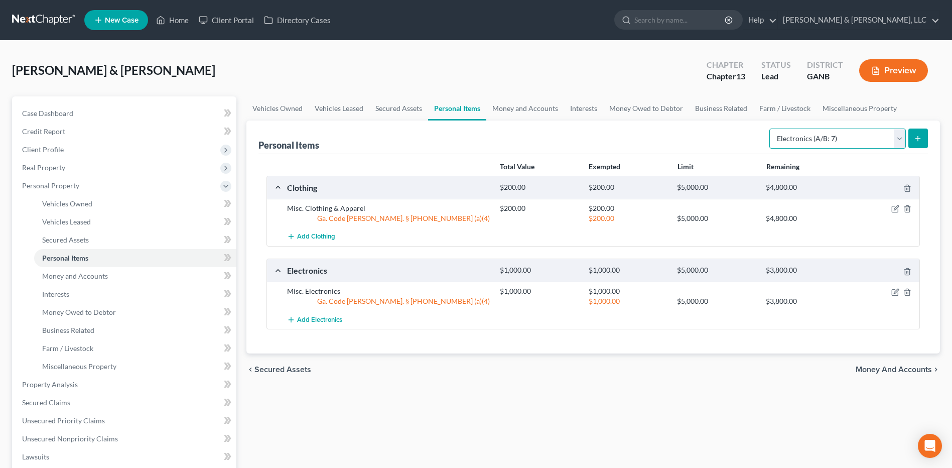
click at [901, 129] on select "Select Item Type Clothing (A/B: 11) Collectibles Of Value (A/B: 8) Electronics …" at bounding box center [838, 139] width 137 height 20
select select "household_goods"
click at [771, 129] on select "Select Item Type Clothing (A/B: 11) Collectibles Of Value (A/B: 8) Electronics …" at bounding box center [838, 139] width 137 height 20
click at [923, 139] on button "submit" at bounding box center [919, 139] width 20 height 20
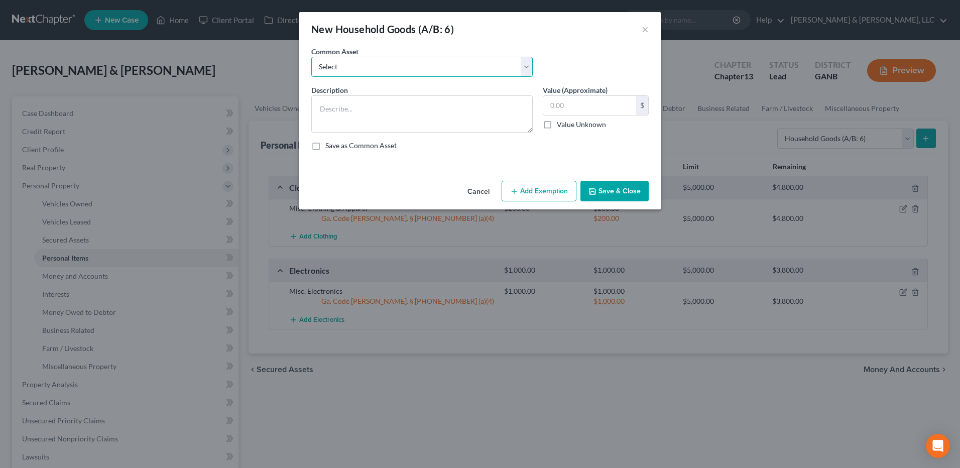
click at [377, 69] on select "Select Misc. Household Goods and Furniture" at bounding box center [421, 67] width 221 height 20
select select "0"
click at [311, 57] on select "Select Misc. Household Goods and Furniture" at bounding box center [421, 67] width 221 height 20
type textarea "Misc. Household Goods and Furniture"
click at [614, 109] on input "2,500.00" at bounding box center [589, 105] width 93 height 19
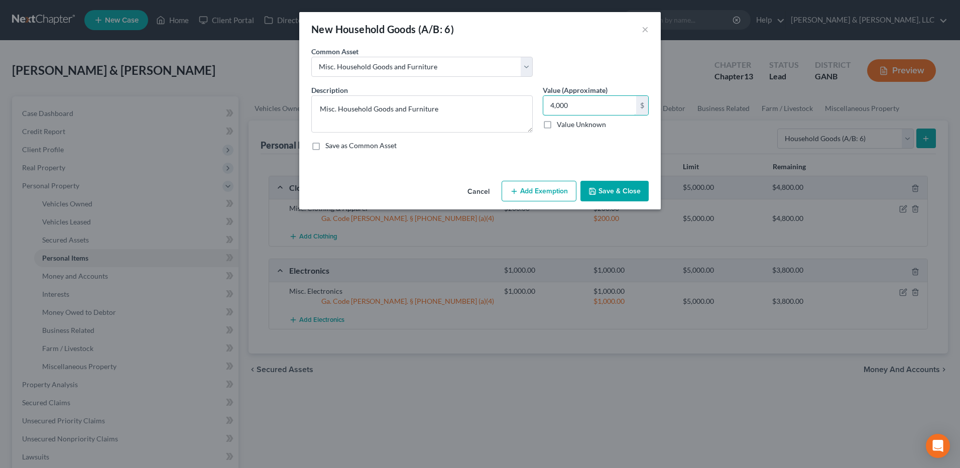
type input "4,000"
click at [532, 196] on button "Add Exemption" at bounding box center [539, 191] width 75 height 21
select select "2"
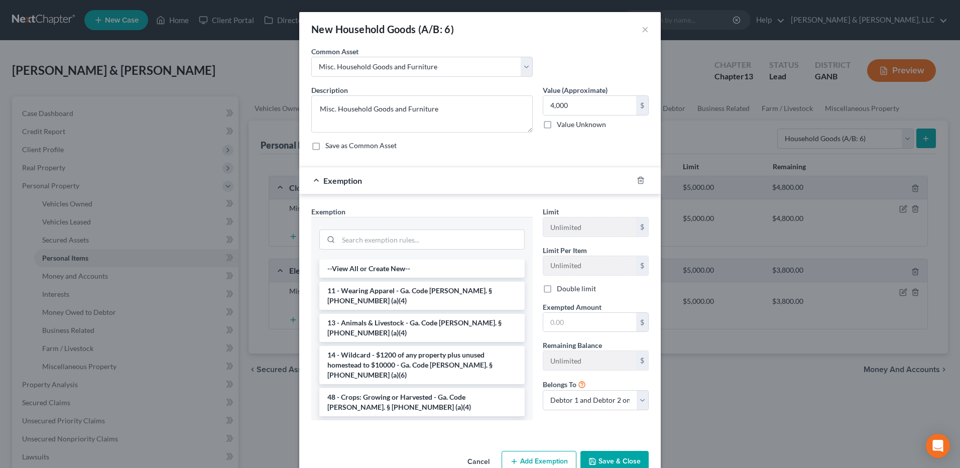
click at [382, 420] on li "6 - Household Goods and Furnishings - Ga. Code [PERSON_NAME]. § [PHONE_NUMBER] …" at bounding box center [421, 434] width 205 height 28
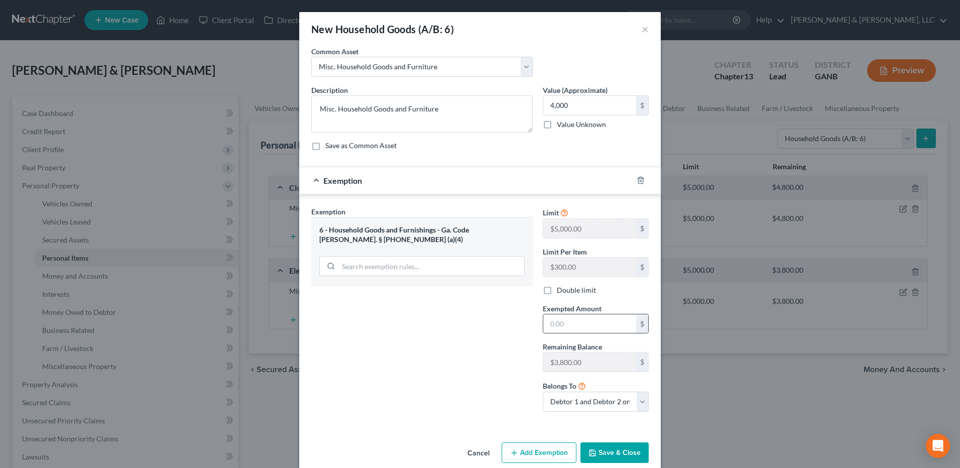
click at [577, 326] on input "text" at bounding box center [589, 323] width 93 height 19
type input "4,000"
click at [610, 452] on button "Save & Close" at bounding box center [614, 452] width 68 height 21
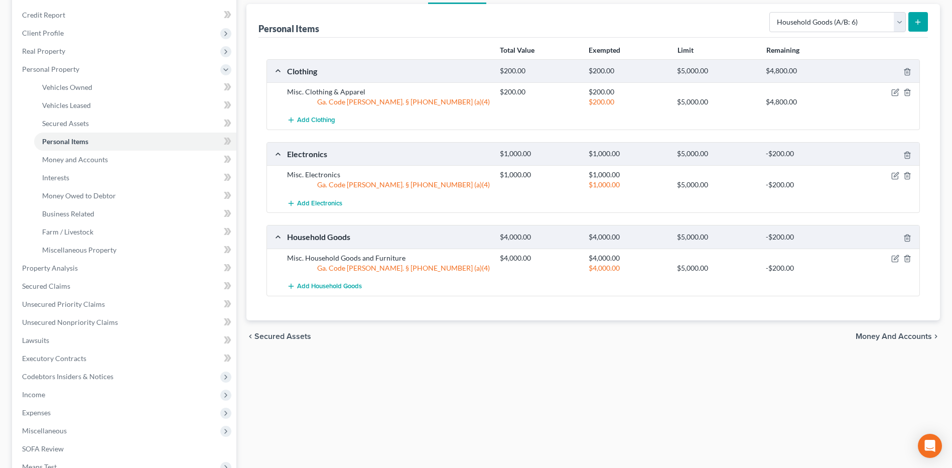
scroll to position [151, 0]
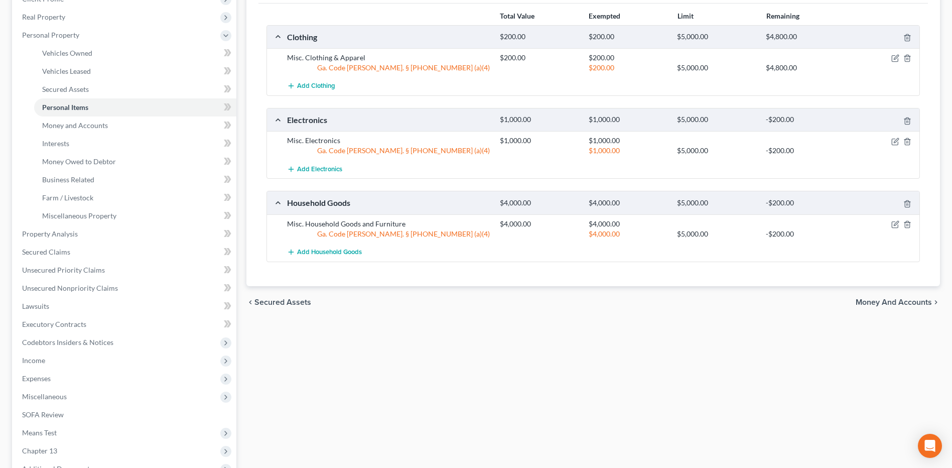
click at [901, 302] on span "Money and Accounts" at bounding box center [894, 302] width 76 height 8
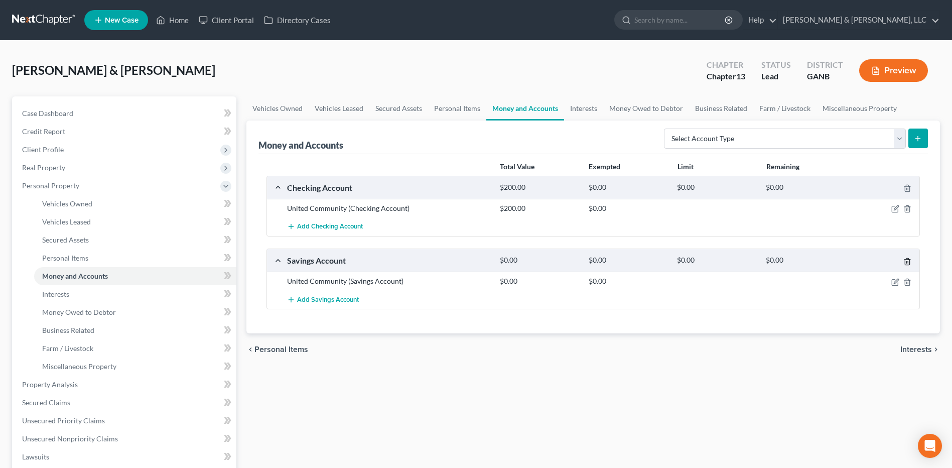
click at [906, 260] on icon "button" at bounding box center [908, 262] width 8 height 8
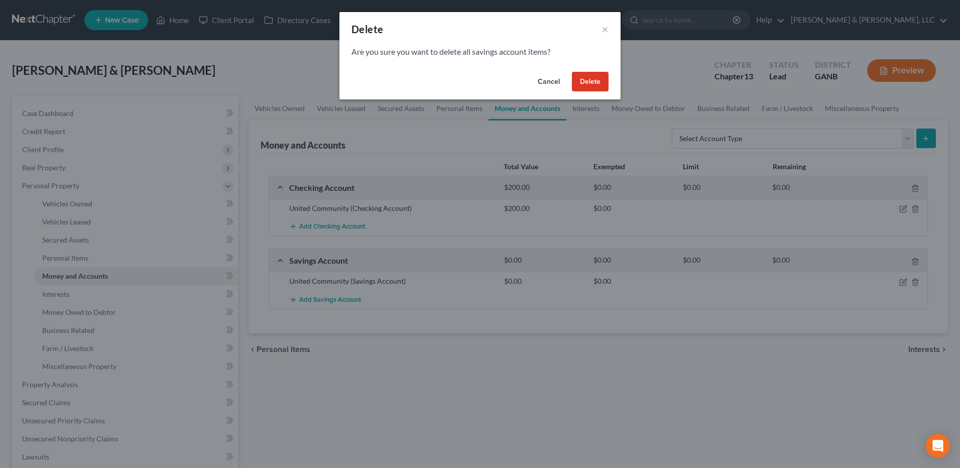
click at [580, 83] on button "Delete" at bounding box center [590, 82] width 37 height 20
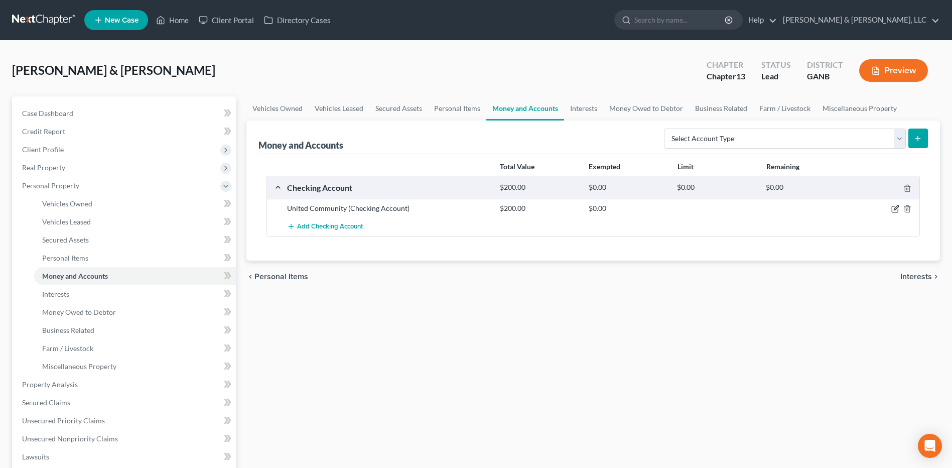
click at [894, 209] on icon "button" at bounding box center [896, 209] width 8 height 8
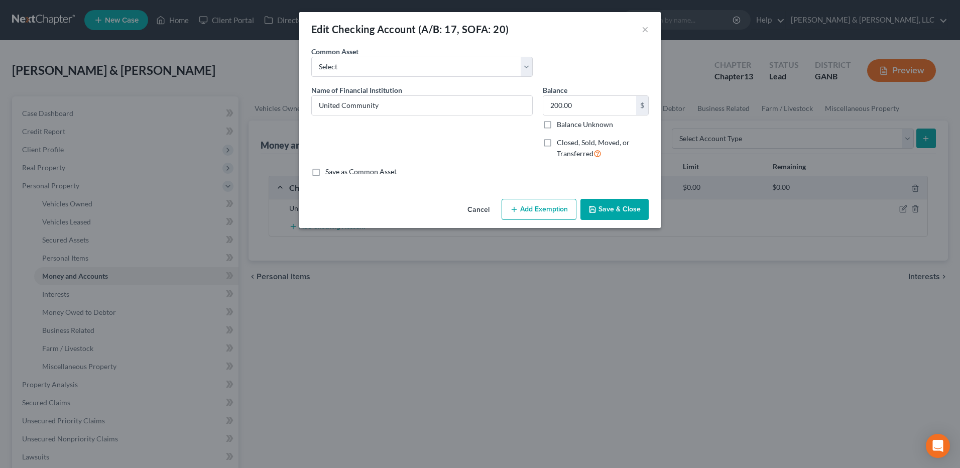
click at [553, 212] on button "Add Exemption" at bounding box center [539, 209] width 75 height 21
select select "2"
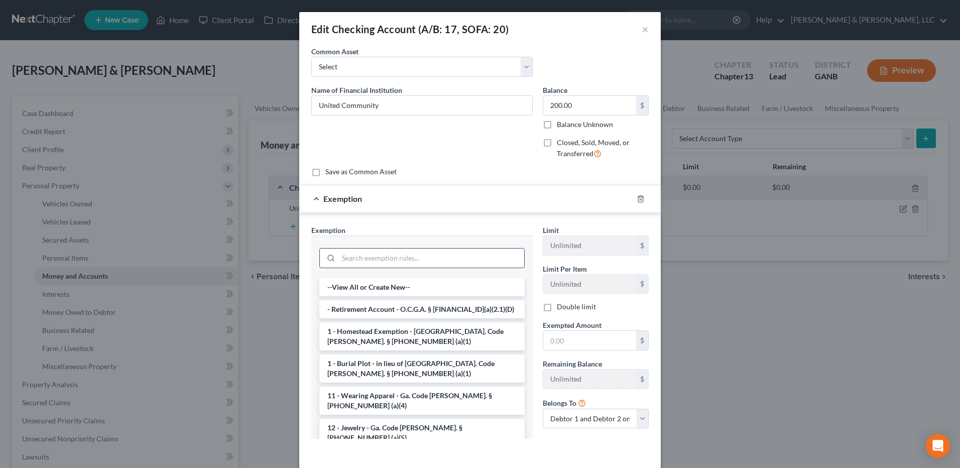
click at [404, 250] on input "search" at bounding box center [431, 258] width 186 height 19
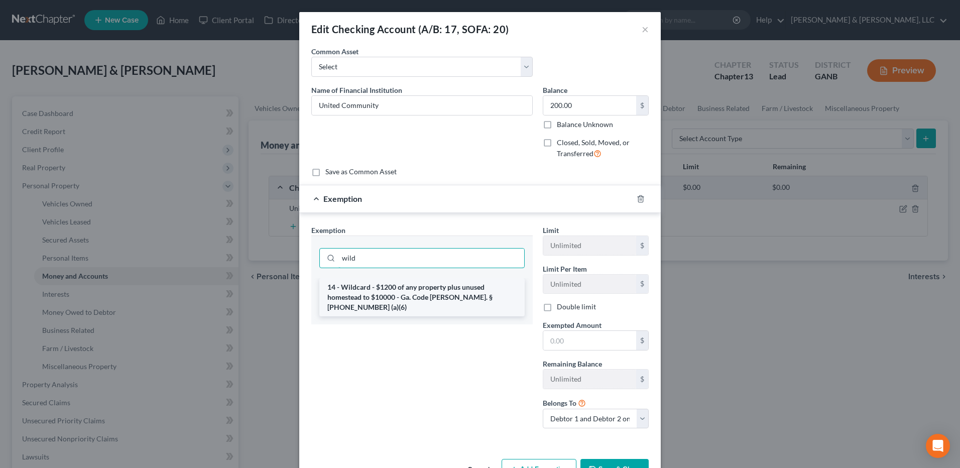
type input "wild"
click at [408, 285] on li "14 - Wildcard - $1200 of any property plus unused homestead to $10000 - Ga. Cod…" at bounding box center [421, 297] width 205 height 38
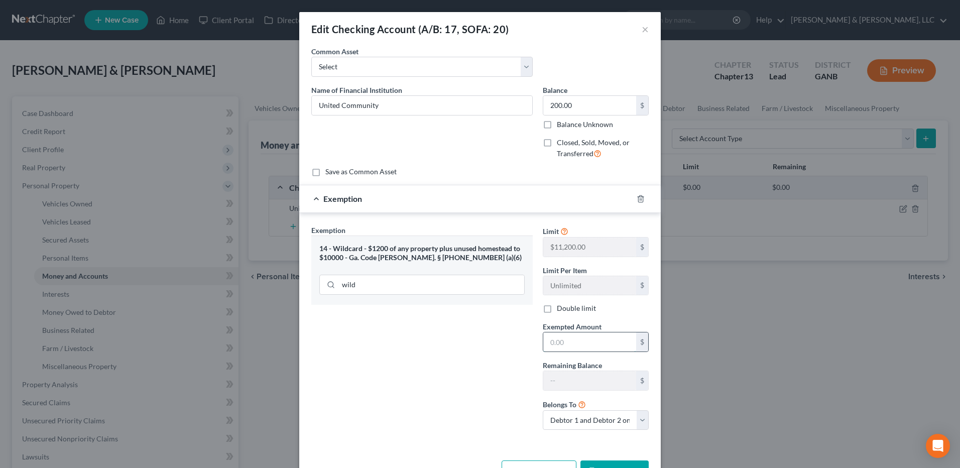
click at [576, 346] on input "text" at bounding box center [589, 341] width 93 height 19
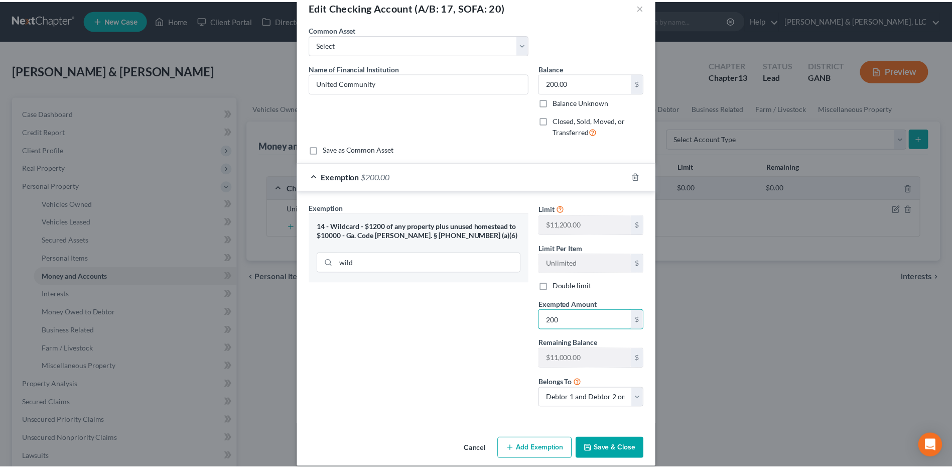
scroll to position [34, 0]
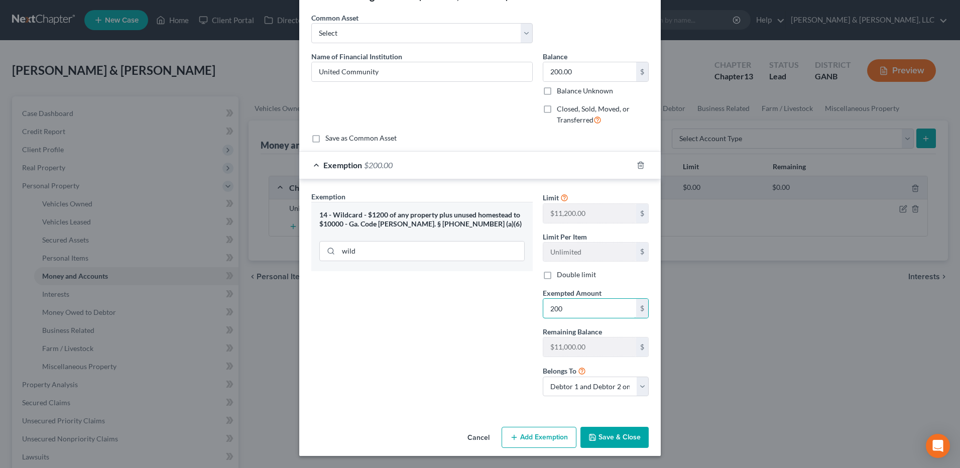
type input "200"
click at [617, 436] on button "Save & Close" at bounding box center [614, 437] width 68 height 21
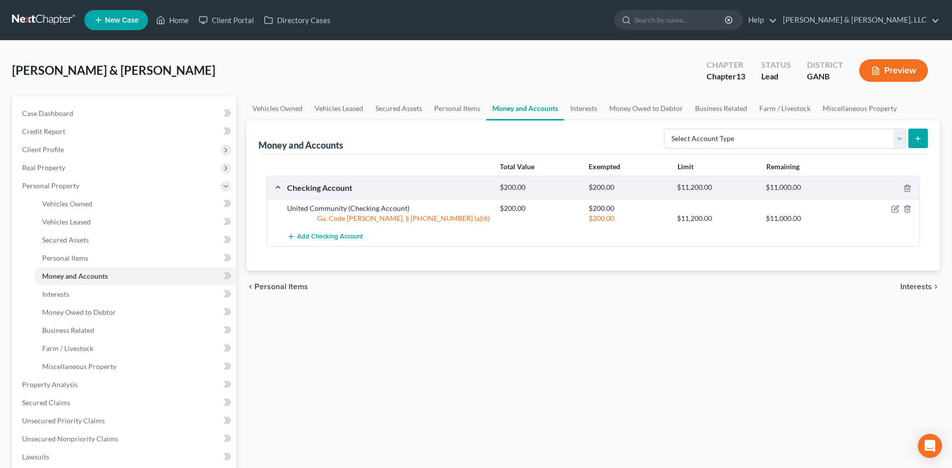
click at [918, 286] on span "Interests" at bounding box center [917, 287] width 32 height 8
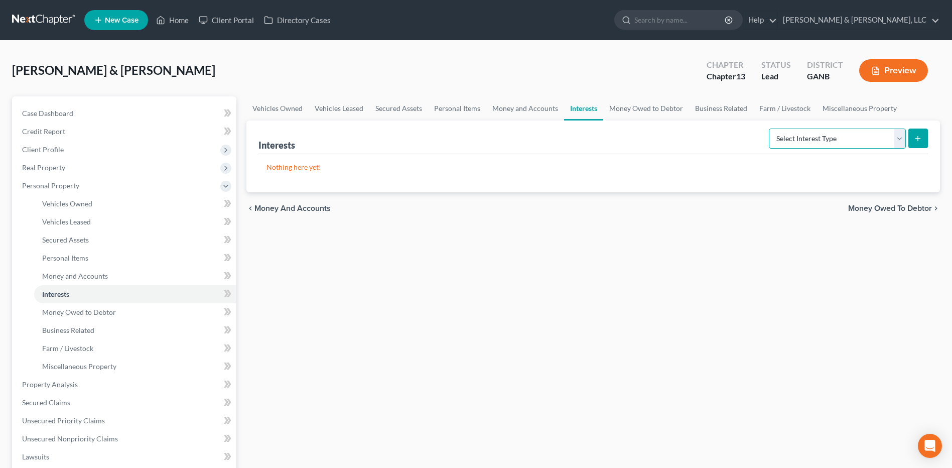
click at [861, 135] on select "Select Interest Type 401K (A/B: 21) Annuity (A/B: 23) Bond (A/B: 18) Education …" at bounding box center [837, 139] width 137 height 20
select select "incorporated_business"
click at [771, 129] on select "Select Interest Type 401K (A/B: 21) Annuity (A/B: 23) Bond (A/B: 18) Education …" at bounding box center [837, 139] width 137 height 20
click at [915, 147] on button "submit" at bounding box center [919, 139] width 20 height 20
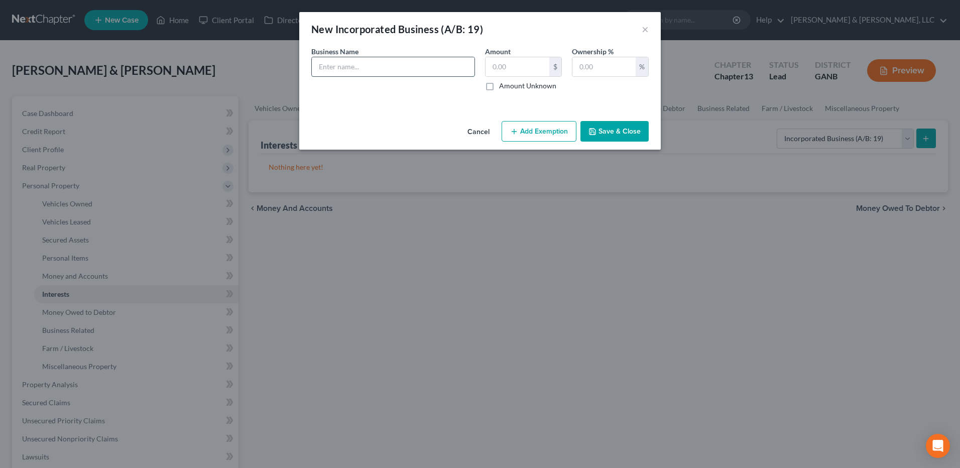
click at [394, 64] on input "text" at bounding box center [393, 66] width 163 height 19
type input "R"
type input "F"
click at [471, 125] on button "Cancel" at bounding box center [478, 132] width 38 height 20
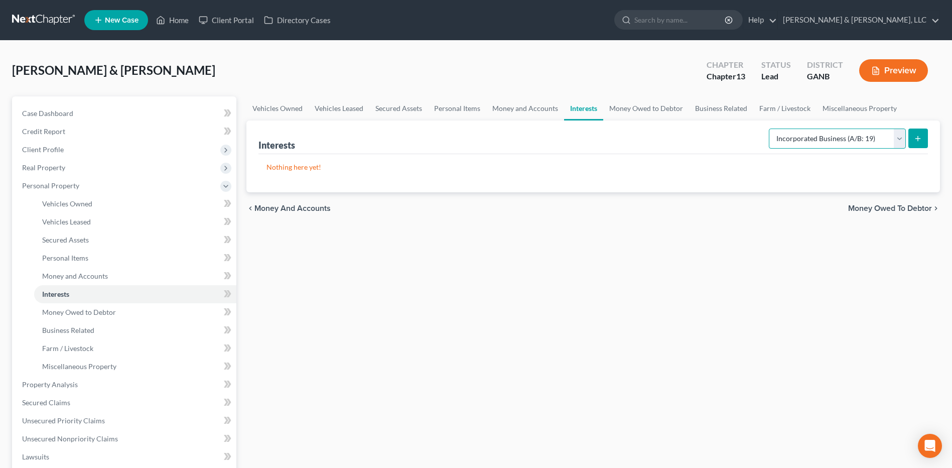
click at [835, 145] on select "Select Interest Type 401K (A/B: 21) Annuity (A/B: 23) Bond (A/B: 18) Education …" at bounding box center [837, 139] width 137 height 20
select select "unincorporated_business"
click at [771, 129] on select "Select Interest Type 401K (A/B: 21) Annuity (A/B: 23) Bond (A/B: 18) Education …" at bounding box center [837, 139] width 137 height 20
click at [917, 132] on button "submit" at bounding box center [919, 139] width 20 height 20
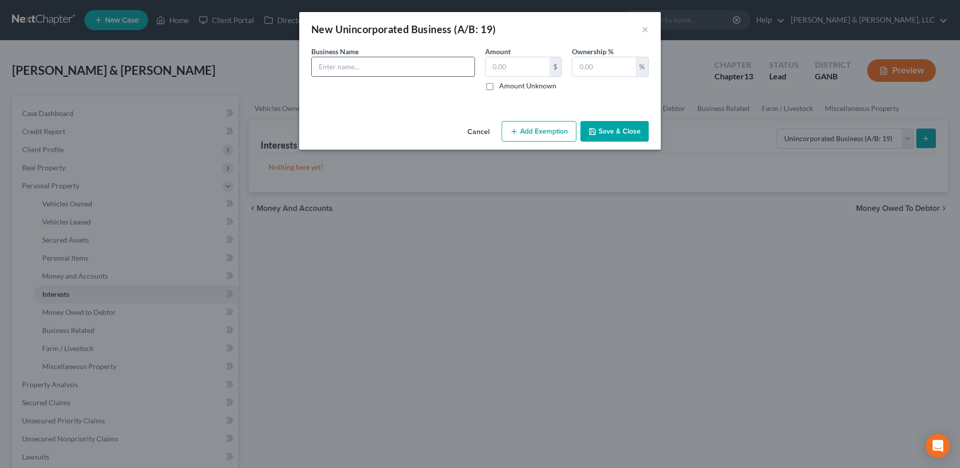
click at [407, 70] on input "text" at bounding box center [393, 66] width 163 height 19
type input "[PERSON_NAME] LLC (dissolved)"
type input "0"
type input "100"
click at [615, 129] on button "Save & Close" at bounding box center [614, 131] width 68 height 21
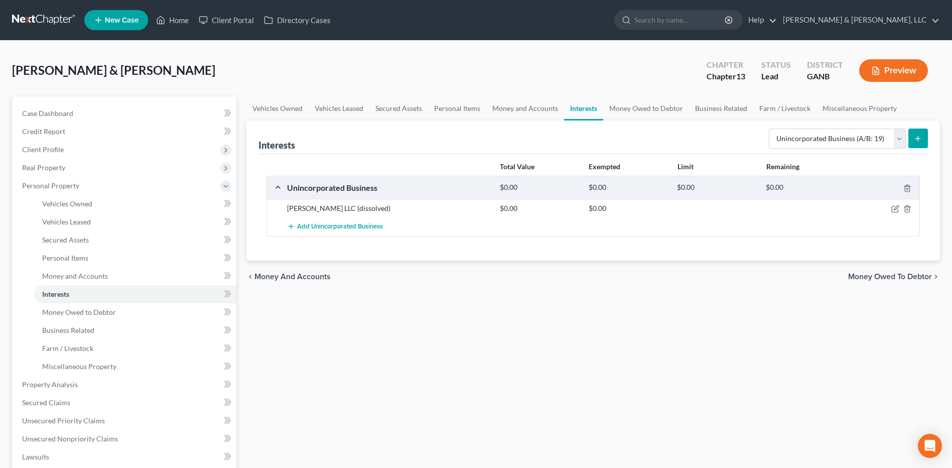
click at [885, 277] on span "Money Owed to Debtor" at bounding box center [891, 277] width 84 height 8
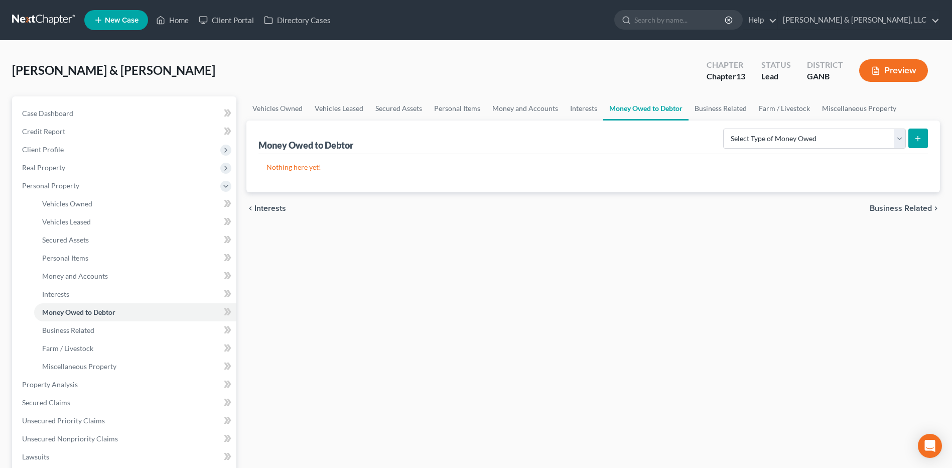
click at [907, 211] on span "Business Related" at bounding box center [901, 208] width 62 height 8
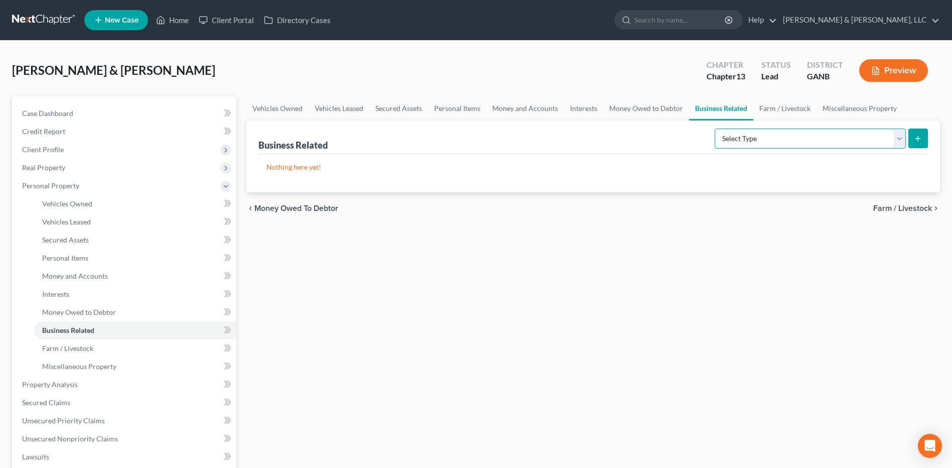
click at [810, 139] on select "Select Type Customer Lists (A/B: 43) Franchises (A/B: 27) Inventory (A/B: 41) L…" at bounding box center [810, 139] width 191 height 20
select select "inventory"
click at [715, 129] on select "Select Type Customer Lists (A/B: 43) Franchises (A/B: 27) Inventory (A/B: 41) L…" at bounding box center [810, 139] width 191 height 20
click at [926, 142] on button "submit" at bounding box center [919, 139] width 20 height 20
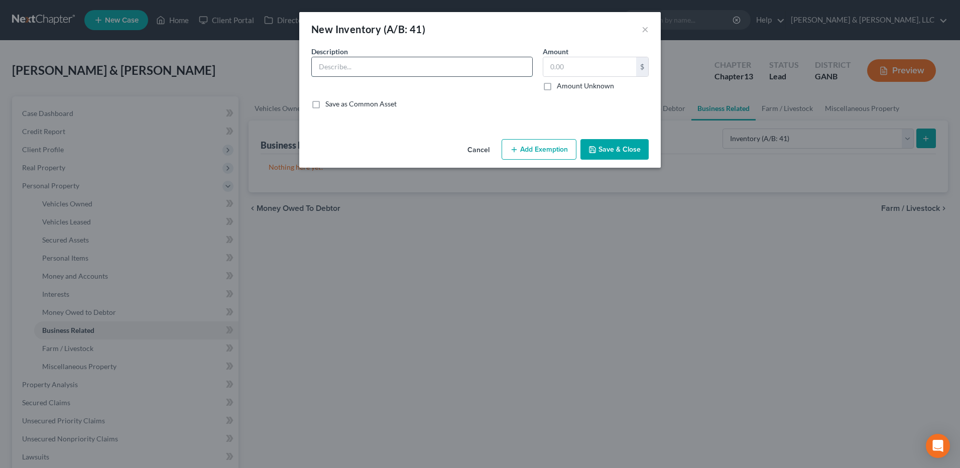
click at [367, 66] on input "text" at bounding box center [422, 66] width 220 height 19
type input "I"
type input "F"
type input "Inventory"
type input "500"
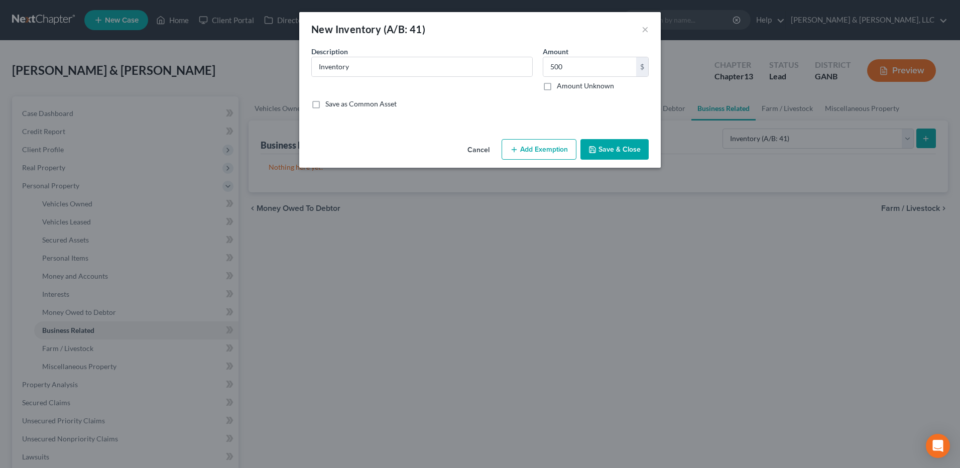
click at [621, 153] on button "Save & Close" at bounding box center [614, 149] width 68 height 21
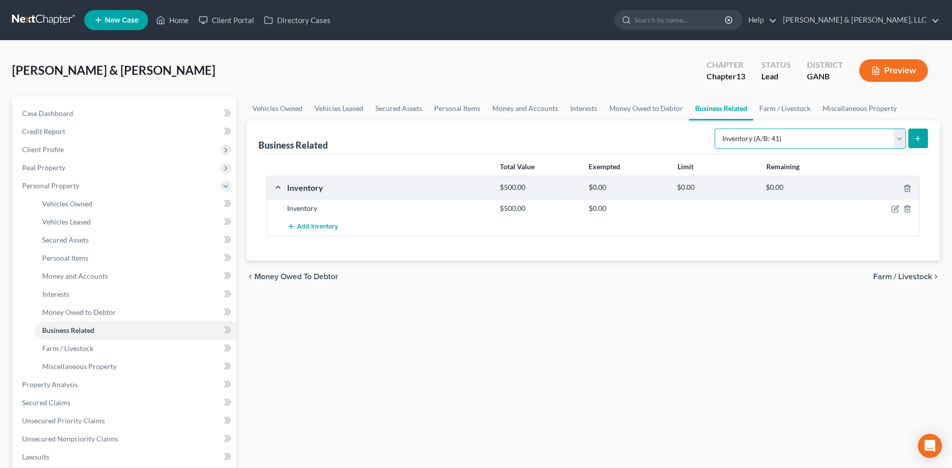
click at [767, 138] on select "Select Type Customer Lists (A/B: 43) Franchises (A/B: 27) Inventory (A/B: 41) L…" at bounding box center [810, 139] width 191 height 20
select select "office_equipment"
click at [715, 129] on select "Select Type Customer Lists (A/B: 43) Franchises (A/B: 27) Inventory (A/B: 41) L…" at bounding box center [810, 139] width 191 height 20
click at [924, 140] on button "submit" at bounding box center [919, 139] width 20 height 20
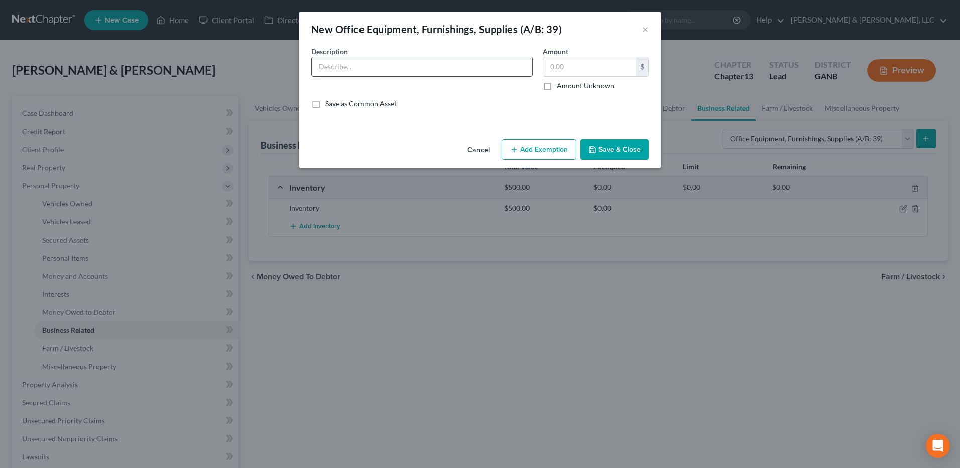
click at [425, 75] on input "text" at bounding box center [422, 66] width 220 height 19
type input "Cooking and Misc. Food Equipment"
type input "2,000"
click at [611, 152] on button "Save & Close" at bounding box center [614, 149] width 68 height 21
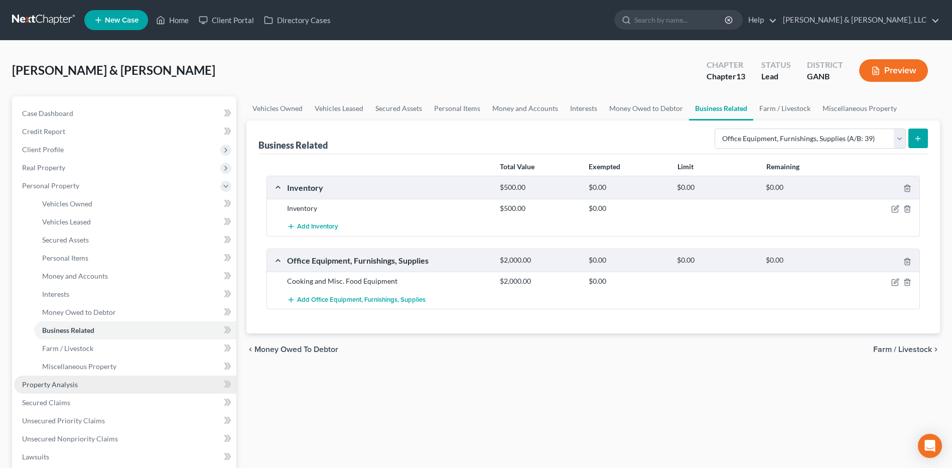
click at [52, 387] on span "Property Analysis" at bounding box center [50, 384] width 56 height 9
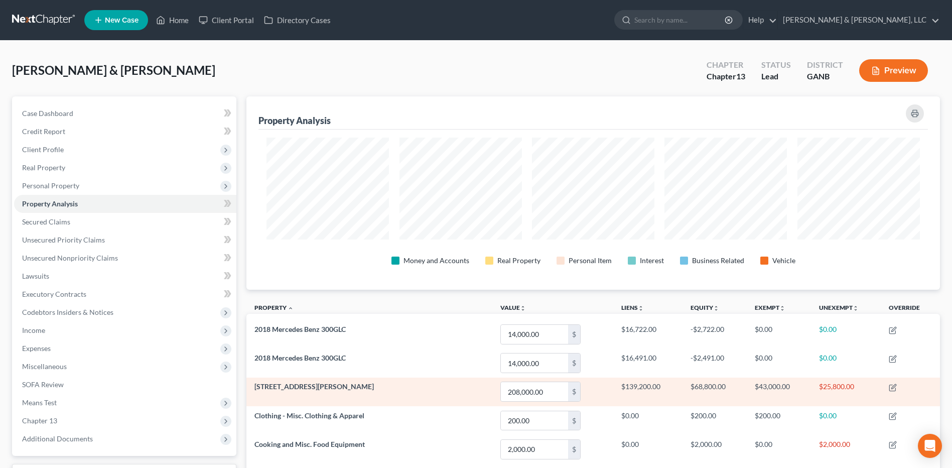
scroll to position [193, 694]
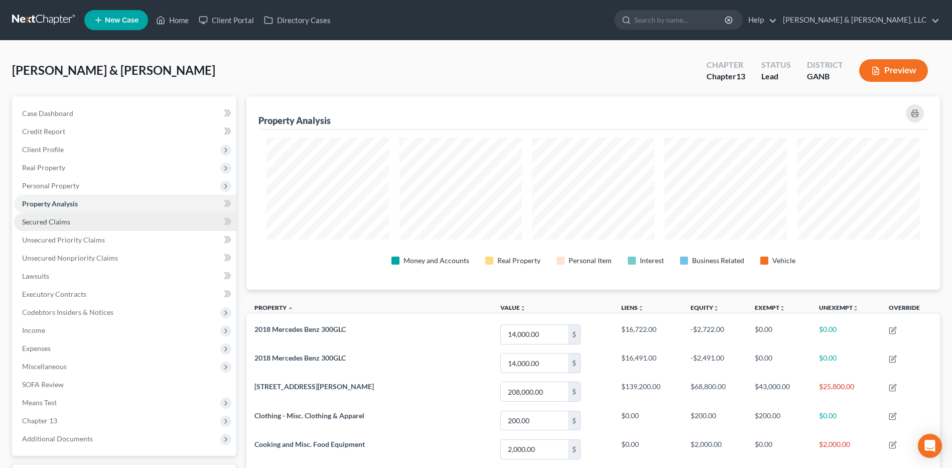
click at [102, 224] on link "Secured Claims" at bounding box center [125, 222] width 222 height 18
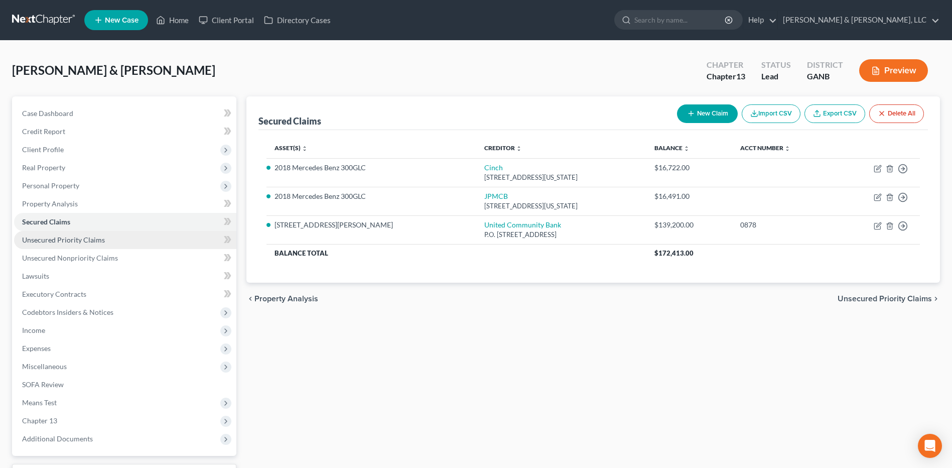
click at [105, 234] on link "Unsecured Priority Claims" at bounding box center [125, 240] width 222 height 18
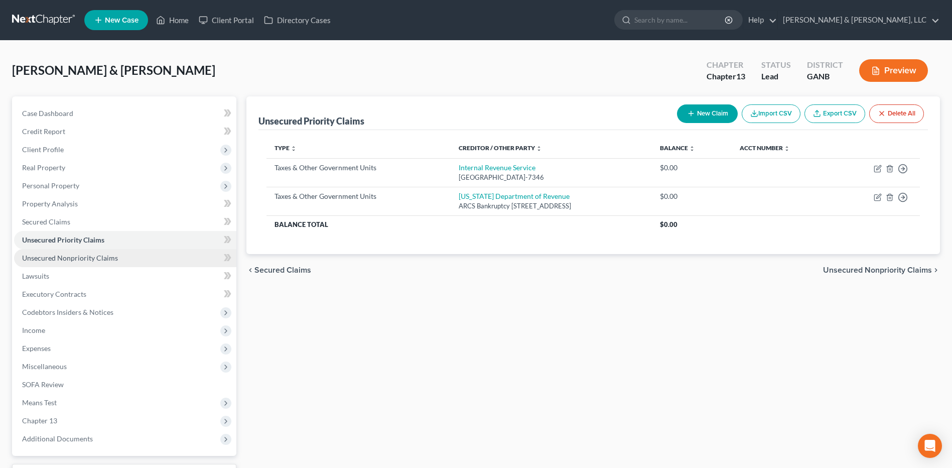
click at [117, 253] on link "Unsecured Nonpriority Claims" at bounding box center [125, 258] width 222 height 18
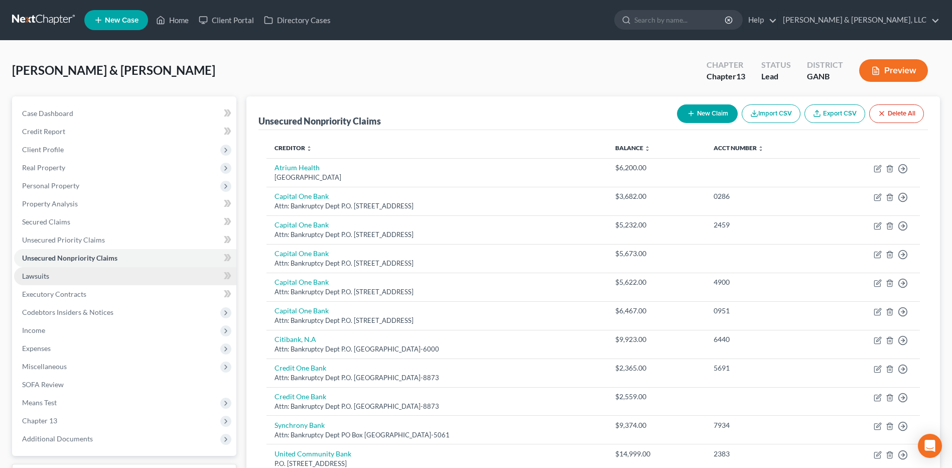
click at [71, 281] on link "Lawsuits" at bounding box center [125, 276] width 222 height 18
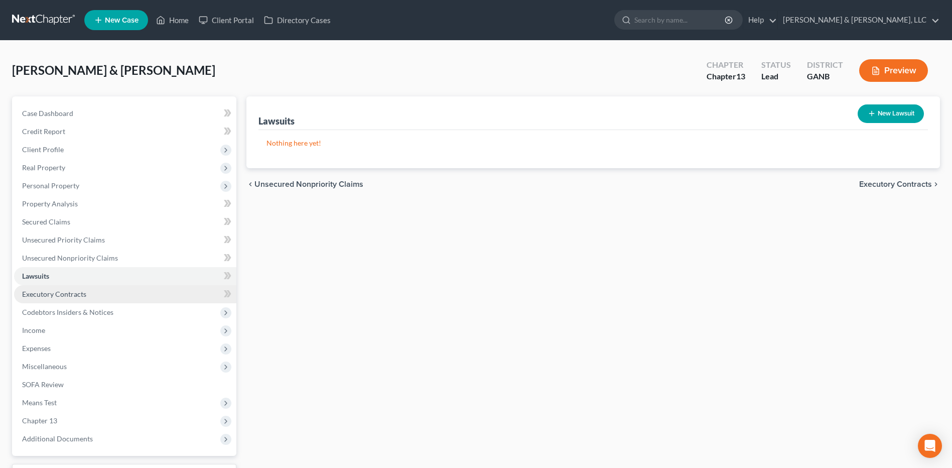
click at [72, 291] on span "Executory Contracts" at bounding box center [54, 294] width 64 height 9
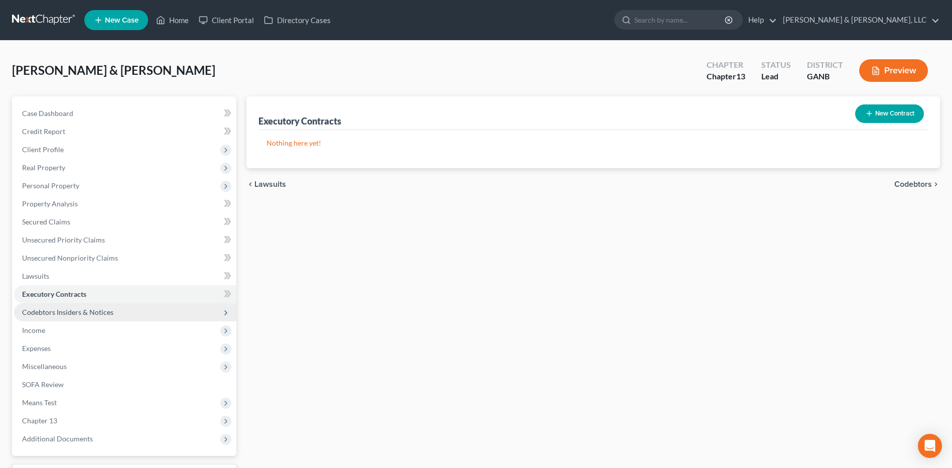
click at [77, 310] on span "Codebtors Insiders & Notices" at bounding box center [67, 312] width 91 height 9
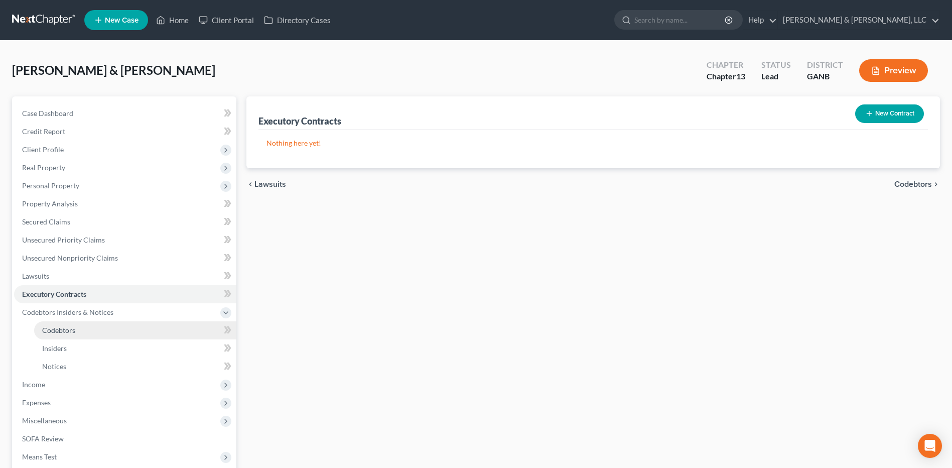
click at [80, 325] on link "Codebtors" at bounding box center [135, 330] width 202 height 18
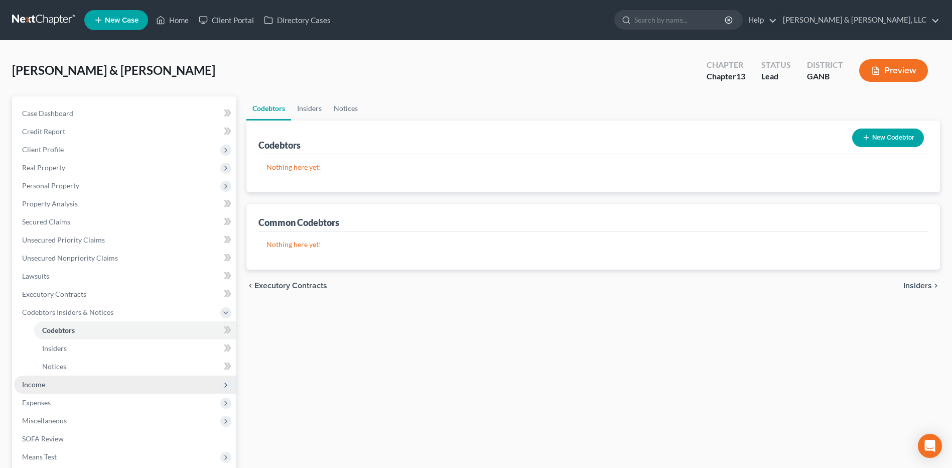
click at [67, 390] on span "Income" at bounding box center [125, 385] width 222 height 18
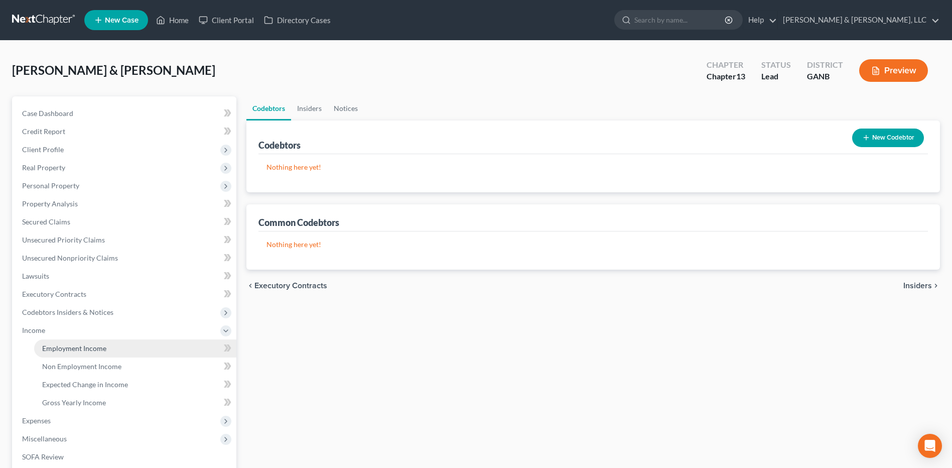
click at [91, 354] on link "Employment Income" at bounding box center [135, 348] width 202 height 18
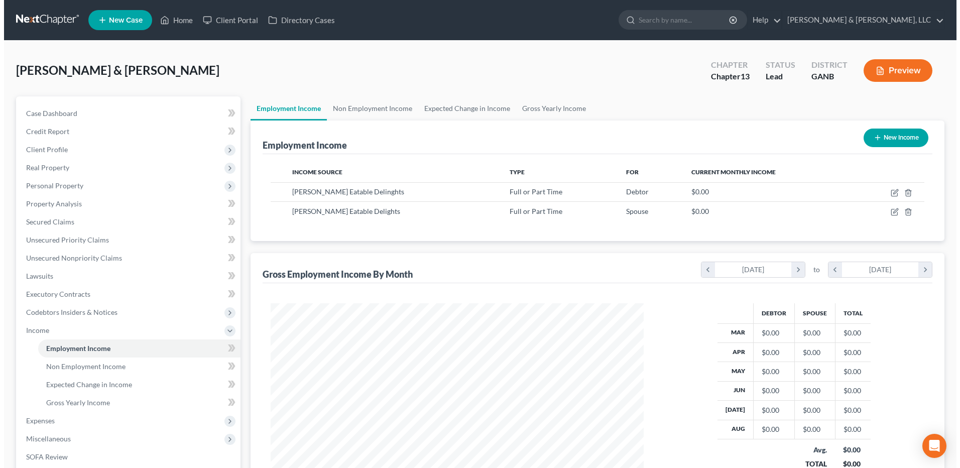
scroll to position [186, 393]
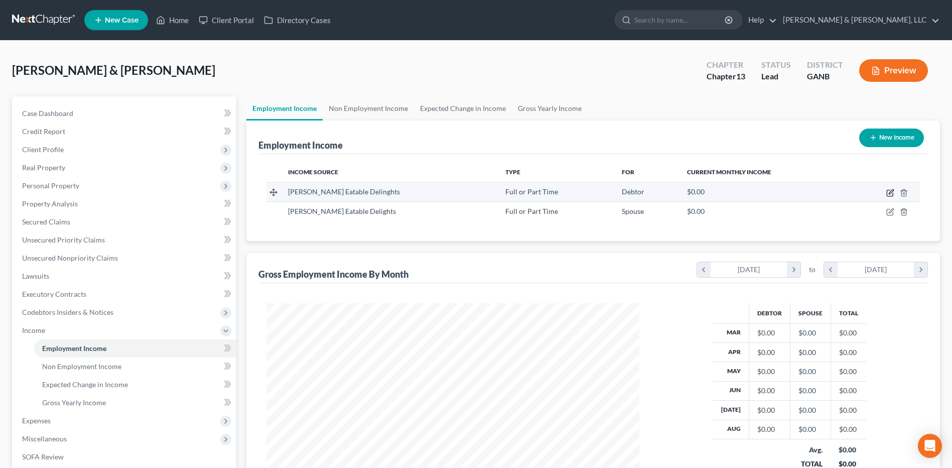
click at [890, 192] on icon "button" at bounding box center [891, 191] width 5 height 5
select select "0"
select select "10"
select select "0"
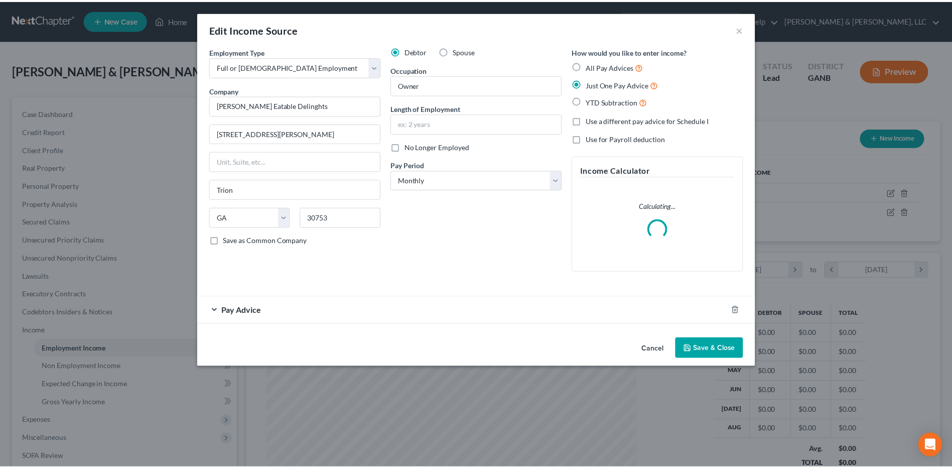
scroll to position [188, 397]
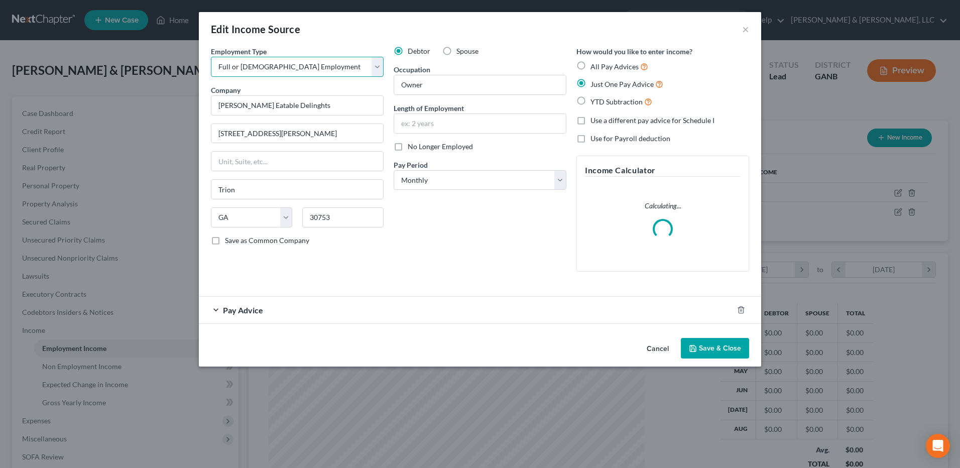
click at [341, 65] on select "Select Full or [DEMOGRAPHIC_DATA] Employment Self Employment" at bounding box center [297, 67] width 173 height 20
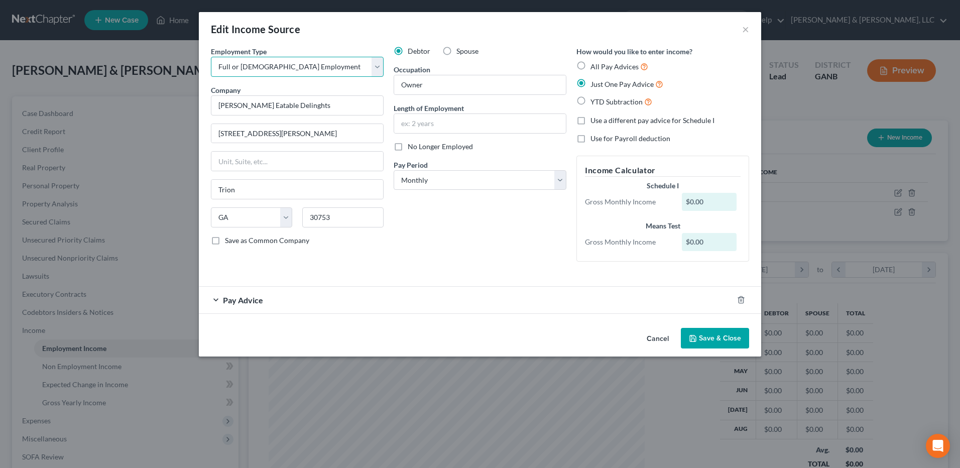
select select "1"
click at [211, 57] on select "Select Full or [DEMOGRAPHIC_DATA] Employment Self Employment" at bounding box center [297, 67] width 173 height 20
drag, startPoint x: 333, startPoint y: 102, endPoint x: 268, endPoint y: 114, distance: 65.9
click at [268, 114] on input "[PERSON_NAME] Eatable Delinghts" at bounding box center [297, 105] width 173 height 20
type input "[PERSON_NAME]"
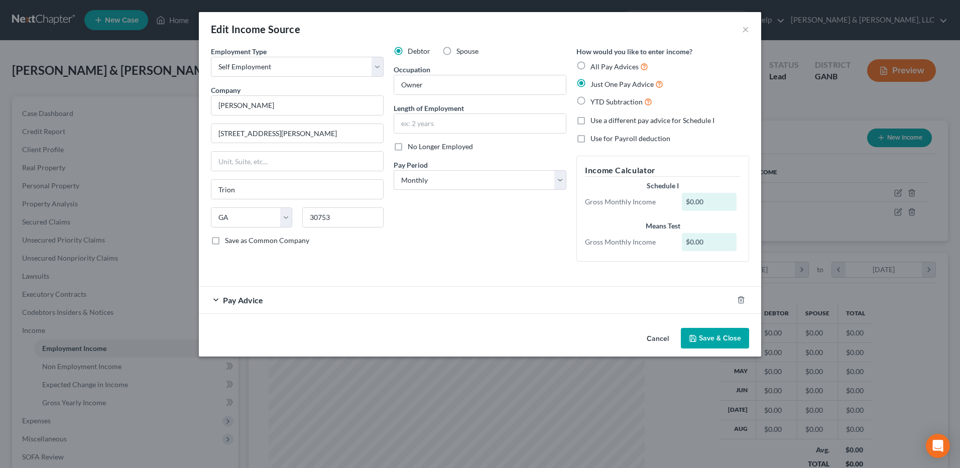
click at [726, 328] on button "Save & Close" at bounding box center [715, 338] width 68 height 21
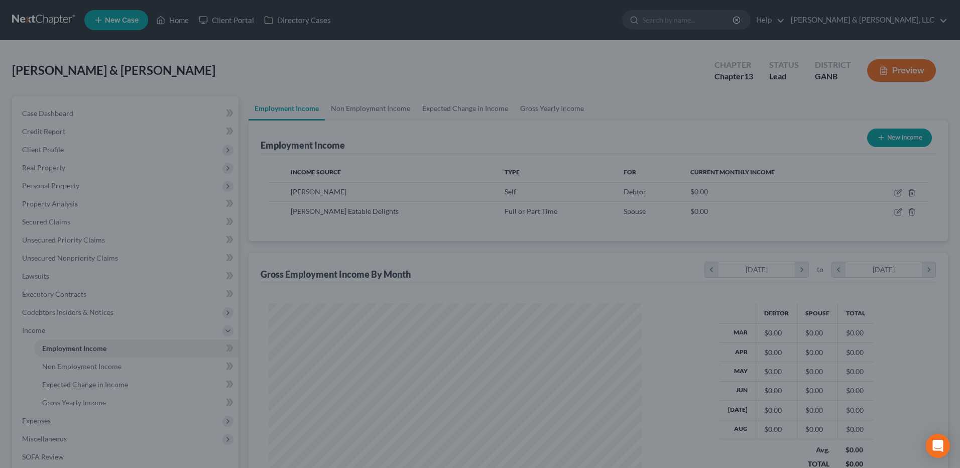
scroll to position [501900, 501693]
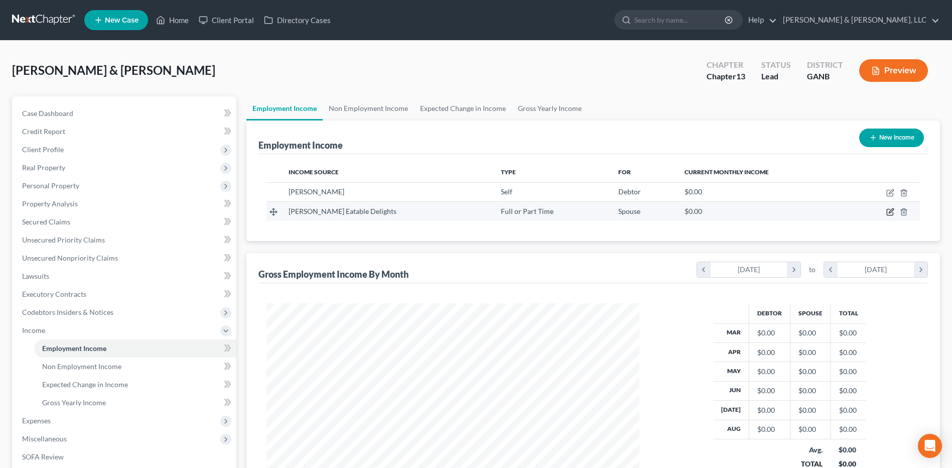
click at [891, 210] on icon "button" at bounding box center [891, 212] width 8 height 8
select select "0"
select select "10"
select select "0"
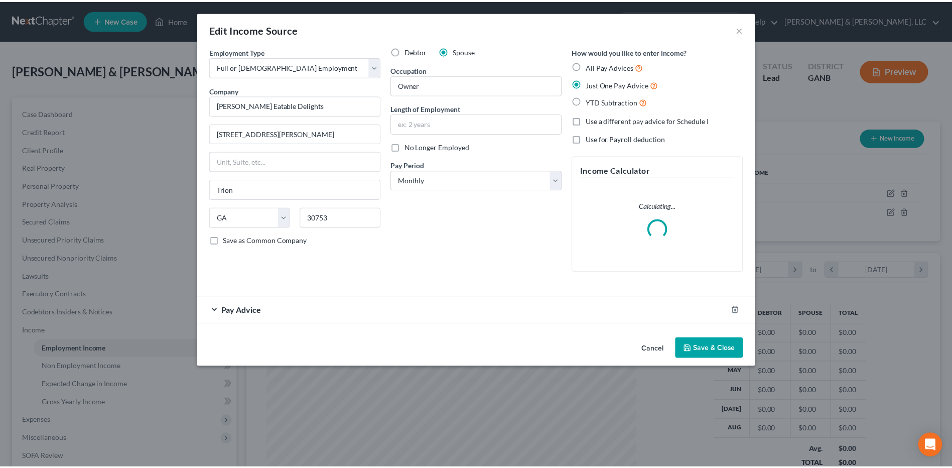
scroll to position [188, 397]
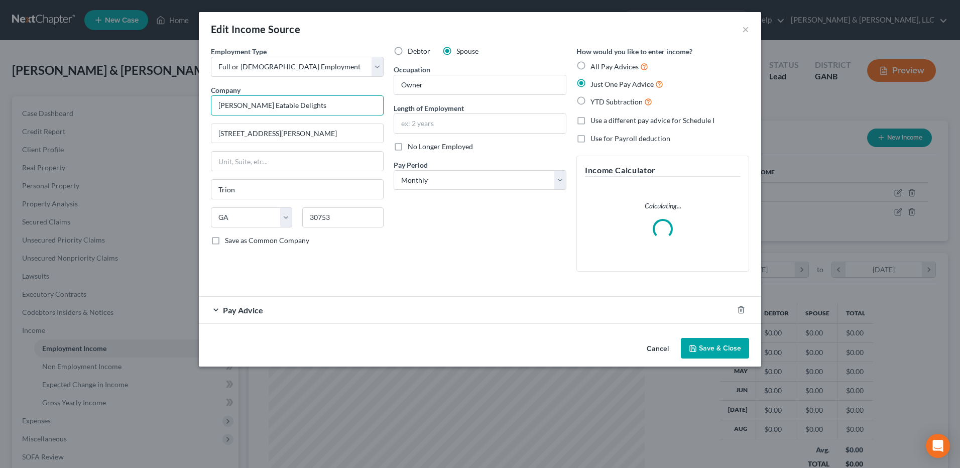
drag, startPoint x: 327, startPoint y: 107, endPoint x: 274, endPoint y: 116, distance: 54.5
click at [269, 113] on input "[PERSON_NAME] Eatable Delights" at bounding box center [297, 105] width 173 height 20
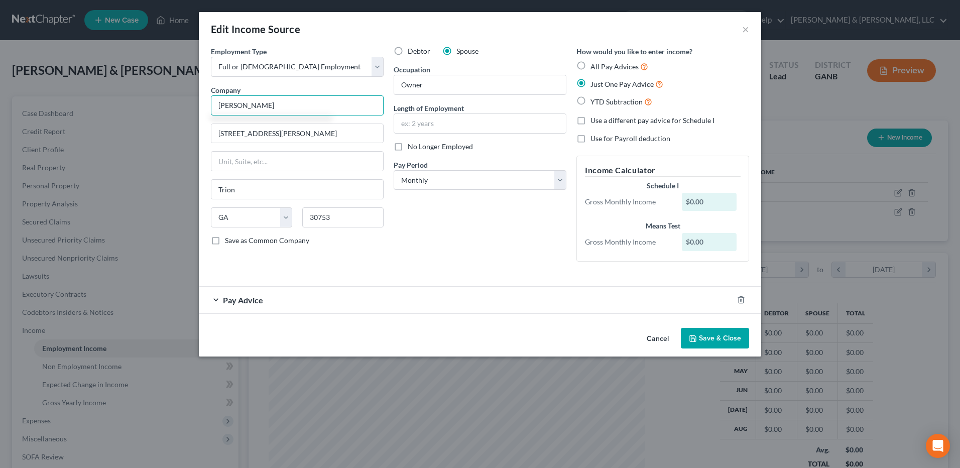
type input "[PERSON_NAME]"
click at [717, 339] on button "Save & Close" at bounding box center [715, 338] width 68 height 21
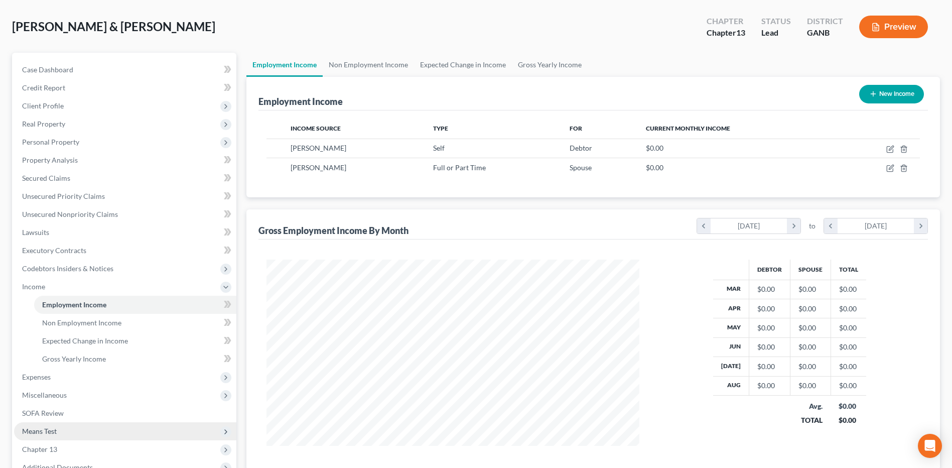
scroll to position [151, 0]
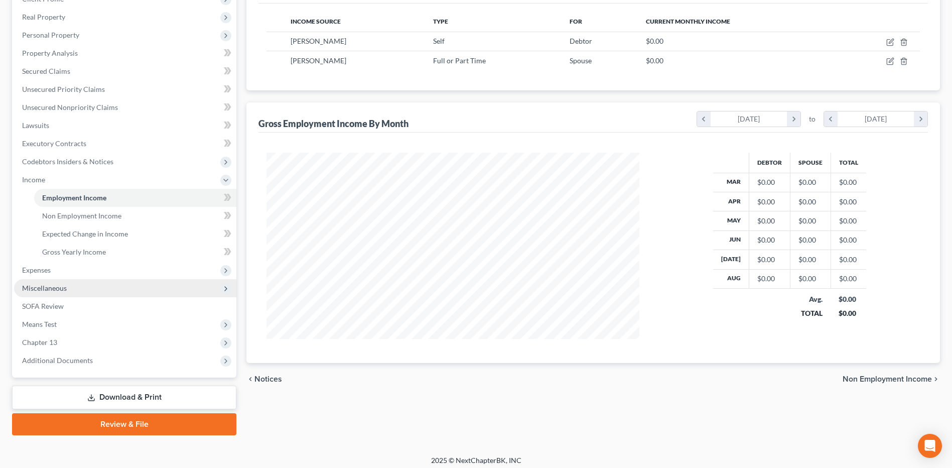
click at [86, 292] on span "Miscellaneous" at bounding box center [125, 288] width 222 height 18
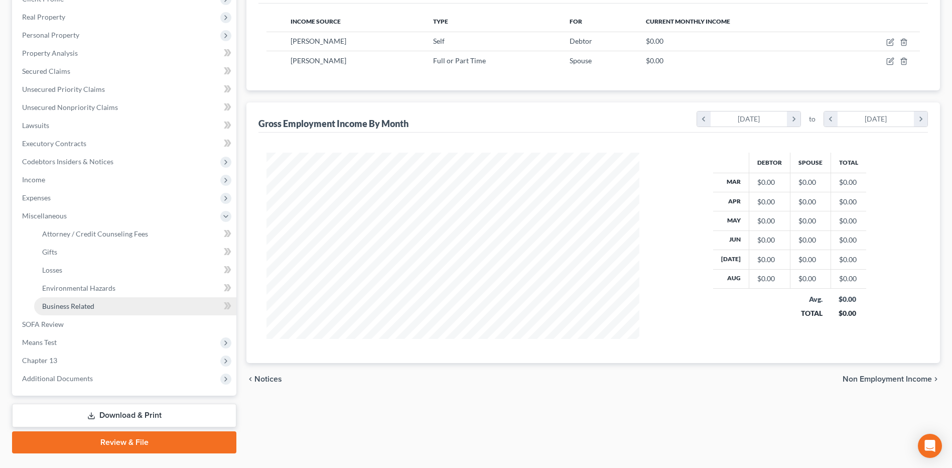
click at [86, 306] on span "Business Related" at bounding box center [68, 306] width 52 height 9
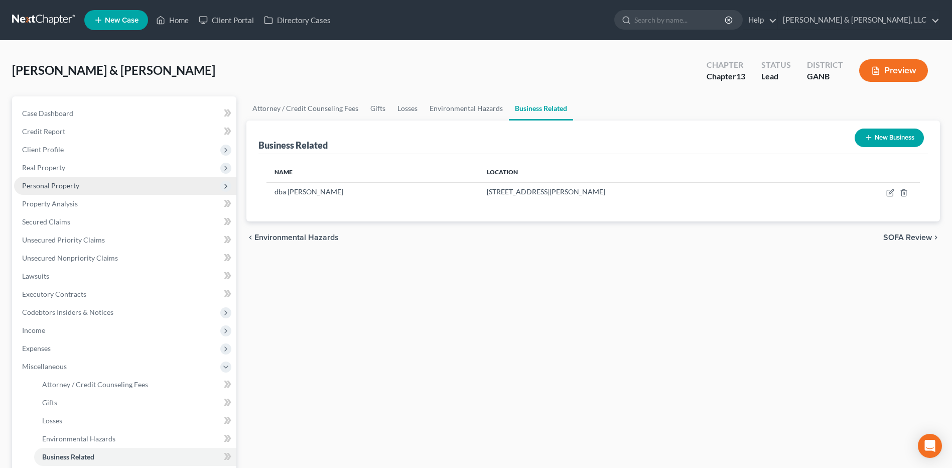
click at [107, 188] on span "Personal Property" at bounding box center [125, 186] width 222 height 18
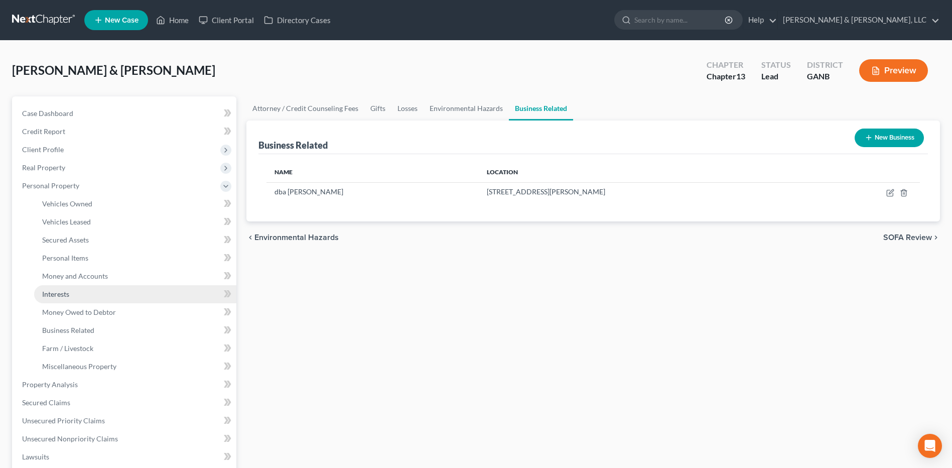
click at [88, 293] on link "Interests" at bounding box center [135, 294] width 202 height 18
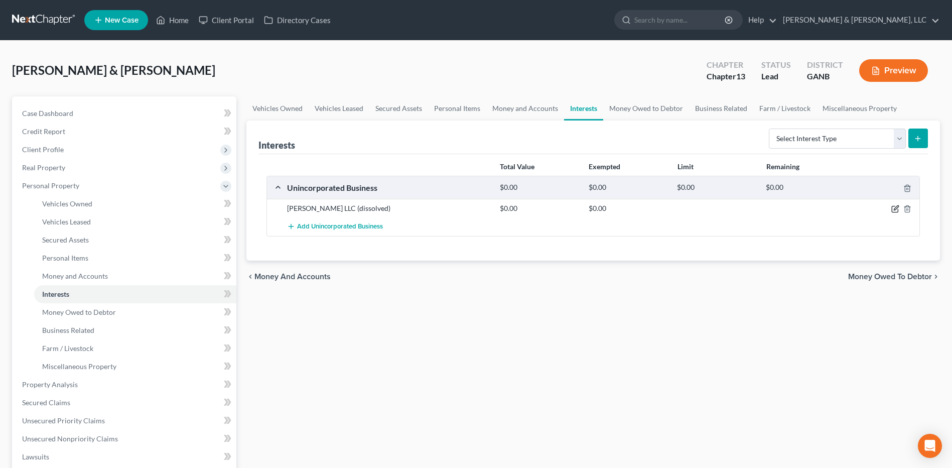
click at [893, 208] on icon "button" at bounding box center [896, 209] width 8 height 8
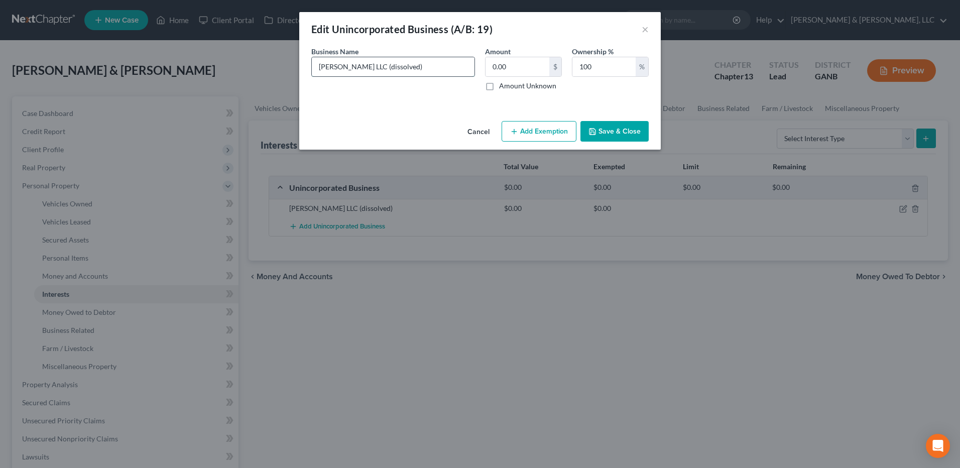
click at [368, 69] on input "[PERSON_NAME] LLC (dissolved)" at bounding box center [393, 66] width 163 height 19
type input "[PERSON_NAME] Eatable Delights LLC (dissolved)"
click at [617, 128] on button "Save & Close" at bounding box center [614, 131] width 68 height 21
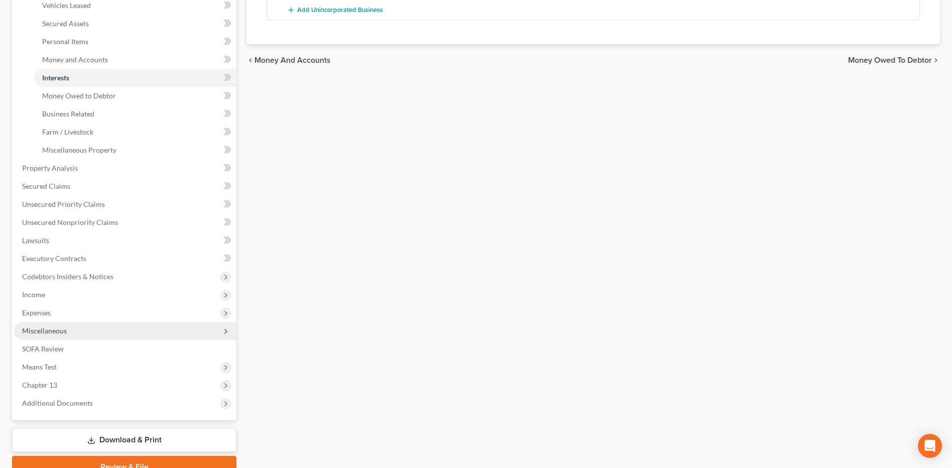
scroll to position [251, 0]
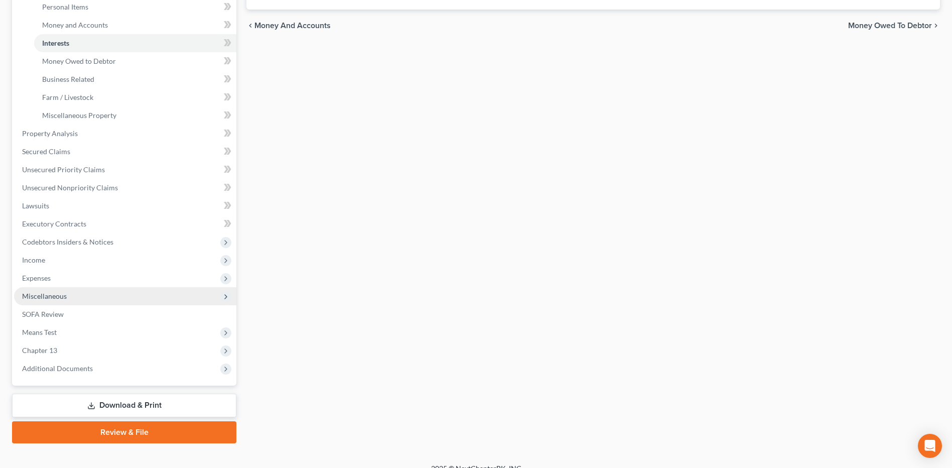
click at [70, 293] on span "Miscellaneous" at bounding box center [125, 296] width 222 height 18
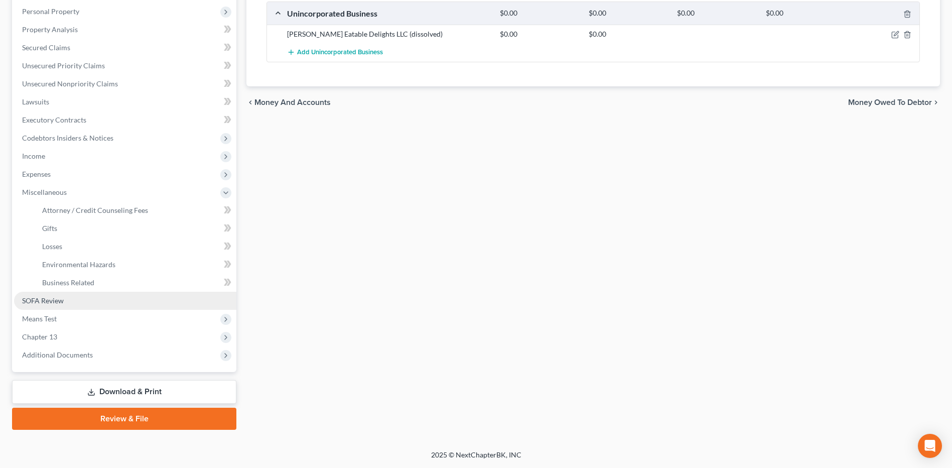
scroll to position [174, 0]
click at [85, 278] on span "Business Related" at bounding box center [68, 282] width 52 height 9
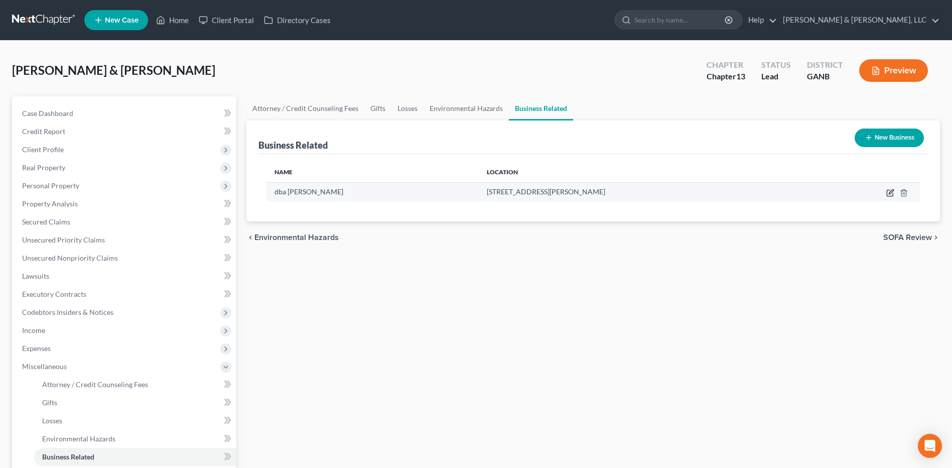
click at [887, 193] on icon "button" at bounding box center [891, 193] width 8 height 8
select select "sole_proprietor"
select select "10"
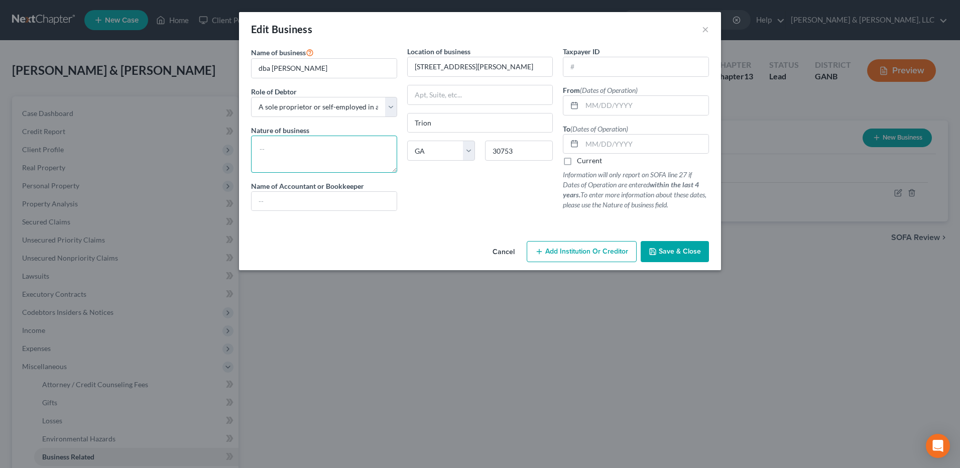
click at [294, 154] on textarea at bounding box center [324, 154] width 146 height 37
type textarea "Gourmet Foods"
click at [603, 110] on input "text" at bounding box center [645, 105] width 127 height 19
type input "[DATE]"
click at [583, 162] on label "Current" at bounding box center [589, 161] width 25 height 10
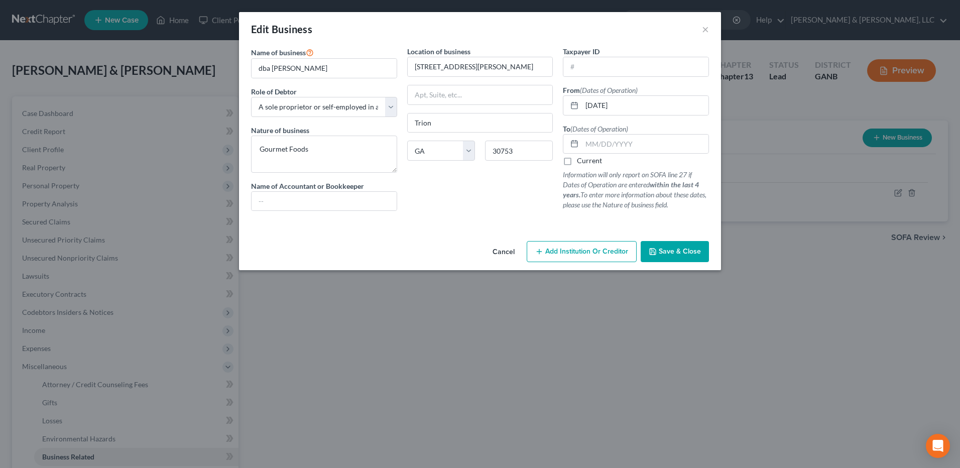
click at [583, 162] on input "Current" at bounding box center [584, 159] width 7 height 7
checkbox input "true"
click at [699, 257] on button "Save & Close" at bounding box center [675, 251] width 68 height 21
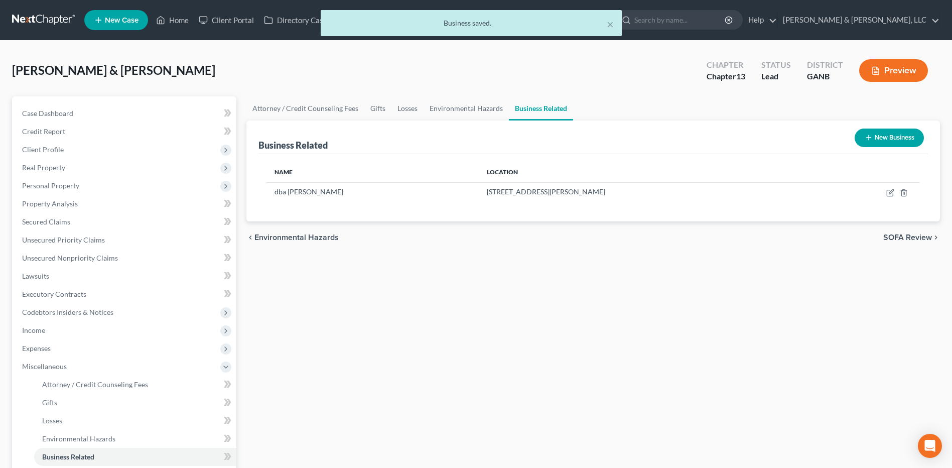
click at [882, 142] on button "New Business" at bounding box center [889, 138] width 69 height 19
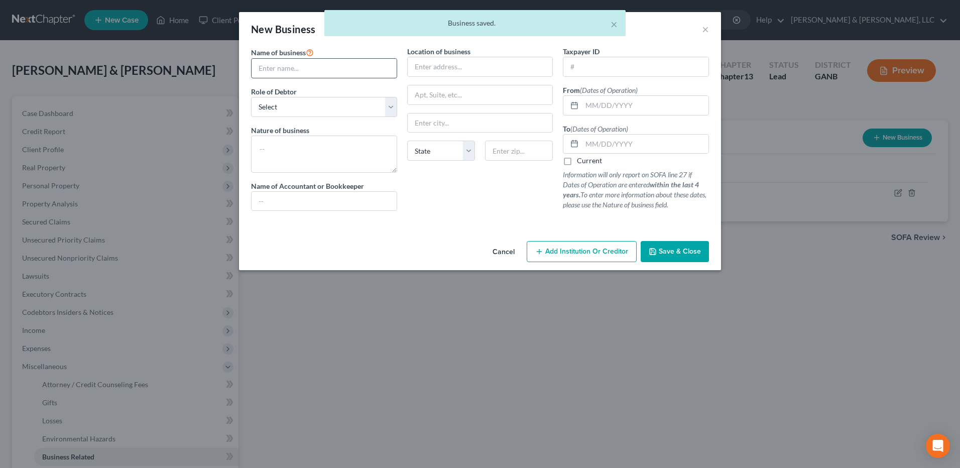
click at [312, 71] on input "text" at bounding box center [324, 68] width 145 height 19
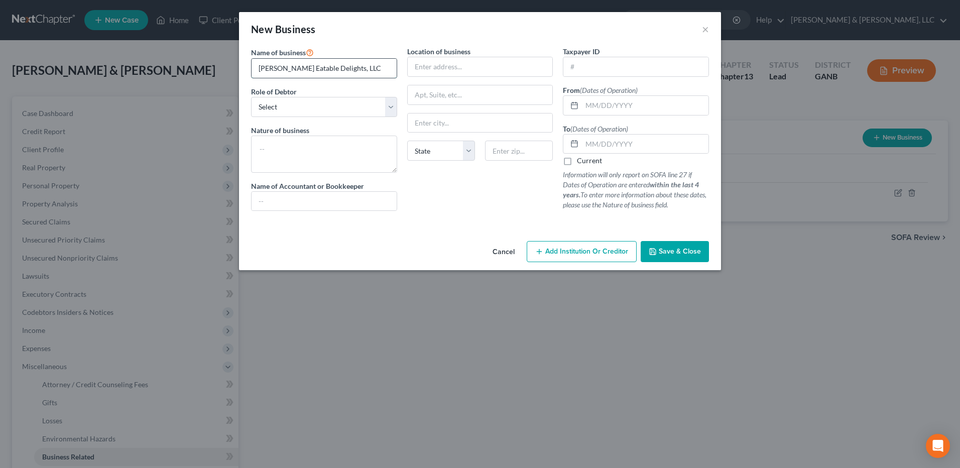
type input "[PERSON_NAME] Eatable Delights, LLC"
click at [328, 110] on select "Select A member of a limited liability company (LLC) or limited liability partn…" at bounding box center [324, 107] width 146 height 20
select select "member"
click at [251, 97] on select "Select A member of a limited liability company (LLC) or limited liability partn…" at bounding box center [324, 107] width 146 height 20
click at [314, 153] on textarea at bounding box center [324, 154] width 146 height 37
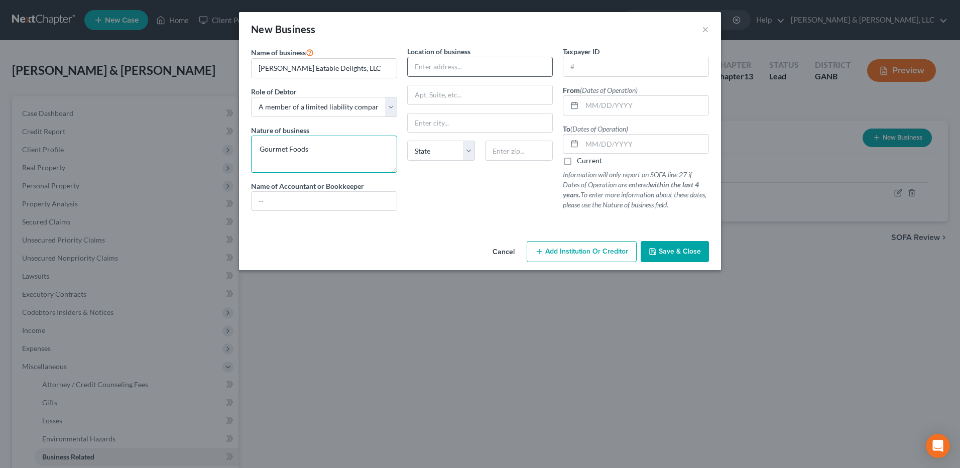
type textarea "Gourmet Foods"
click at [426, 74] on input "text" at bounding box center [480, 66] width 145 height 19
type input "[STREET_ADDRESS][PERSON_NAME]"
type input "30753"
type input "Trion"
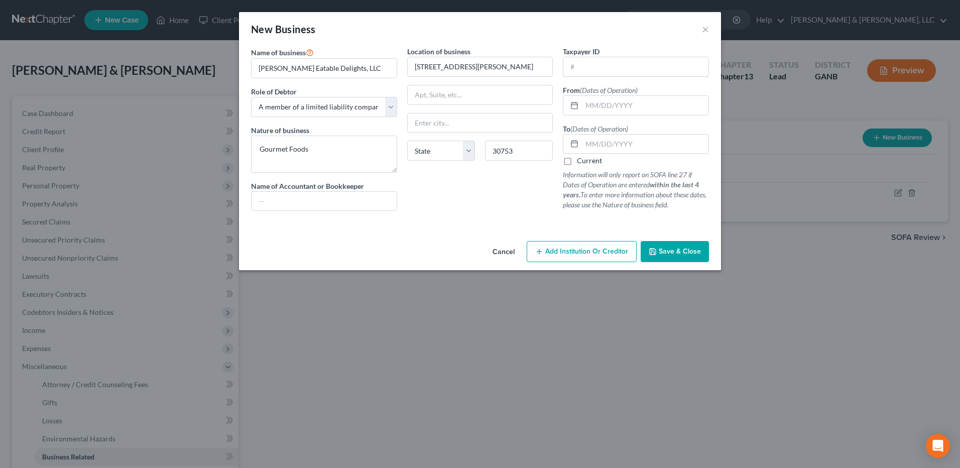
select select "10"
click at [620, 104] on input "text" at bounding box center [645, 105] width 127 height 19
type input "[DATE]"
click at [673, 245] on button "Save & Close" at bounding box center [675, 251] width 68 height 21
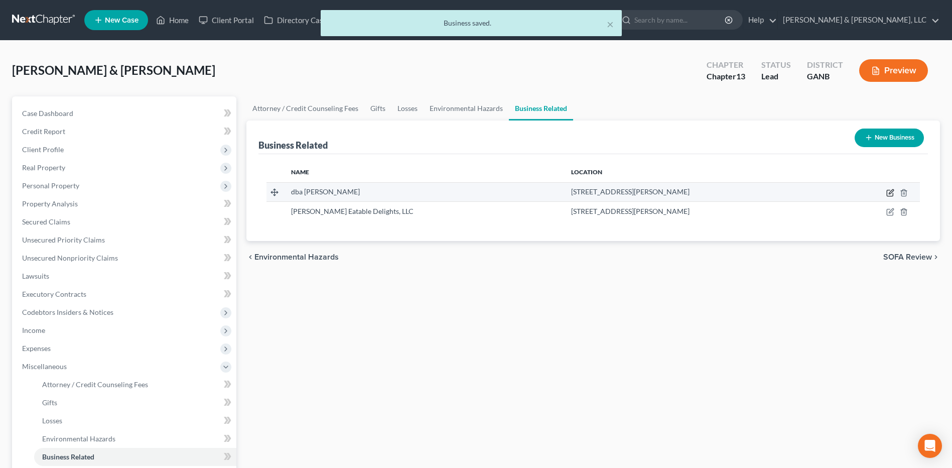
click at [890, 191] on icon "button" at bounding box center [891, 193] width 8 height 8
select select "sole_proprietor"
select select "10"
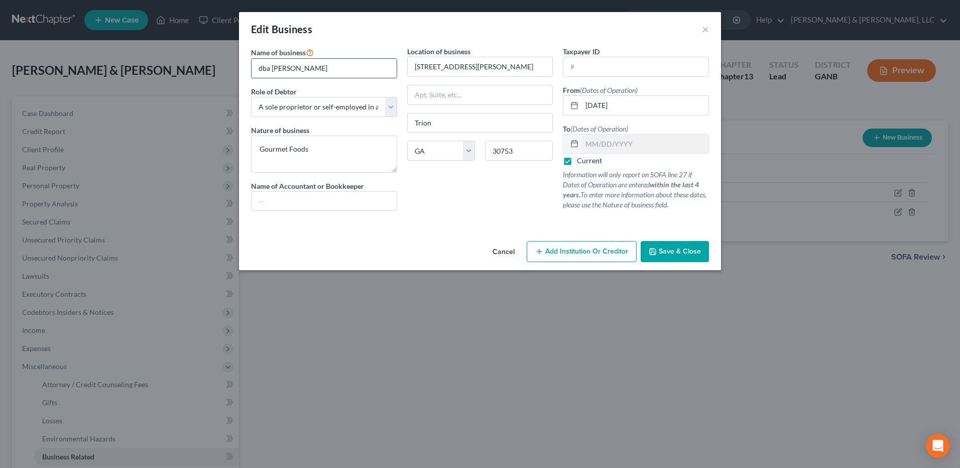
click at [363, 76] on input "dba [PERSON_NAME]" at bounding box center [324, 68] width 145 height 19
drag, startPoint x: 382, startPoint y: 65, endPoint x: 247, endPoint y: 65, distance: 135.1
click at [247, 65] on div "Name of business * dba [PERSON_NAME] Eatable Delights Role of Debtor * Select A…" at bounding box center [324, 132] width 156 height 173
type input "dba [PERSON_NAME] Eatable Delights"
click at [689, 253] on span "Save & Close" at bounding box center [680, 251] width 42 height 9
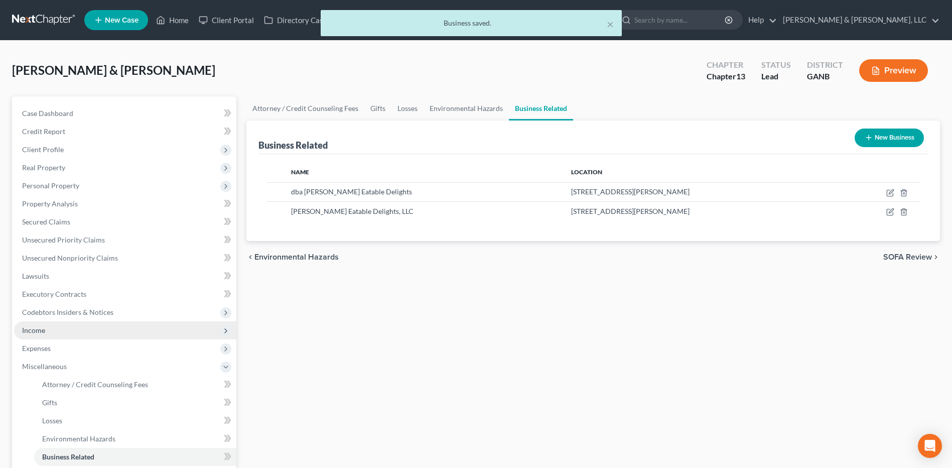
click at [82, 327] on span "Income" at bounding box center [125, 330] width 222 height 18
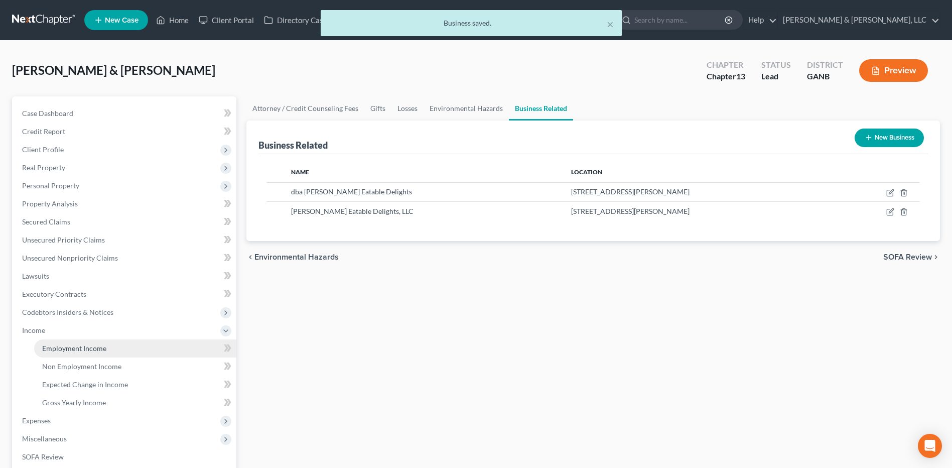
click at [87, 351] on span "Employment Income" at bounding box center [74, 348] width 64 height 9
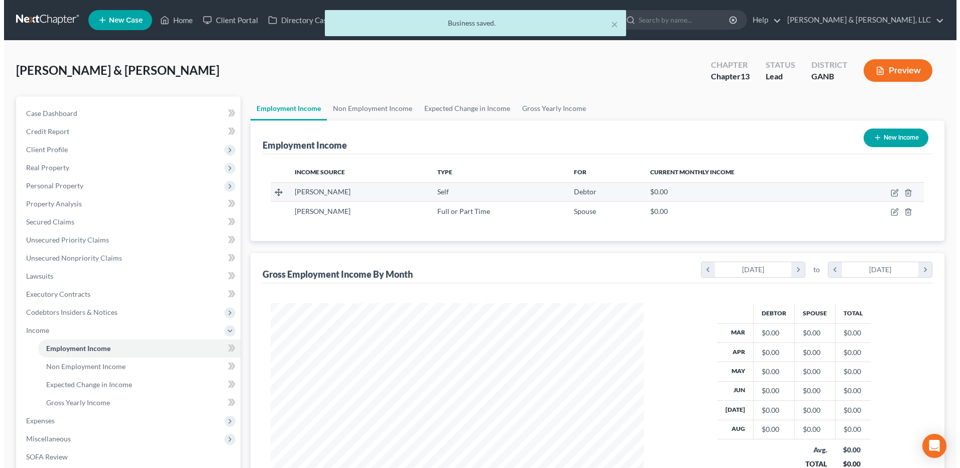
scroll to position [186, 393]
click at [893, 192] on icon "button" at bounding box center [891, 191] width 5 height 5
select select "1"
select select "10"
select select "0"
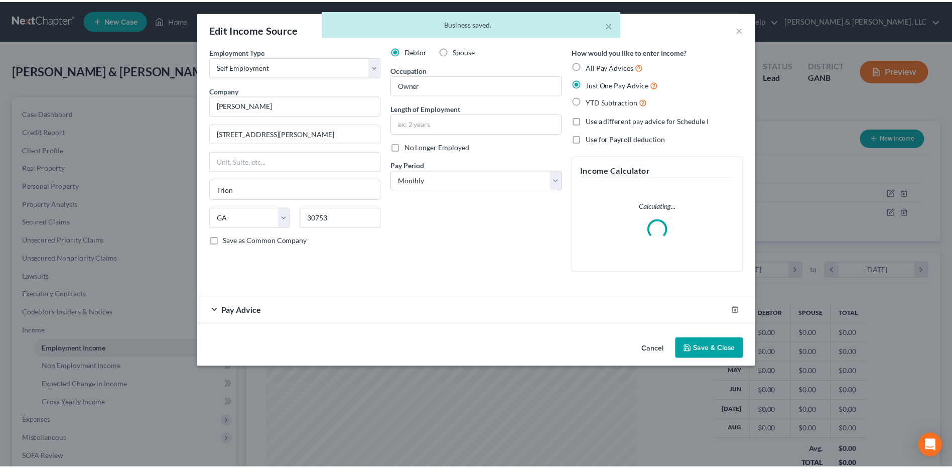
scroll to position [188, 397]
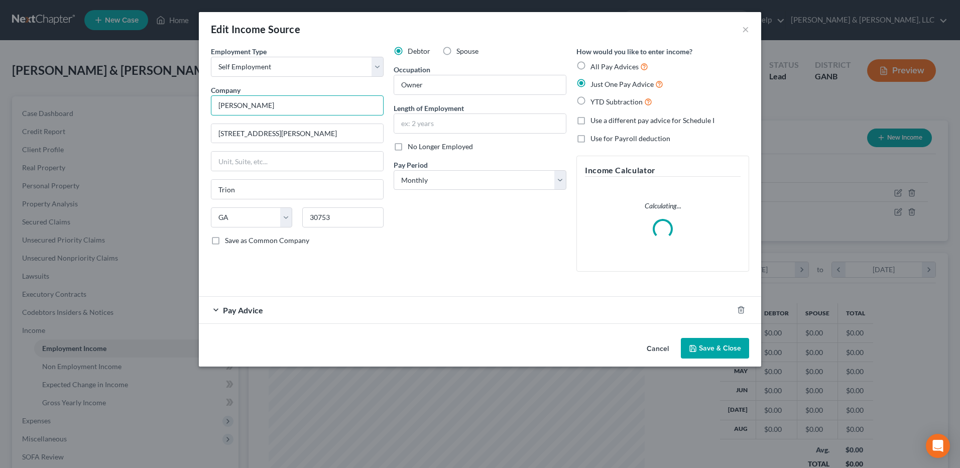
drag, startPoint x: 292, startPoint y: 107, endPoint x: 153, endPoint y: 107, distance: 139.1
click at [155, 107] on div "Edit Income Source × Employment Type * Select Full or [DEMOGRAPHIC_DATA] Employ…" at bounding box center [480, 234] width 960 height 468
paste input "dba [PERSON_NAME] Eatable Delights"
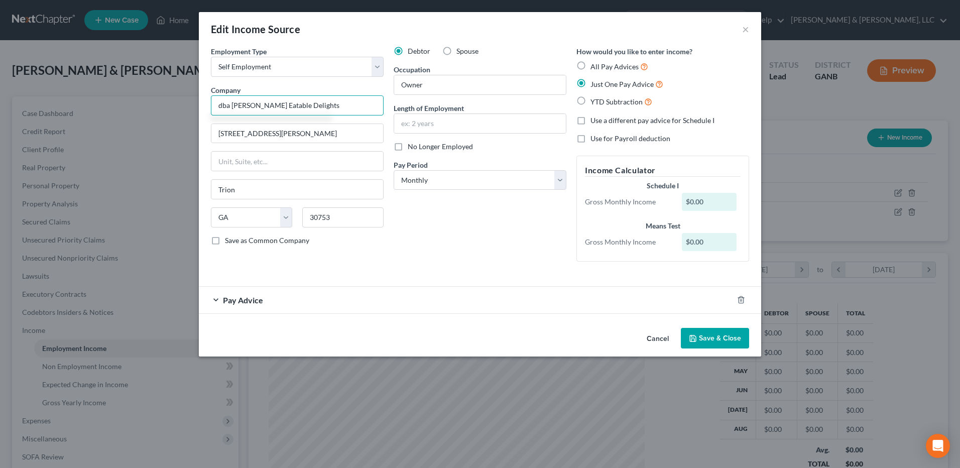
type input "dba [PERSON_NAME] Eatable Delights"
click at [740, 345] on button "Save & Close" at bounding box center [715, 338] width 68 height 21
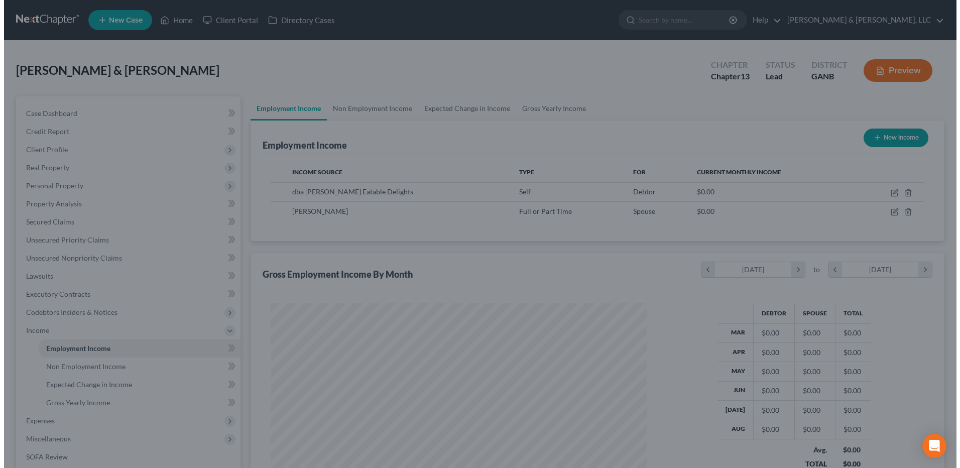
scroll to position [501900, 501693]
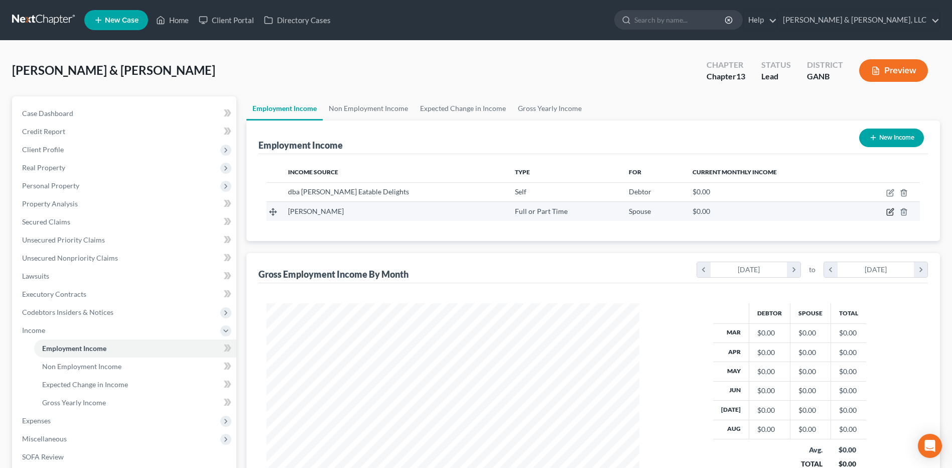
click at [889, 214] on icon "button" at bounding box center [891, 212] width 8 height 8
select select "0"
select select "10"
select select "0"
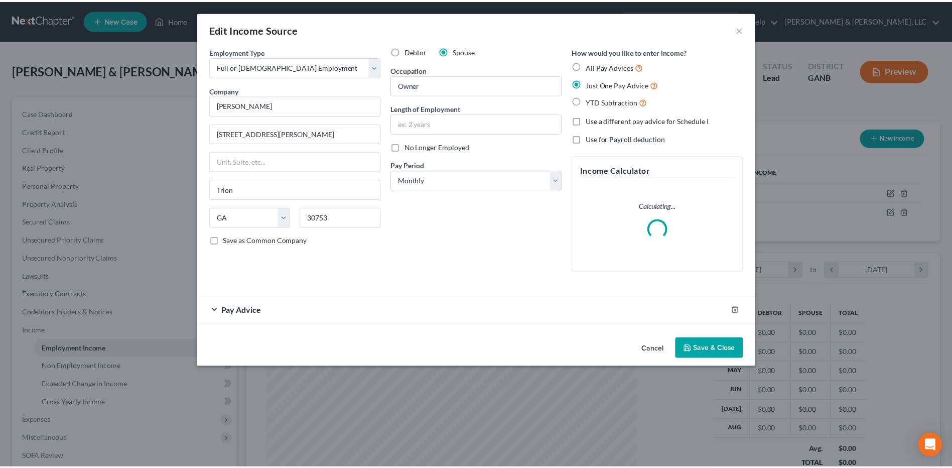
scroll to position [188, 397]
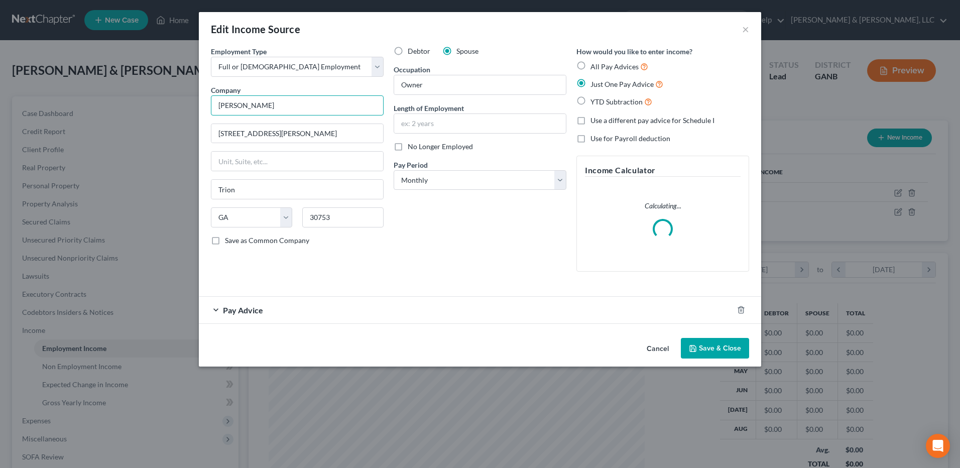
drag, startPoint x: 295, startPoint y: 104, endPoint x: 122, endPoint y: 111, distance: 173.3
click at [123, 111] on div "Edit Income Source × Employment Type * Select Full or [DEMOGRAPHIC_DATA] Employ…" at bounding box center [480, 234] width 960 height 468
paste input "dba [PERSON_NAME] Eatable Delights"
type input "dba [PERSON_NAME] Eatable Delights"
click at [350, 67] on select "Select Full or [DEMOGRAPHIC_DATA] Employment Self Employment" at bounding box center [297, 67] width 173 height 20
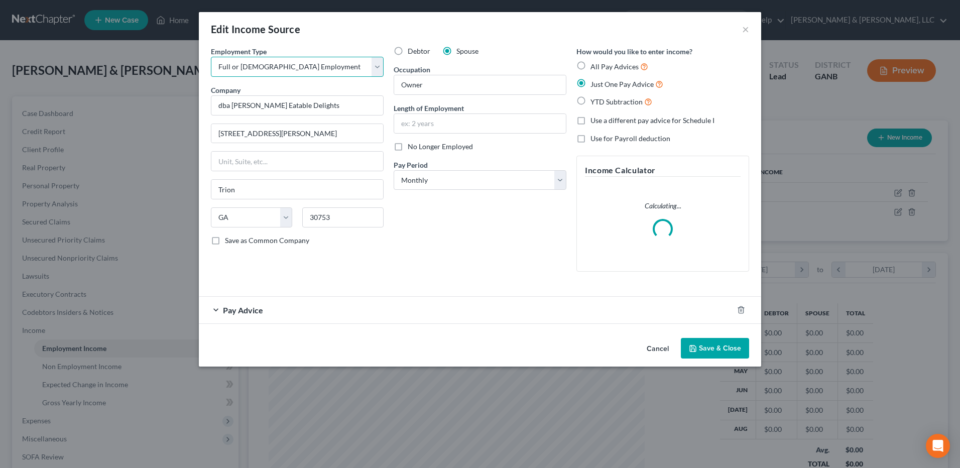
select select "1"
click at [211, 57] on select "Select Full or [DEMOGRAPHIC_DATA] Employment Self Employment" at bounding box center [297, 67] width 173 height 20
click at [728, 344] on button "Save & Close" at bounding box center [715, 348] width 68 height 21
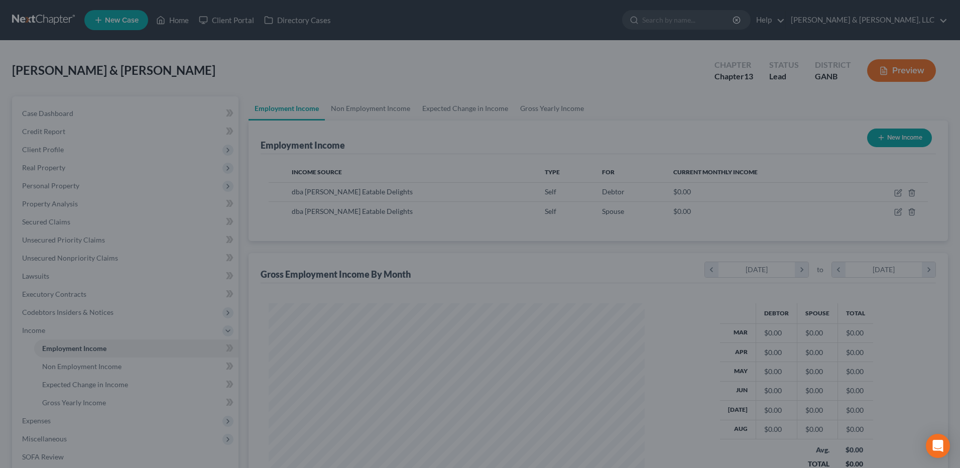
scroll to position [501900, 501693]
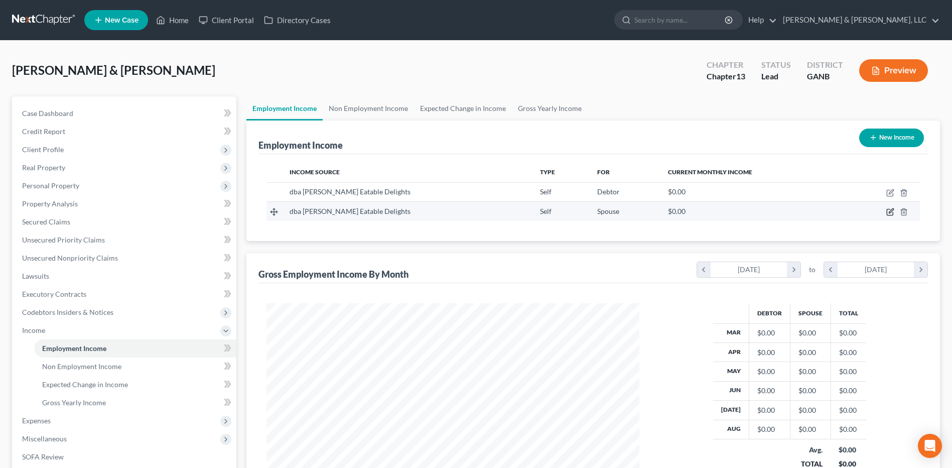
click at [893, 211] on icon "button" at bounding box center [891, 212] width 8 height 8
select select "1"
select select "10"
select select "0"
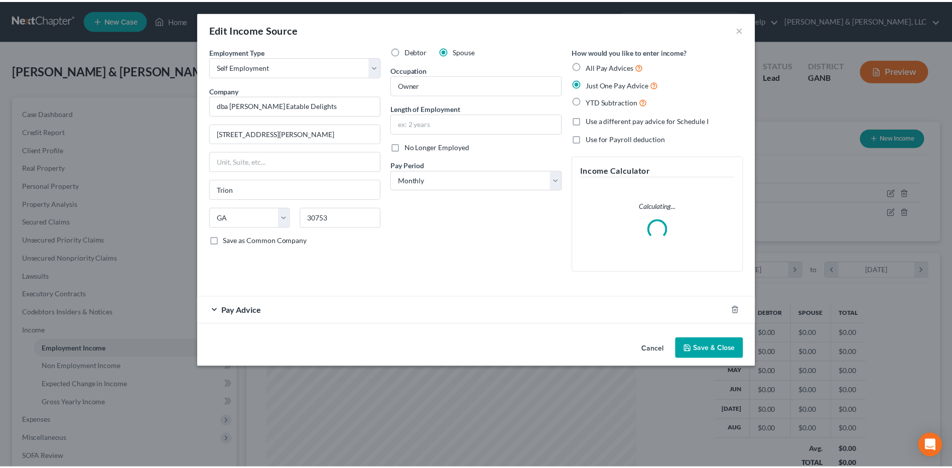
scroll to position [188, 397]
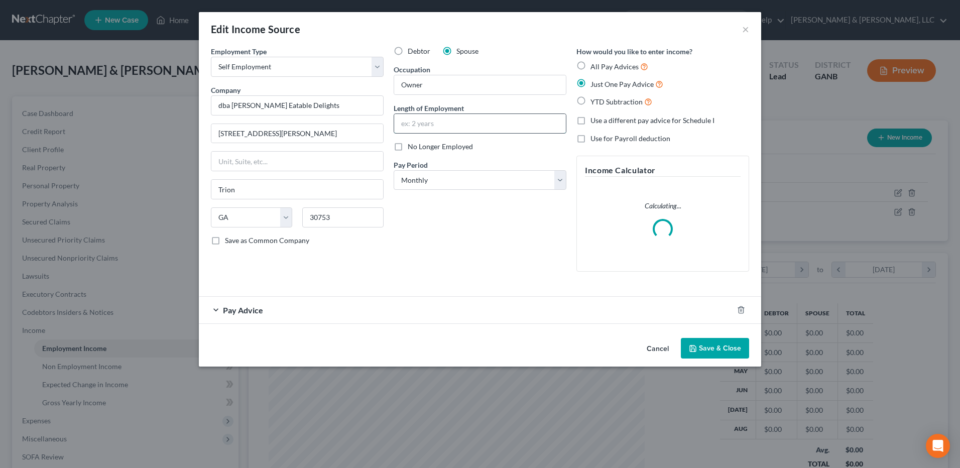
click at [469, 127] on input "text" at bounding box center [480, 123] width 172 height 19
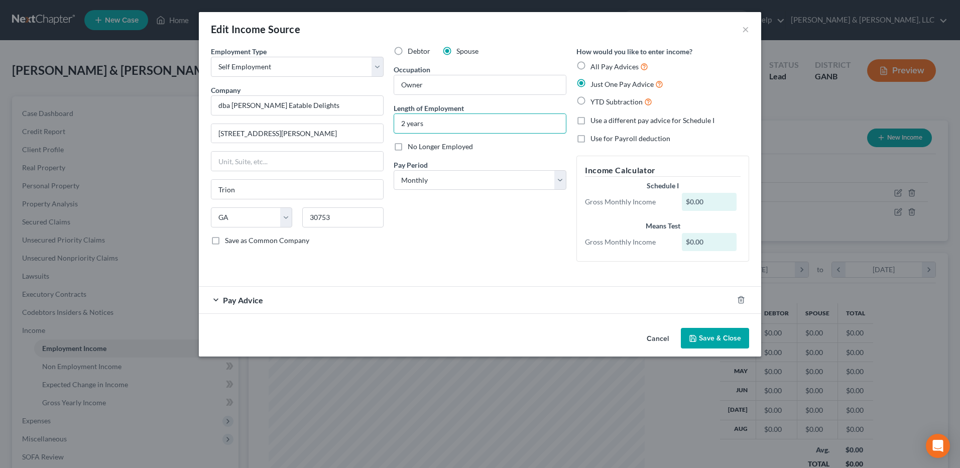
type input "2 years"
click at [708, 333] on button "Save & Close" at bounding box center [715, 338] width 68 height 21
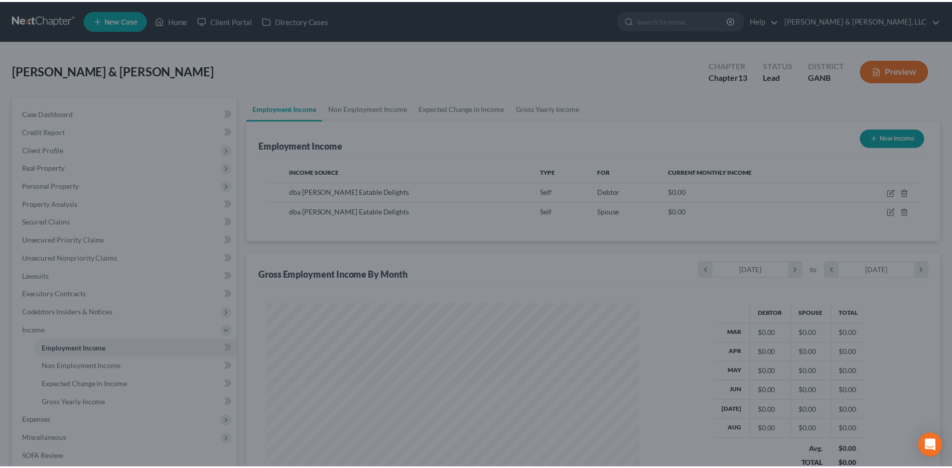
scroll to position [186, 393]
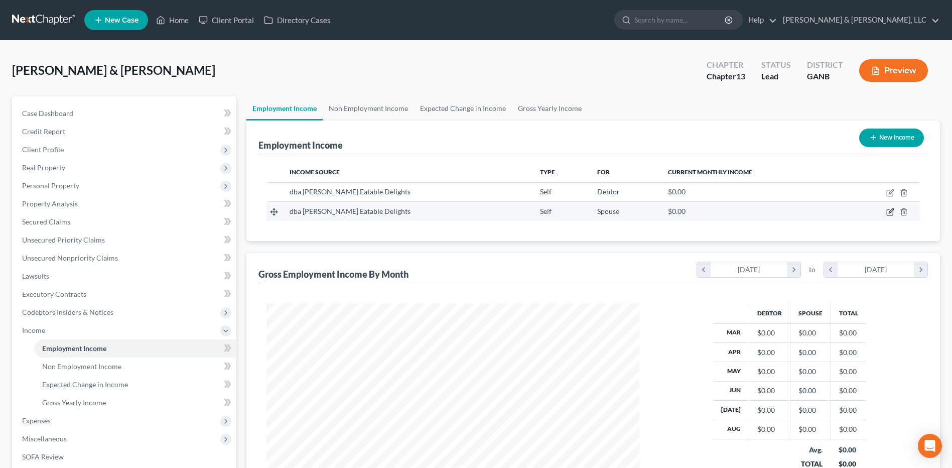
click at [891, 208] on icon "button" at bounding box center [891, 212] width 8 height 8
select select "1"
select select "10"
select select "0"
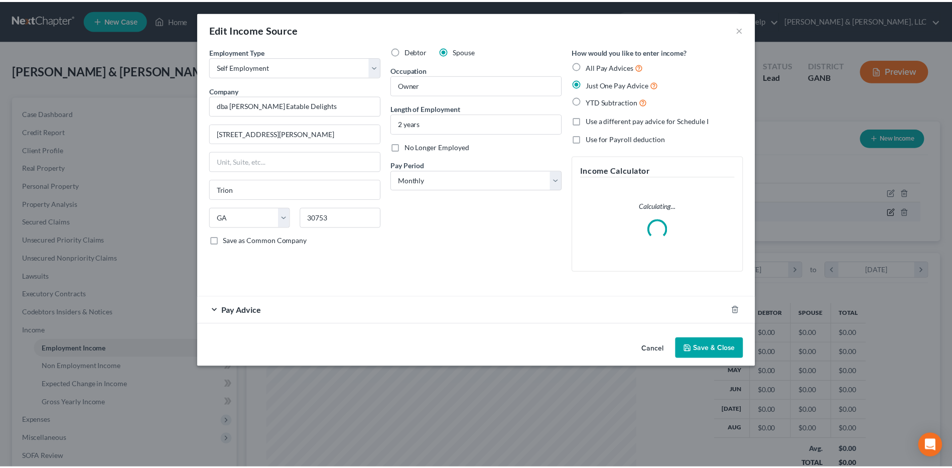
scroll to position [188, 397]
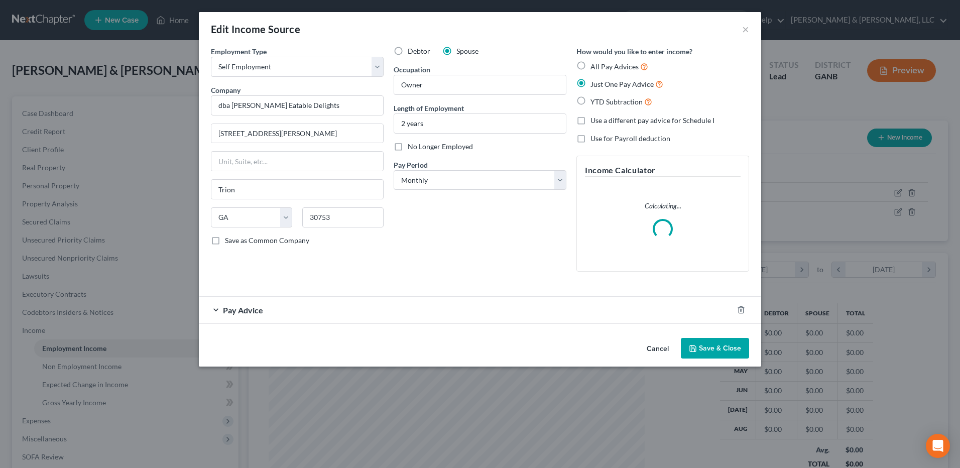
click at [706, 344] on button "Save & Close" at bounding box center [715, 348] width 68 height 21
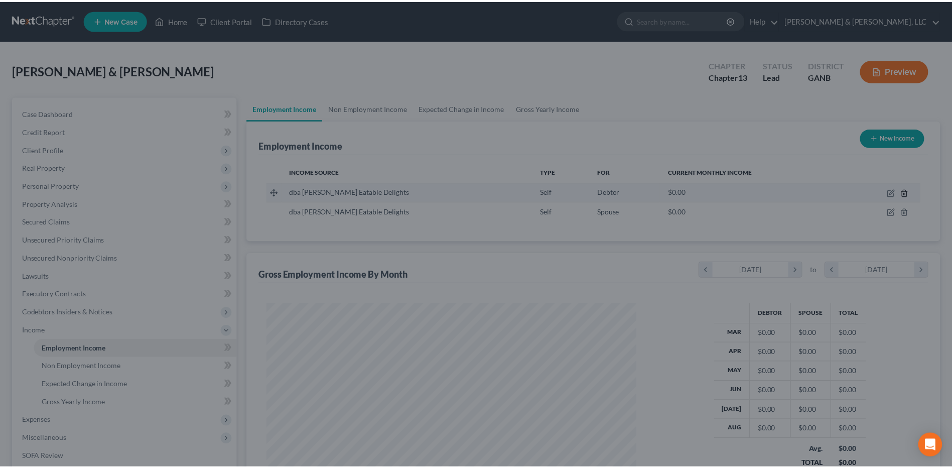
scroll to position [186, 393]
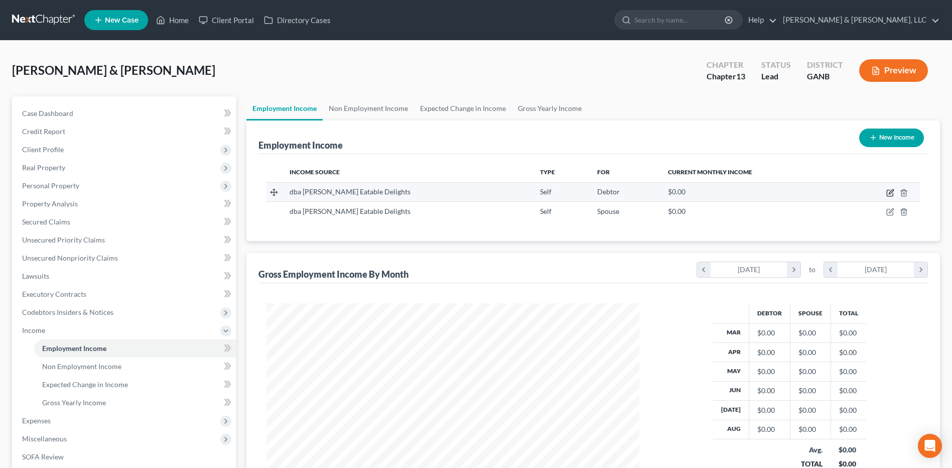
click at [894, 193] on icon "button" at bounding box center [891, 193] width 8 height 8
select select "1"
select select "10"
select select "0"
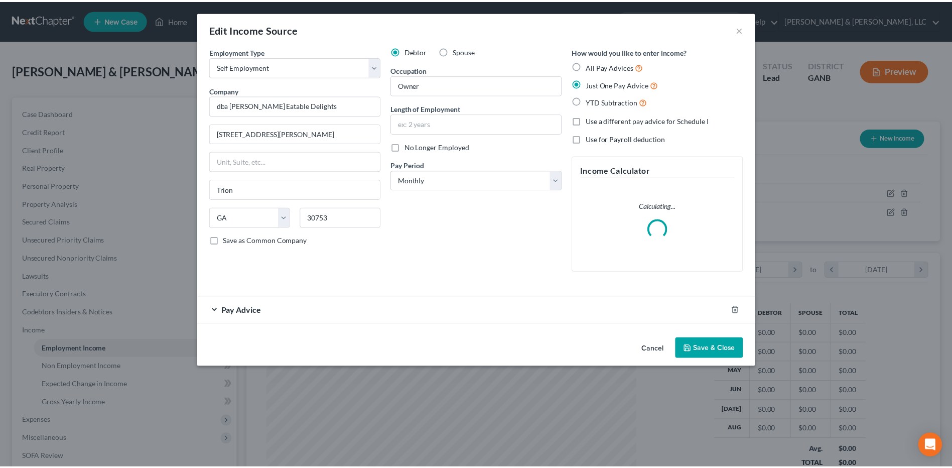
scroll to position [188, 397]
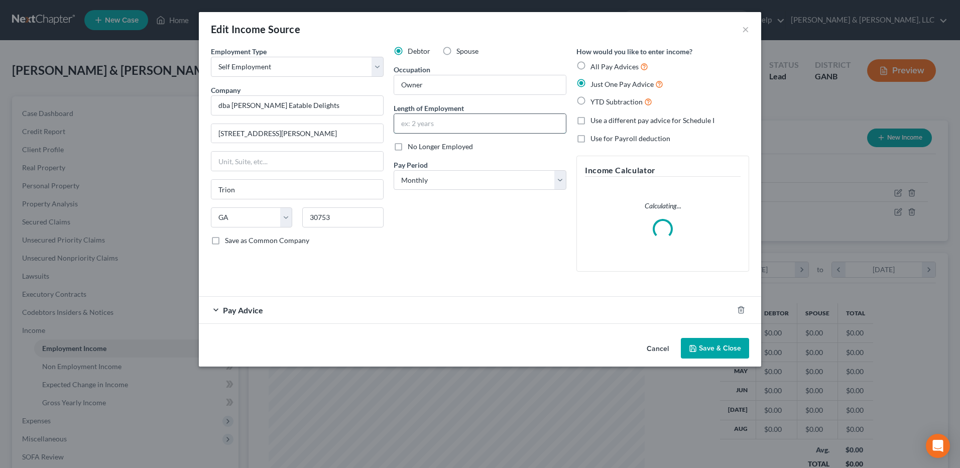
click at [439, 124] on input "text" at bounding box center [480, 123] width 172 height 19
type input "2 years"
click at [745, 353] on button "Save & Close" at bounding box center [715, 348] width 68 height 21
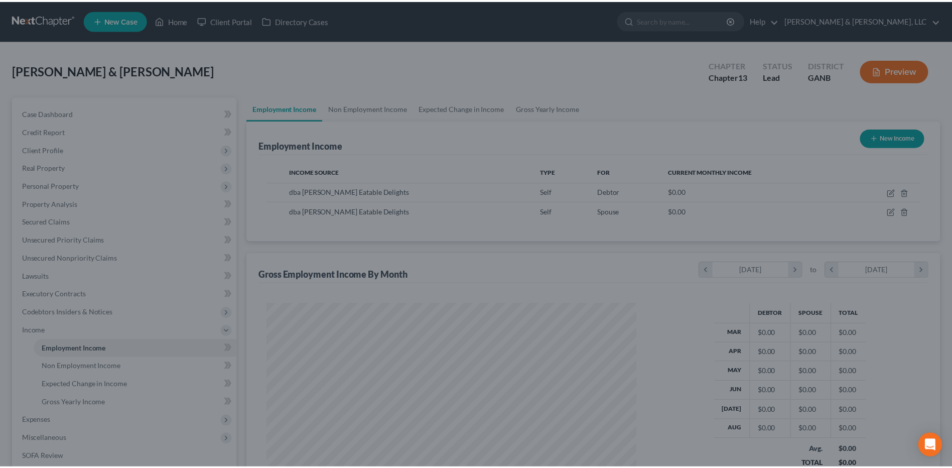
scroll to position [501900, 501693]
